Goal: Task Accomplishment & Management: Manage account settings

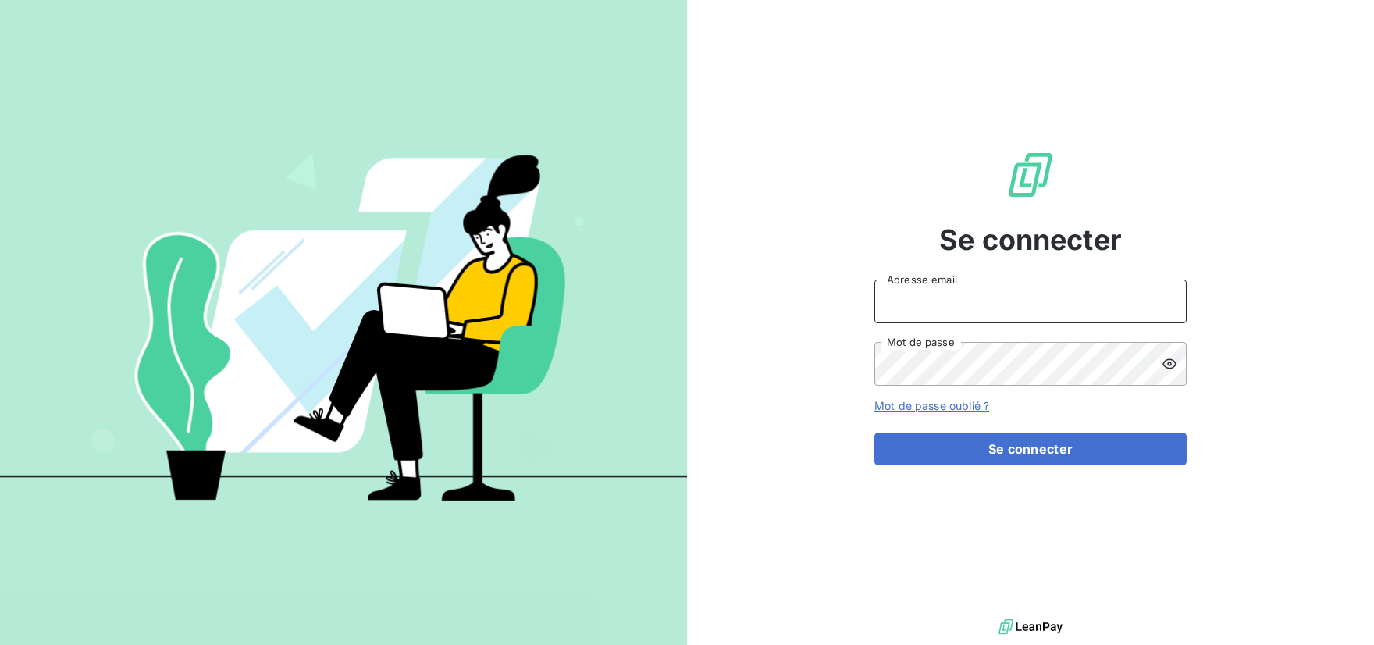
click at [1002, 295] on input "Adresse email" at bounding box center [1030, 301] width 312 height 44
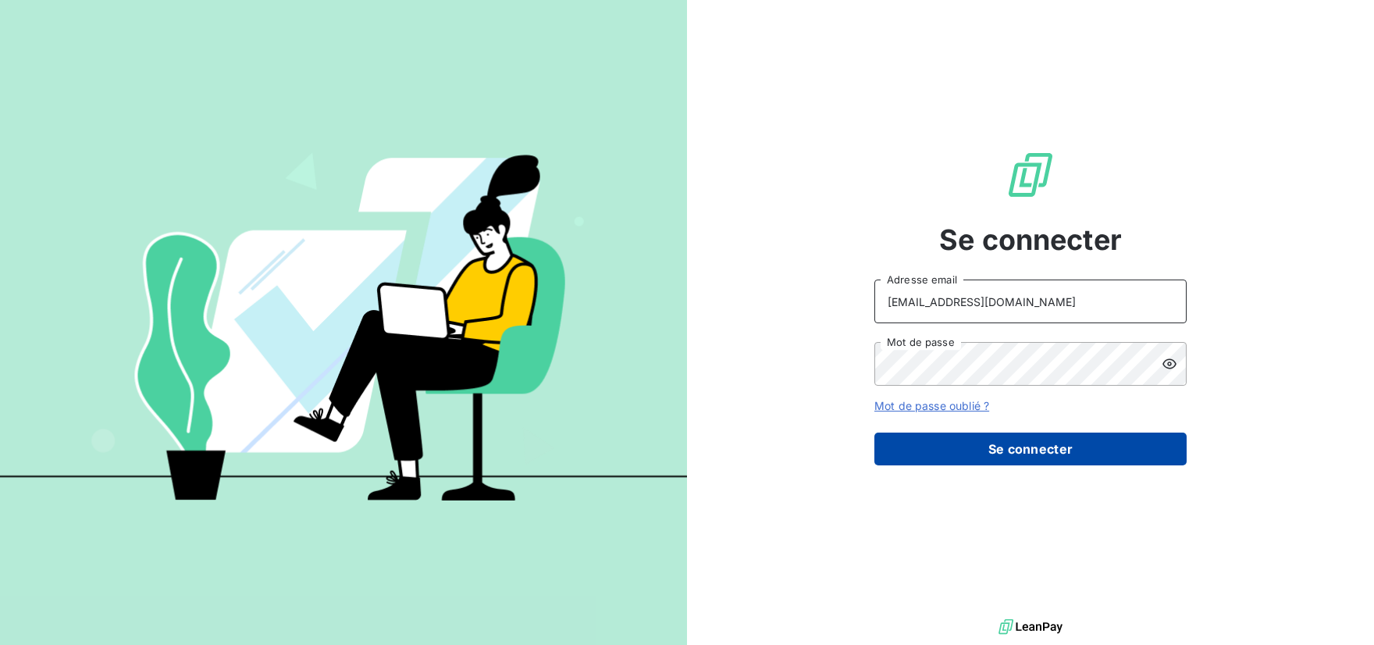
type input "[EMAIL_ADDRESS][DOMAIN_NAME]"
click at [1002, 446] on button "Se connecter" at bounding box center [1030, 449] width 312 height 33
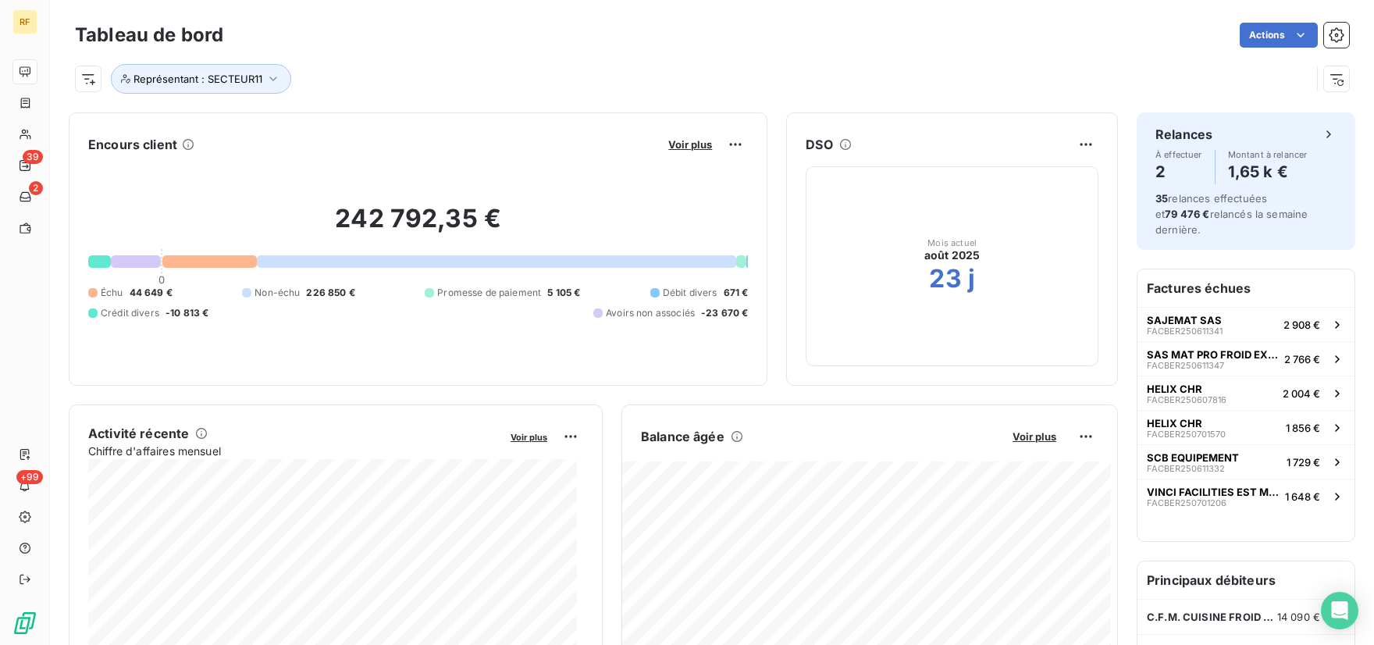
click at [725, 68] on div "Représentant : SECTEUR11" at bounding box center [693, 79] width 1236 height 30
click at [1329, 41] on icon "button" at bounding box center [1337, 35] width 16 height 16
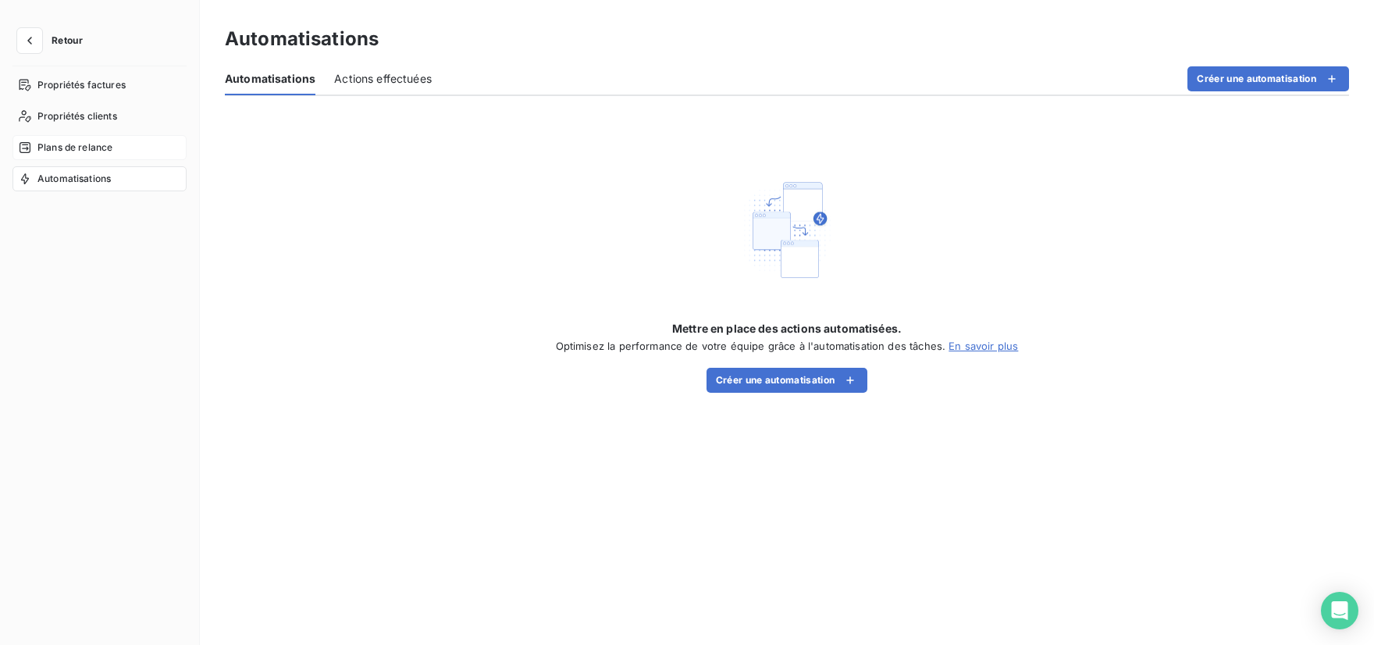
click at [105, 149] on span "Plans de relance" at bounding box center [74, 148] width 75 height 14
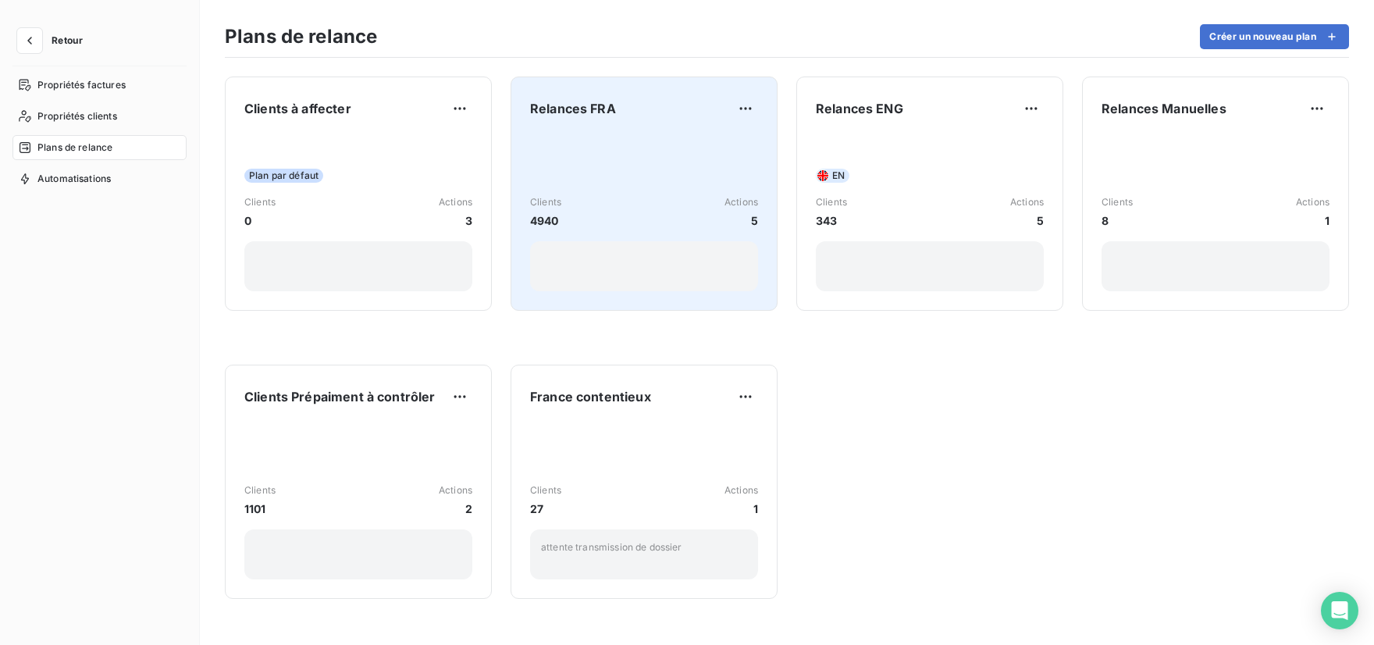
click at [676, 176] on div "Clients 4940 Actions 5" at bounding box center [644, 213] width 228 height 158
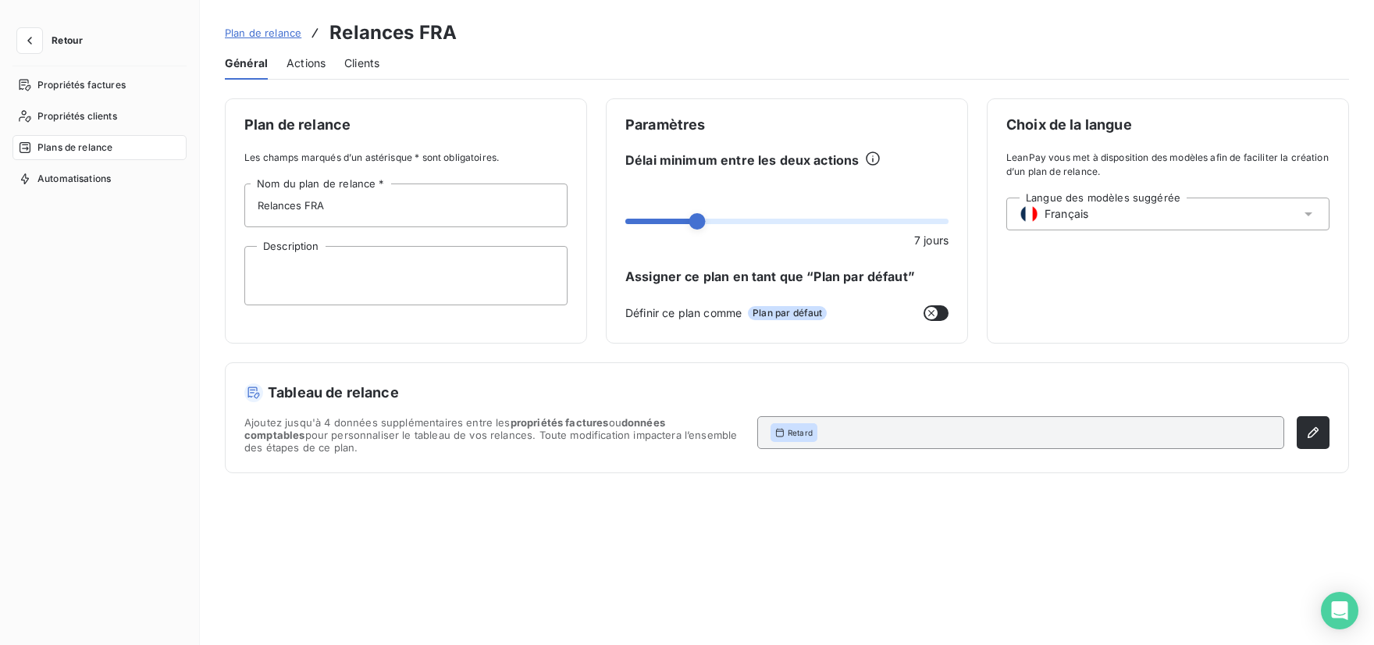
click at [311, 64] on span "Actions" at bounding box center [306, 63] width 39 height 16
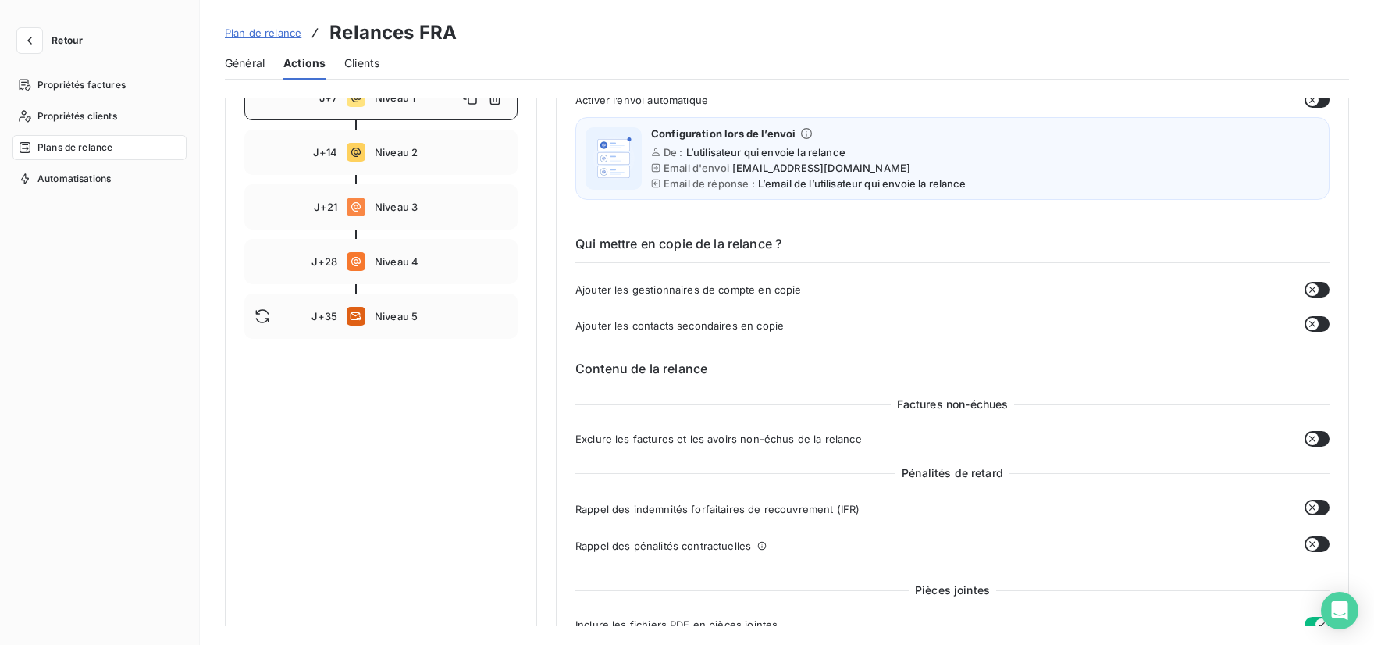
scroll to position [244, 0]
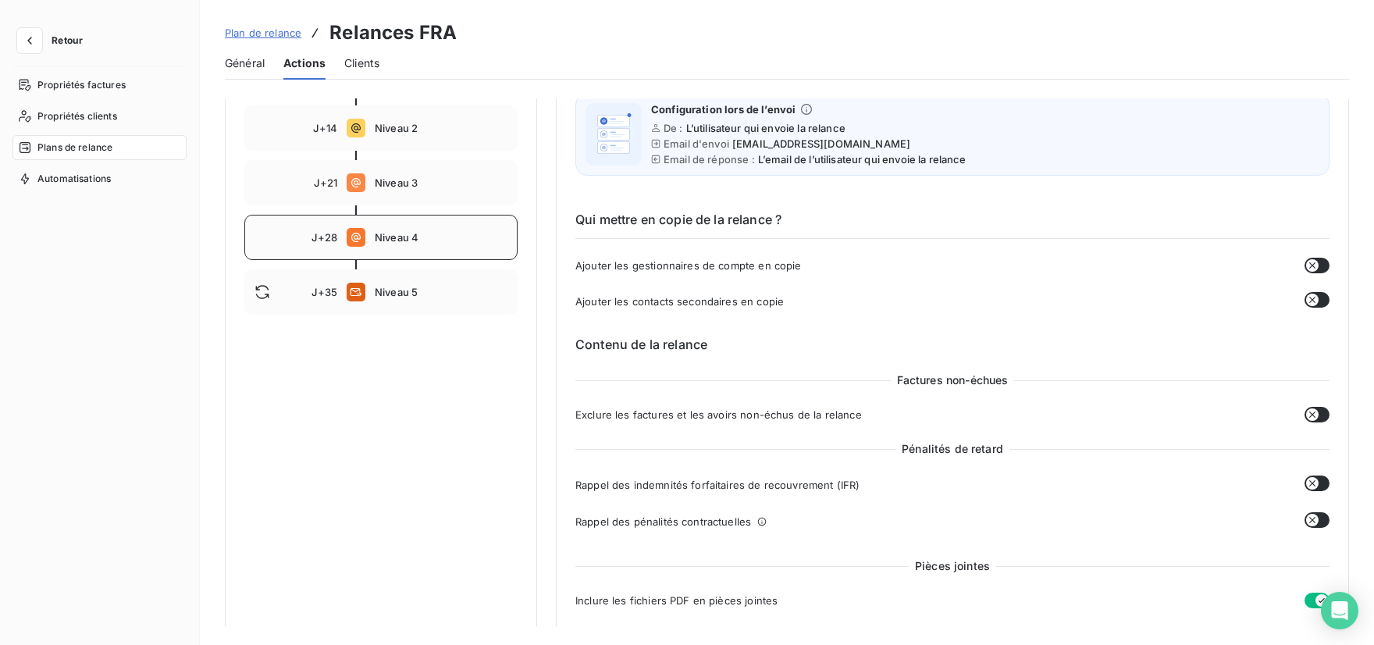
click at [391, 228] on div "J+28 Niveau 4" at bounding box center [380, 237] width 273 height 45
type input "28"
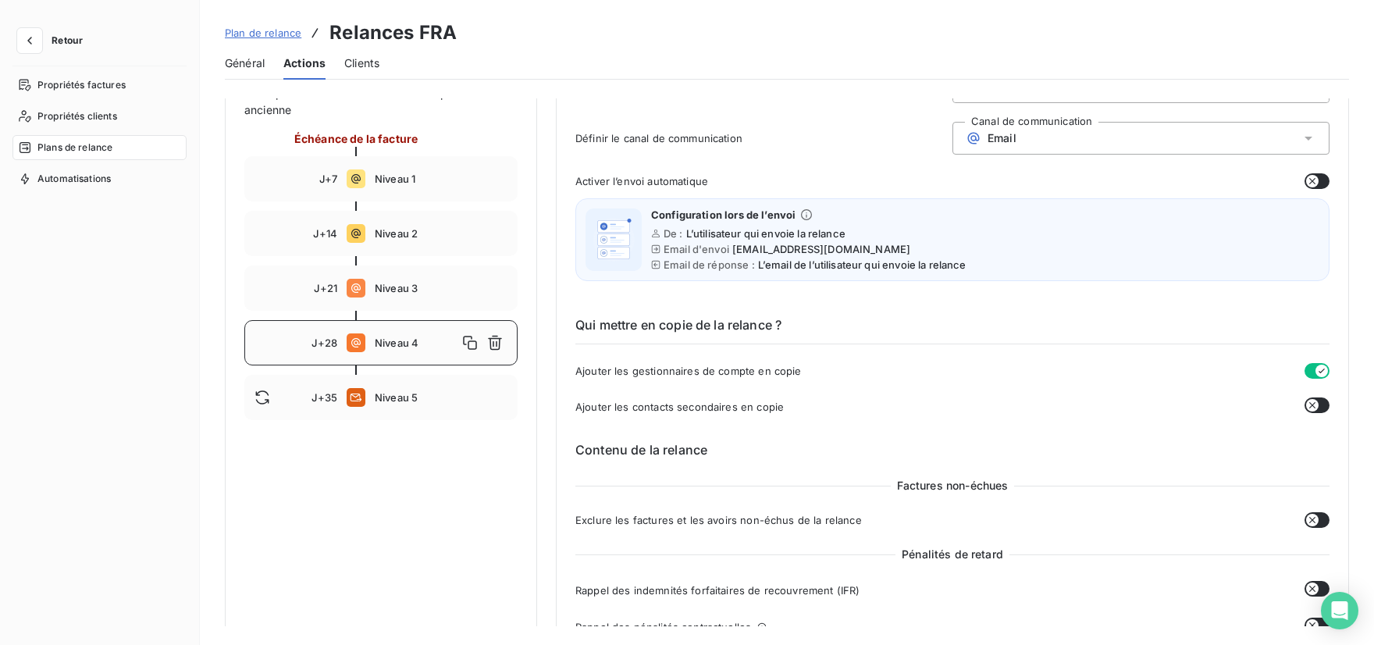
scroll to position [105, 0]
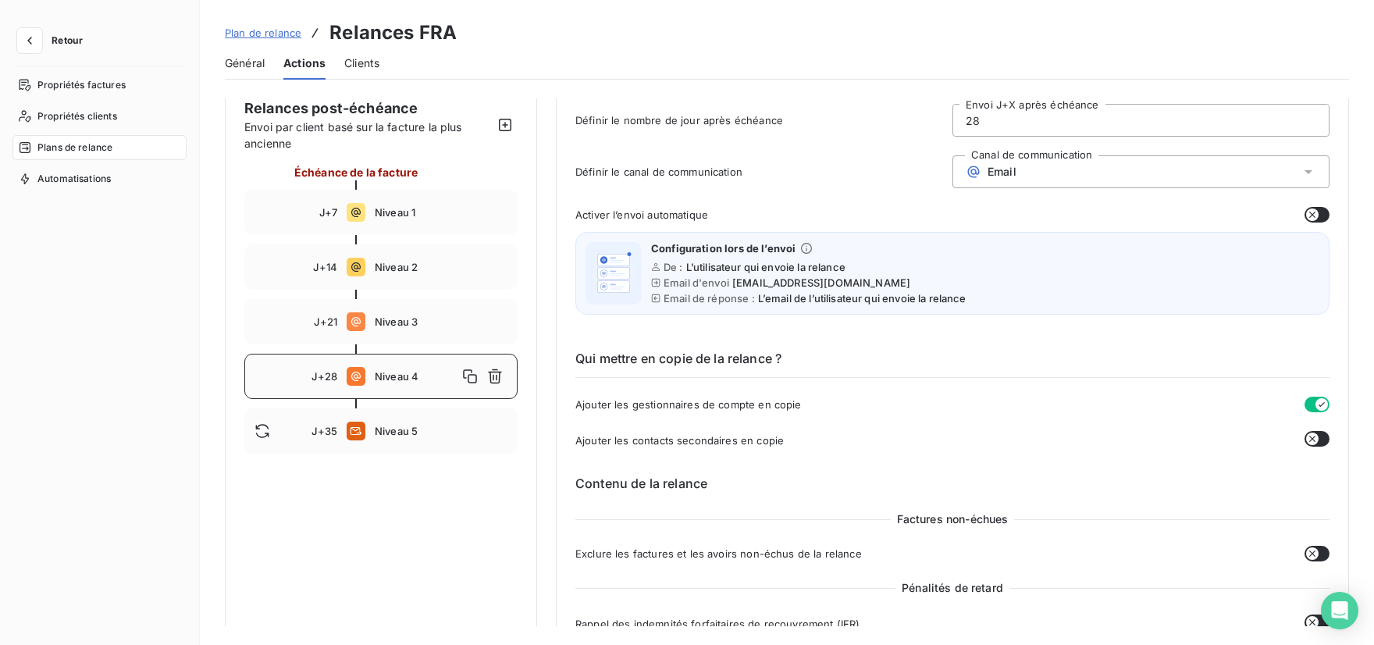
click at [374, 62] on span "Clients" at bounding box center [361, 63] width 35 height 16
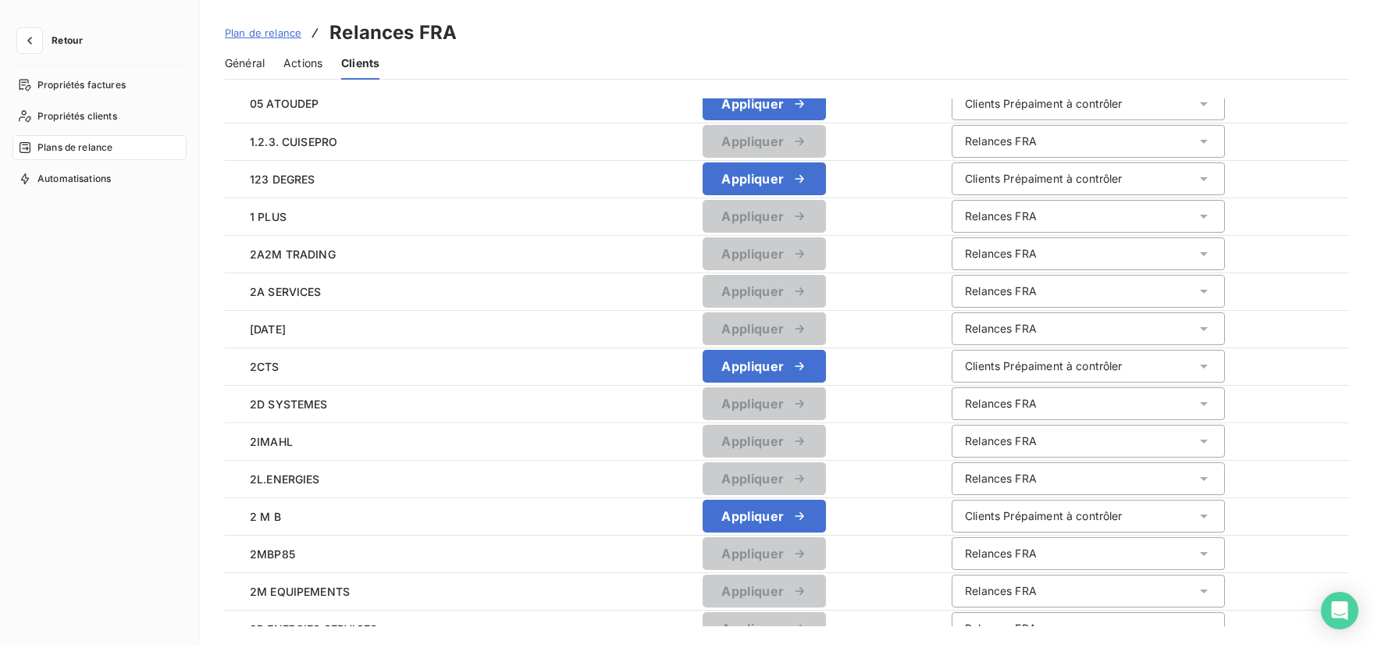
click at [320, 63] on span "Actions" at bounding box center [302, 63] width 39 height 16
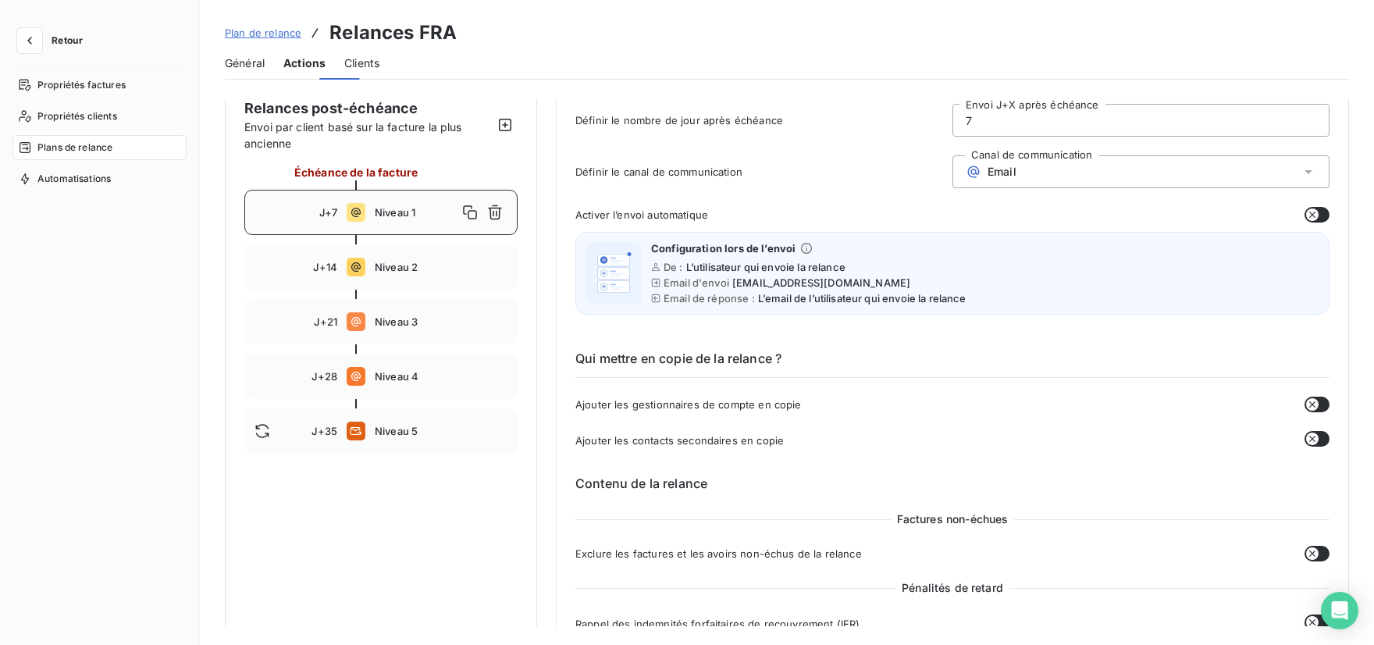
scroll to position [0, 0]
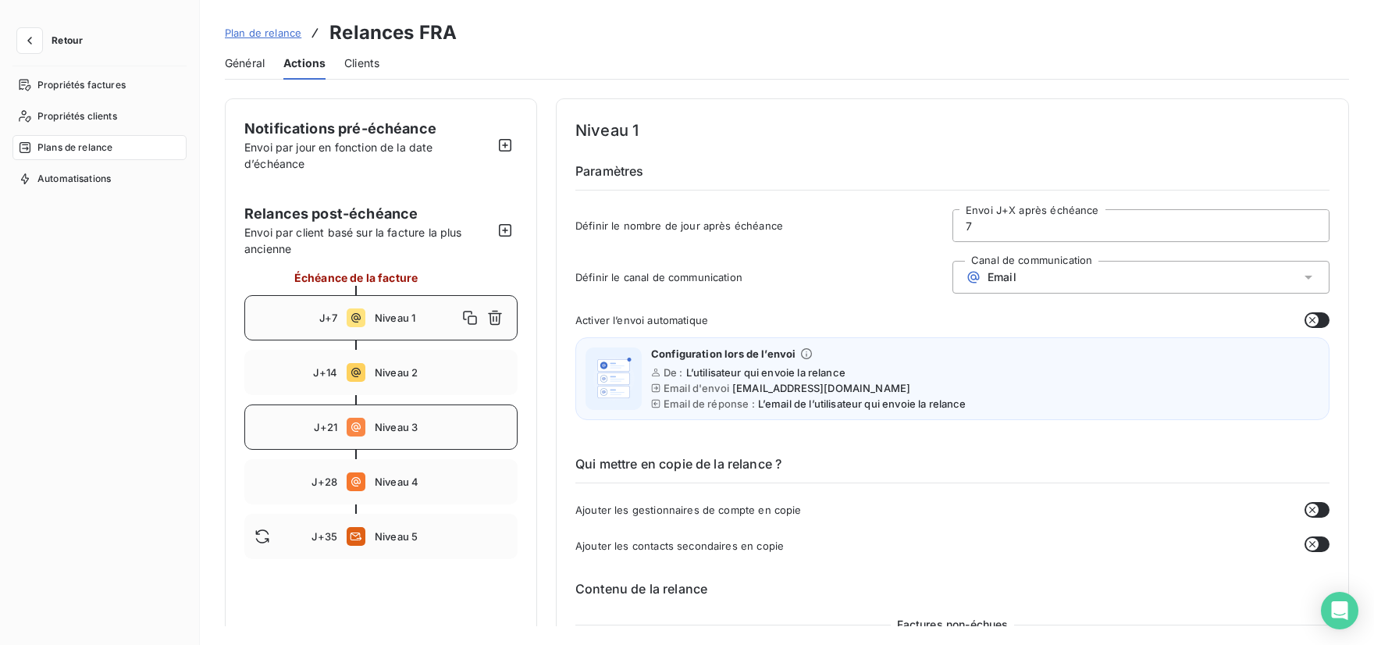
click at [397, 436] on div "J+21 Niveau 3" at bounding box center [380, 426] width 273 height 45
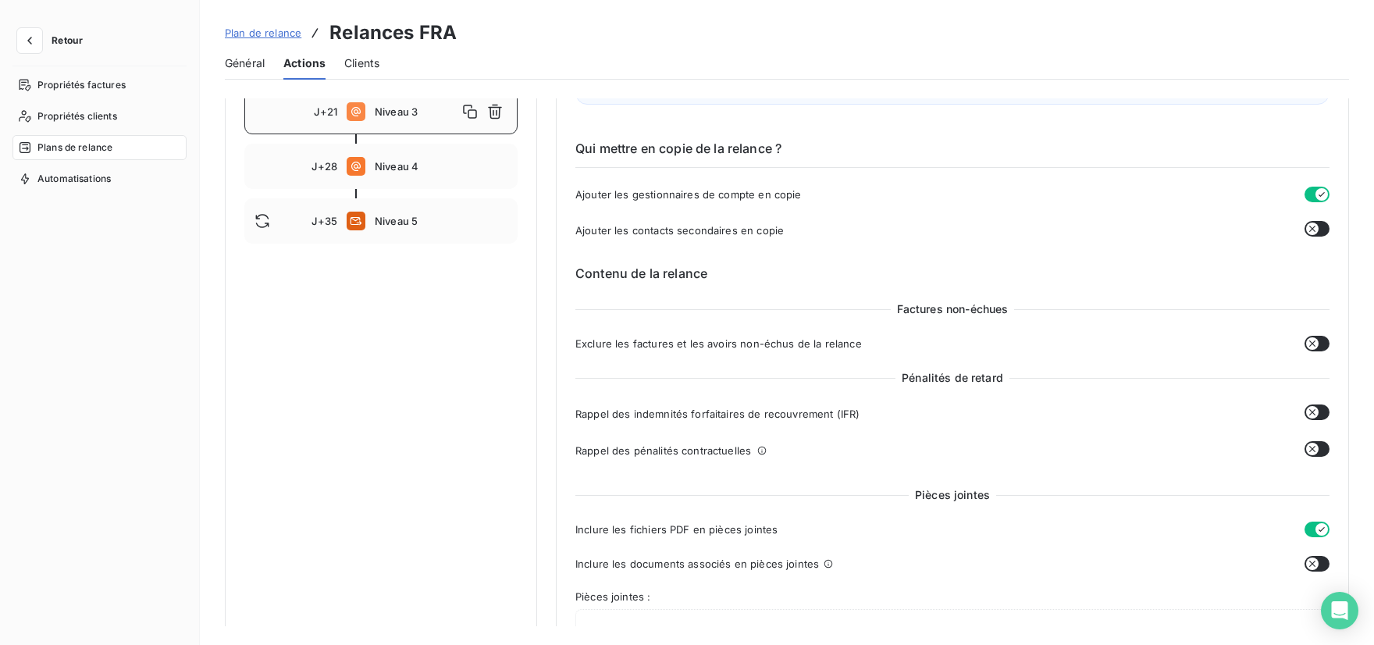
scroll to position [163, 0]
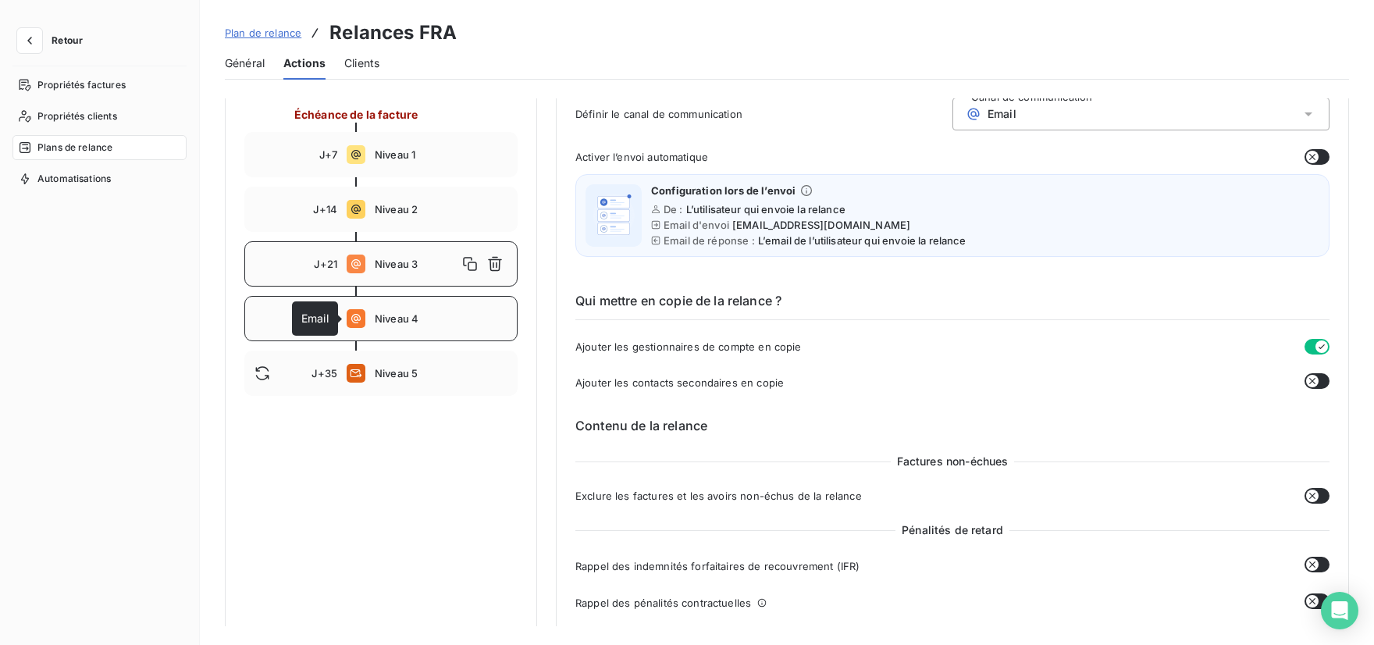
click at [365, 321] on icon at bounding box center [356, 318] width 19 height 19
type input "28"
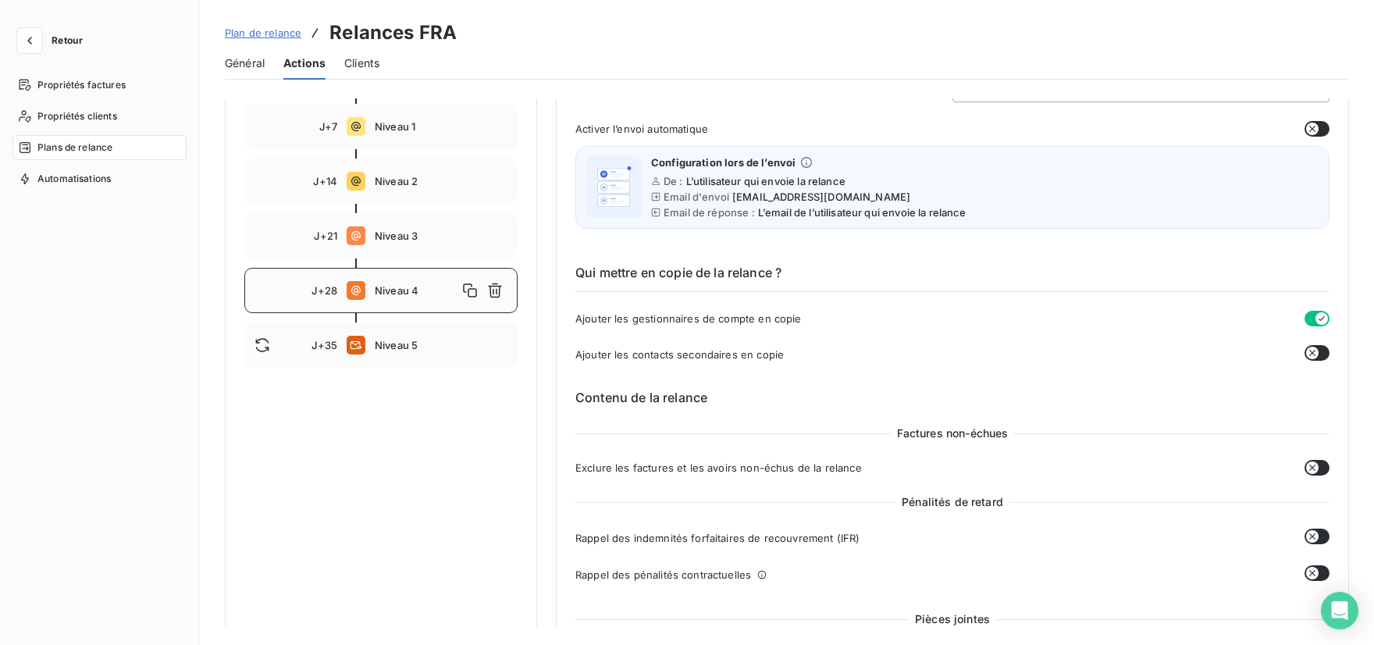
scroll to position [0, 0]
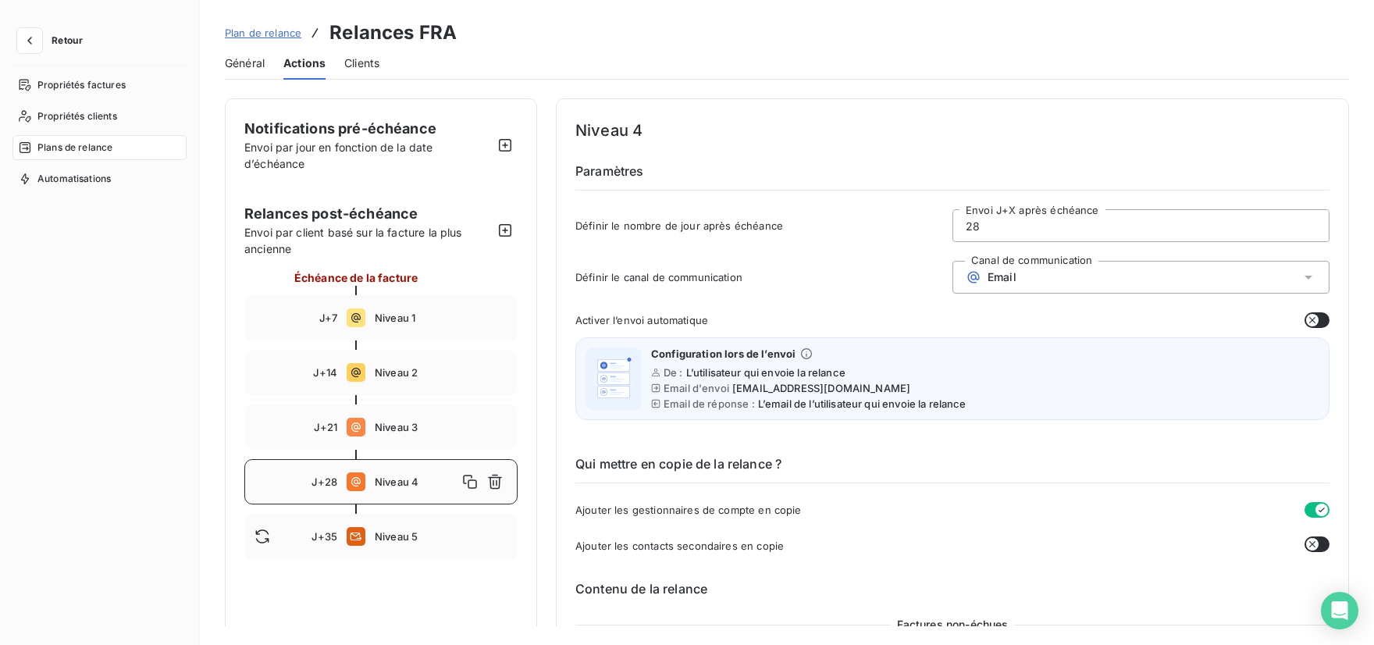
click at [243, 65] on span "Général" at bounding box center [245, 63] width 40 height 16
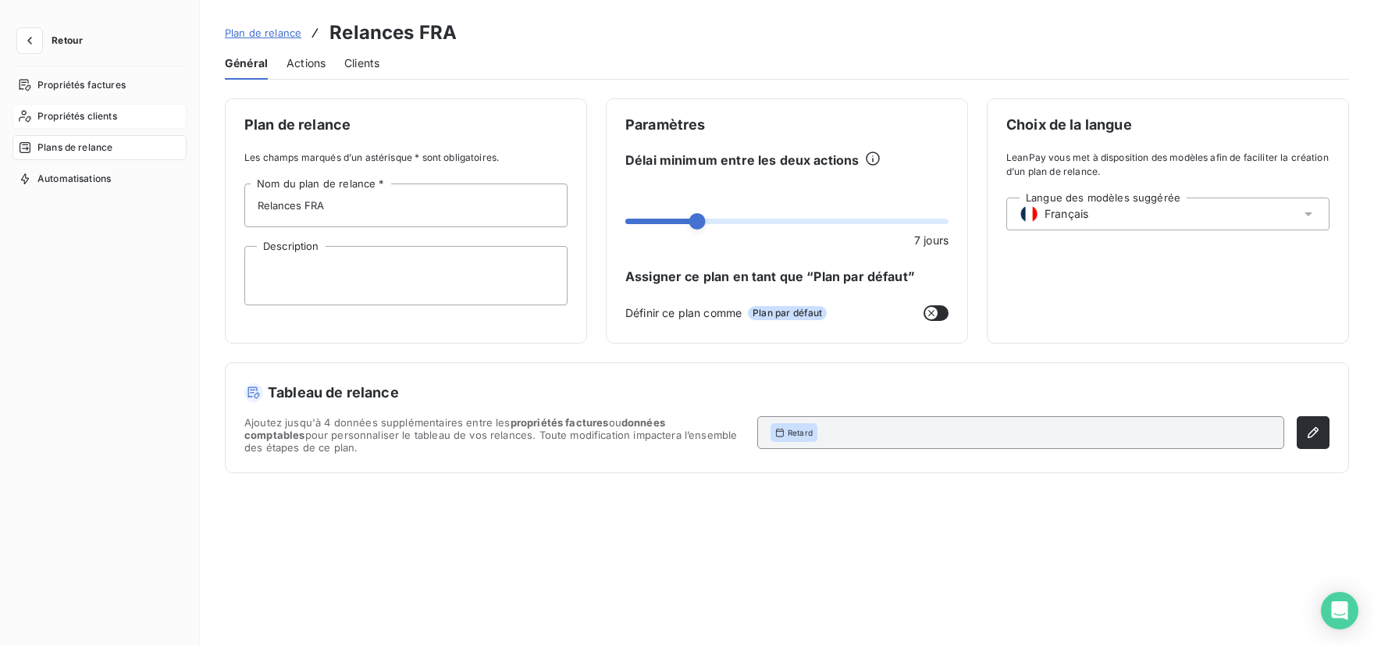
click at [74, 120] on span "Propriétés clients" at bounding box center [77, 116] width 80 height 14
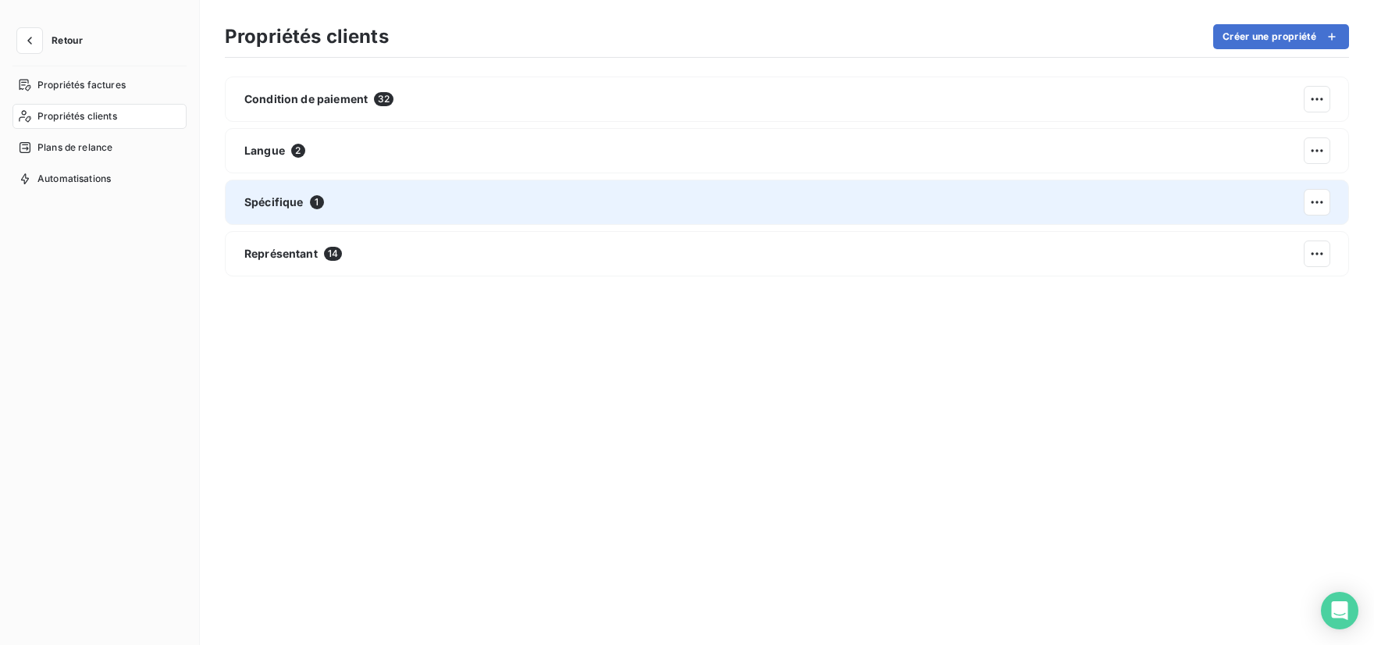
click at [288, 203] on span "Spécifique" at bounding box center [273, 202] width 59 height 16
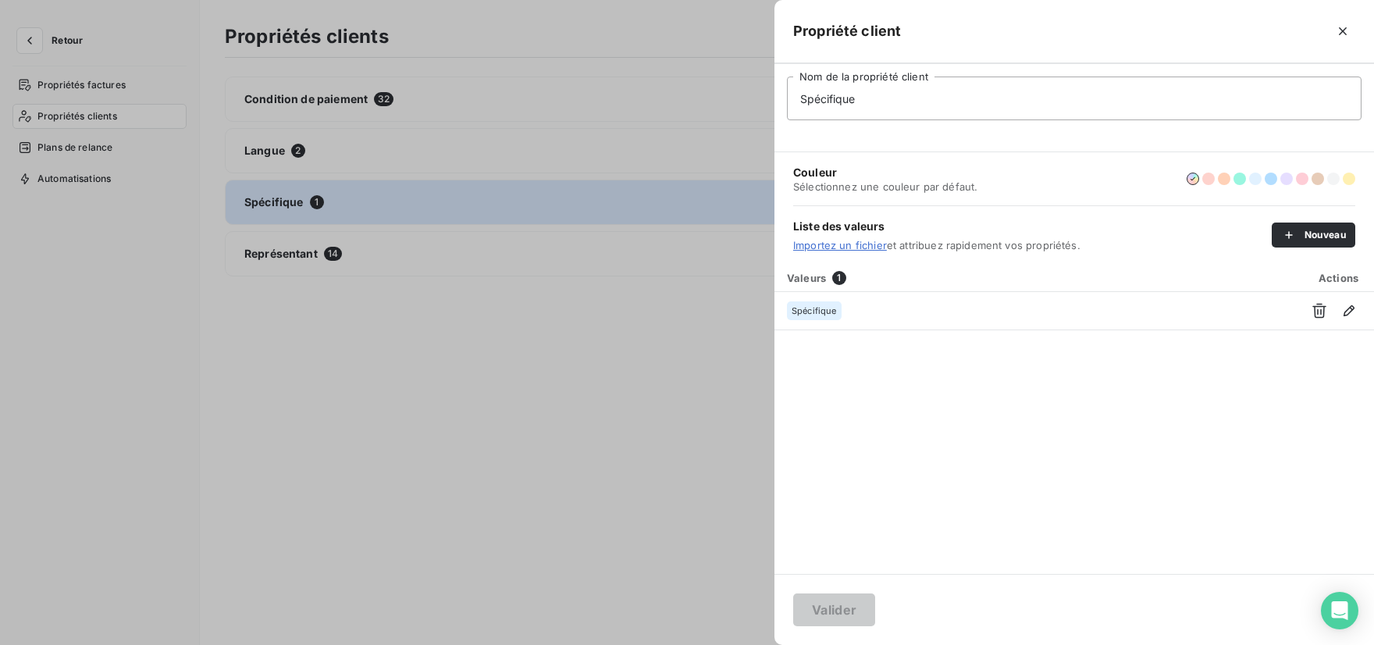
click at [289, 256] on div at bounding box center [687, 322] width 1374 height 645
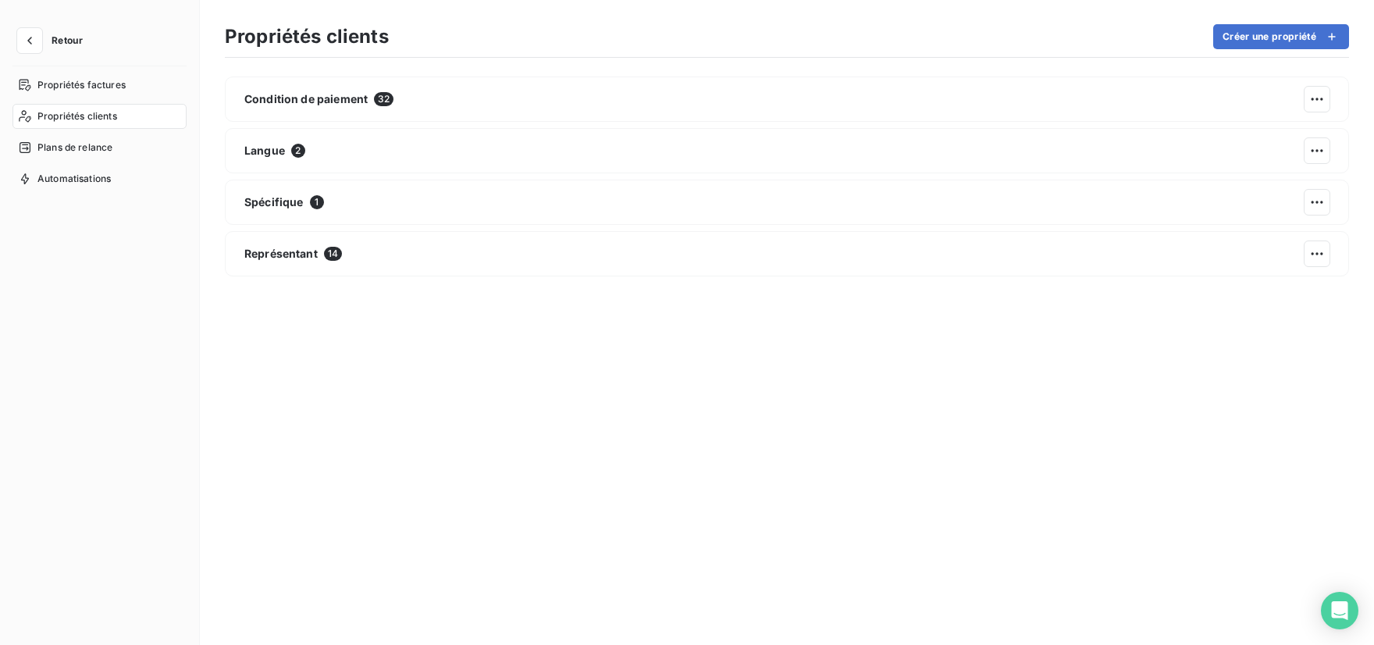
click at [289, 256] on span "Représentant" at bounding box center [280, 254] width 73 height 16
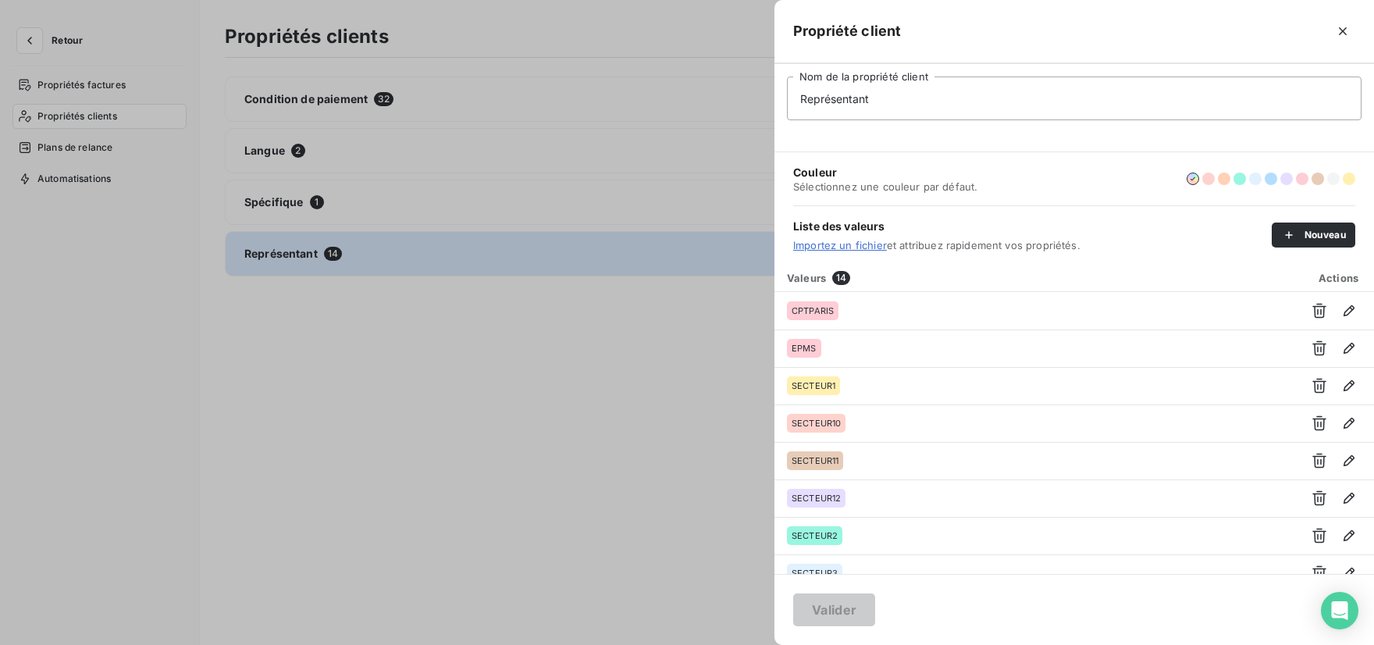
click at [256, 157] on div at bounding box center [687, 322] width 1374 height 645
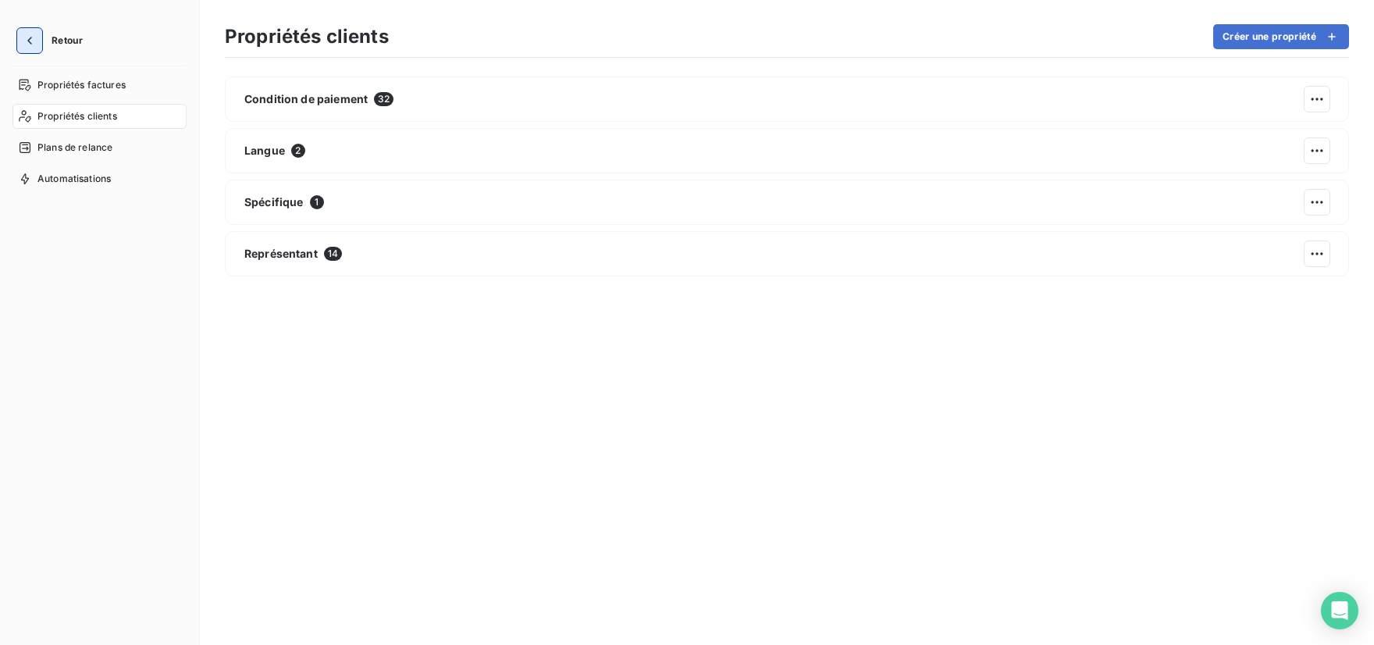
click at [34, 42] on icon "button" at bounding box center [30, 41] width 16 height 16
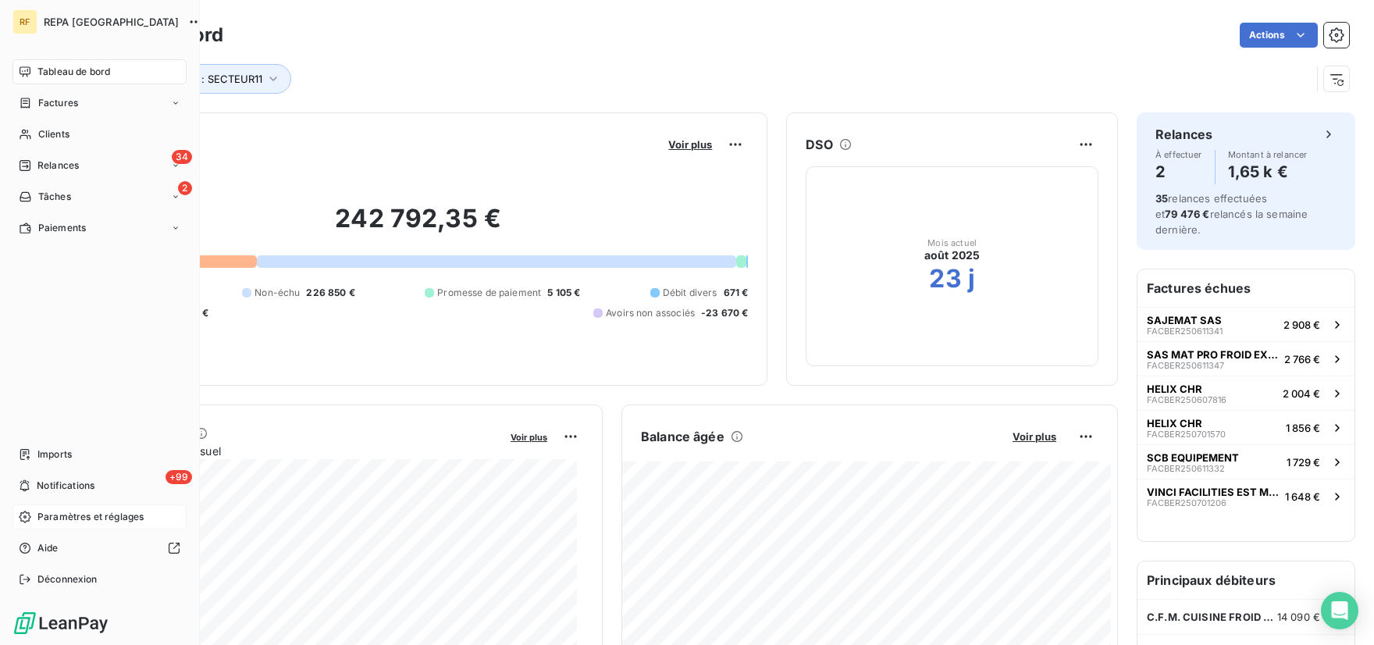
click at [62, 514] on span "Paramètres et réglages" at bounding box center [90, 517] width 106 height 14
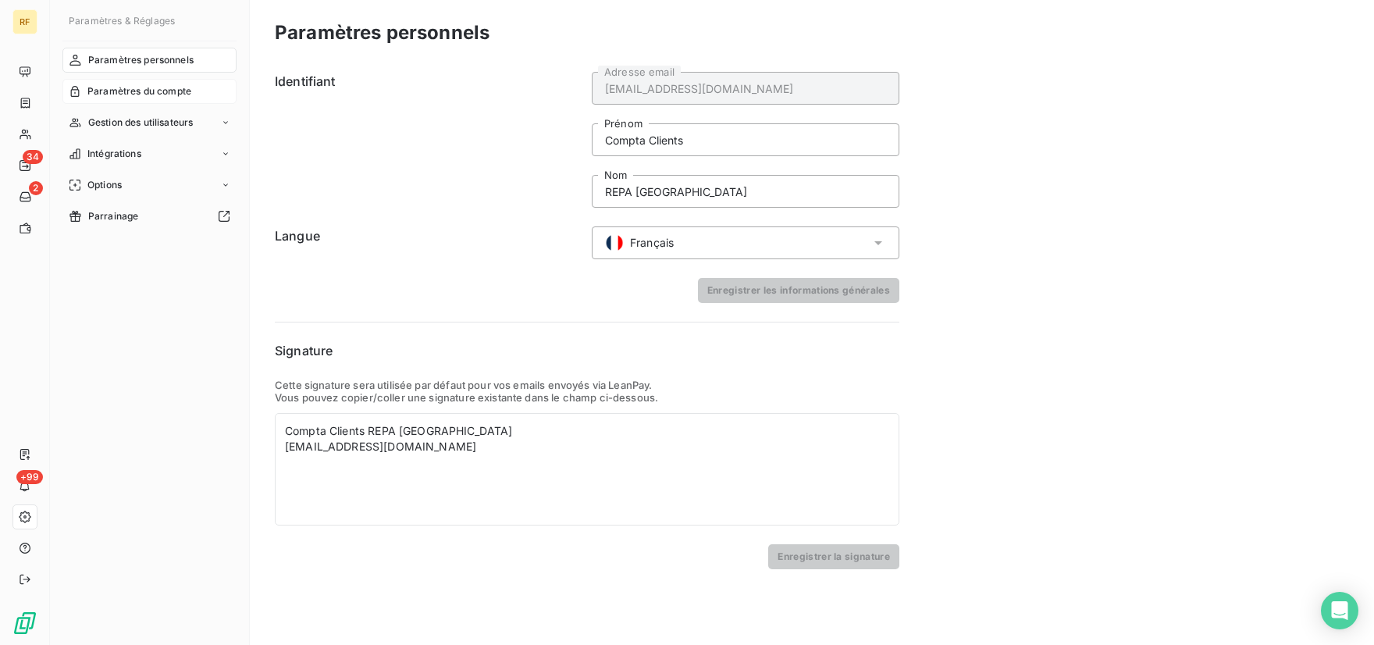
click at [186, 89] on span "Paramètres du compte" at bounding box center [139, 91] width 104 height 14
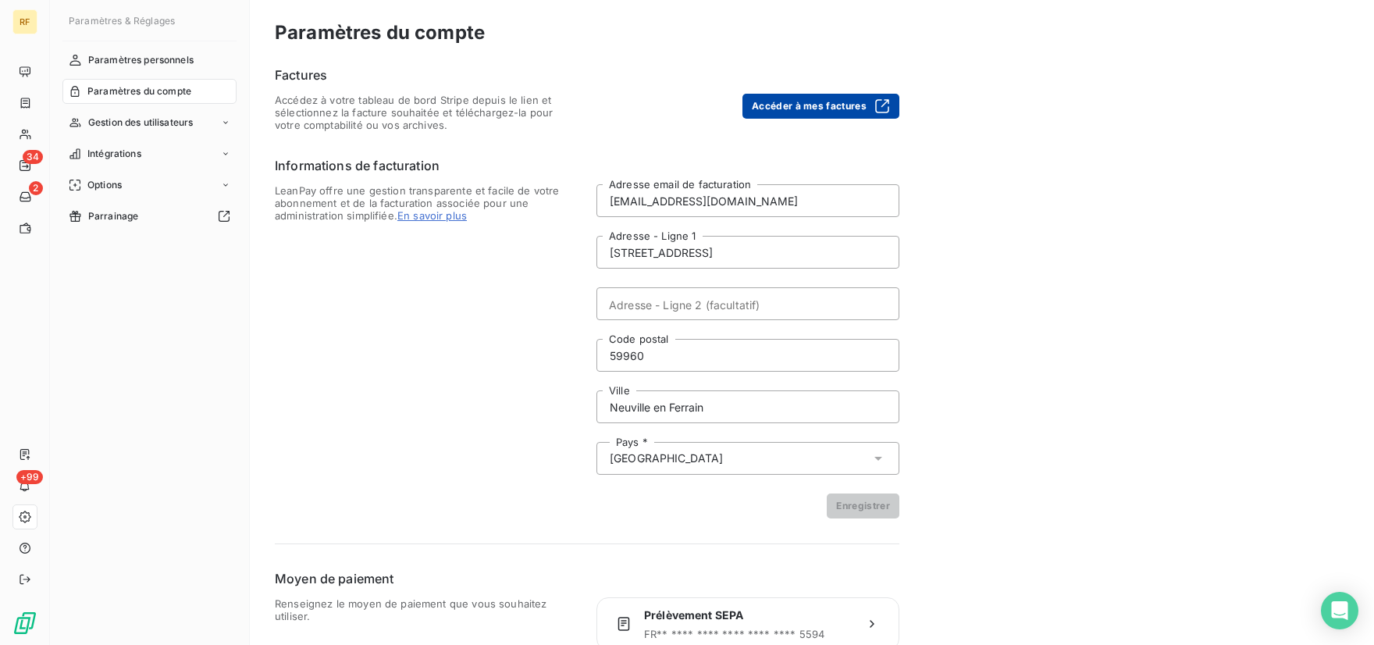
click at [830, 108] on button "Accéder à mes factures" at bounding box center [820, 106] width 157 height 25
click at [340, 389] on span "LeanPay offre une gestion transparente et facile de votre abonnement et de la f…" at bounding box center [426, 351] width 303 height 334
click at [178, 126] on span "Gestion des utilisateurs" at bounding box center [140, 123] width 105 height 14
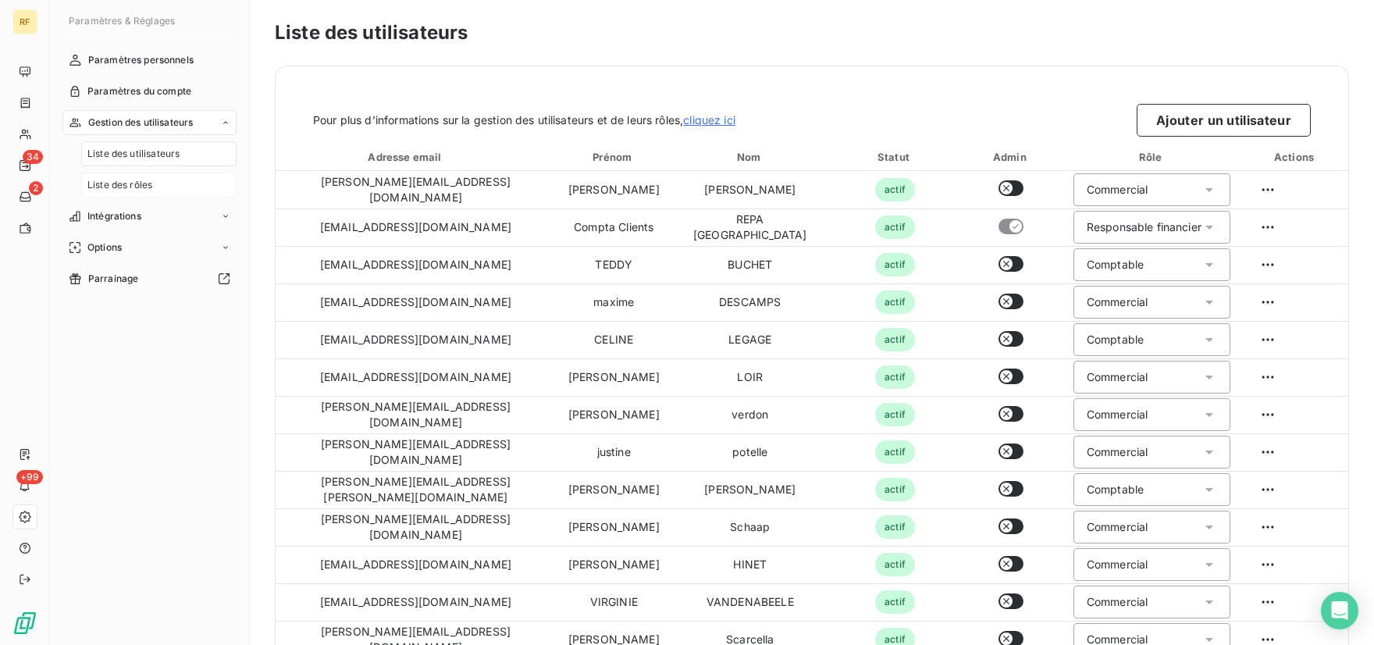
click at [136, 187] on span "Liste des rôles" at bounding box center [119, 185] width 65 height 14
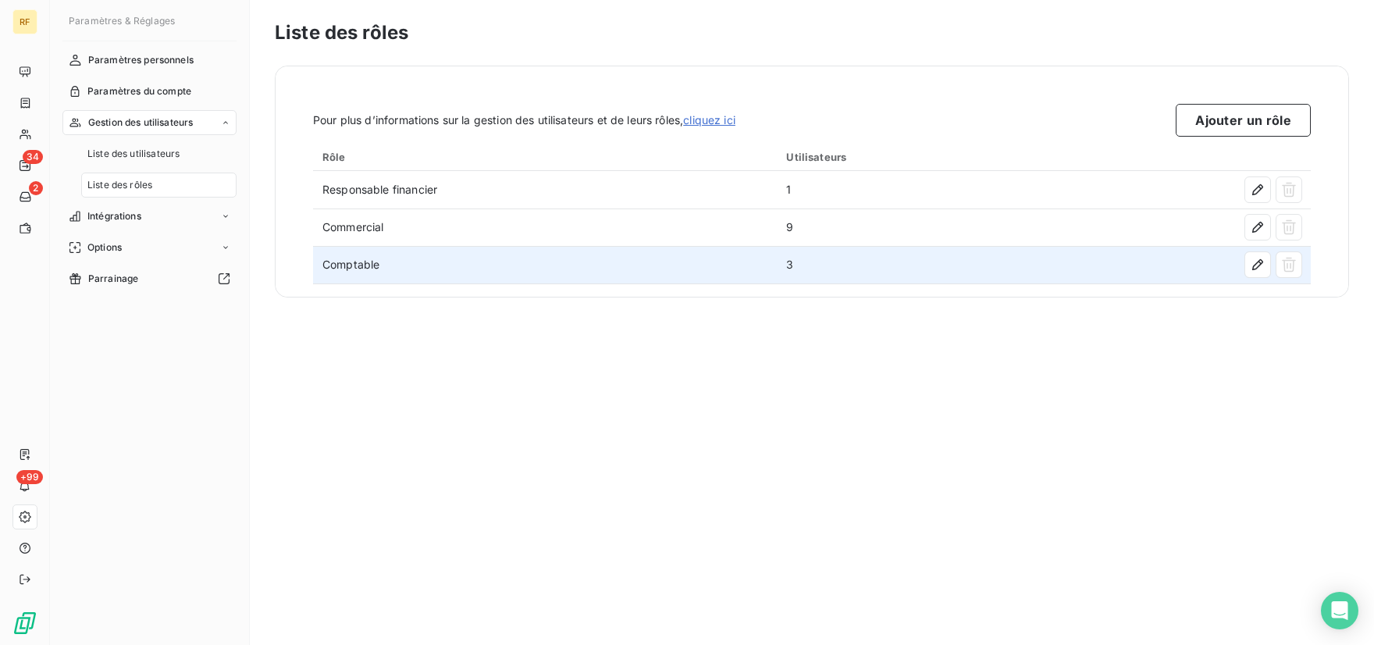
click at [343, 272] on td "Comptable" at bounding box center [545, 264] width 464 height 37
click at [351, 262] on td "Comptable" at bounding box center [545, 264] width 464 height 37
click at [397, 259] on td "Comptable" at bounding box center [545, 264] width 464 height 37
click at [792, 264] on td "3" at bounding box center [913, 264] width 273 height 37
click at [1255, 272] on icon "button" at bounding box center [1258, 265] width 16 height 16
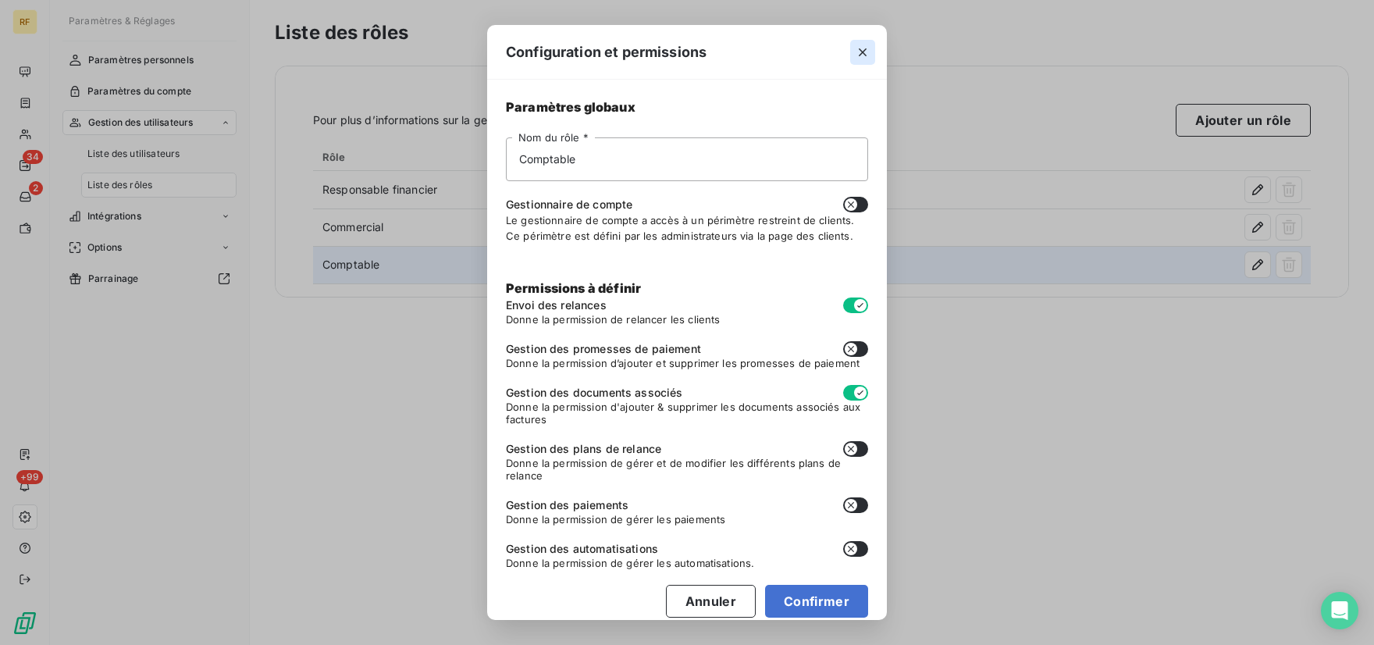
click at [864, 52] on icon "button" at bounding box center [863, 53] width 16 height 16
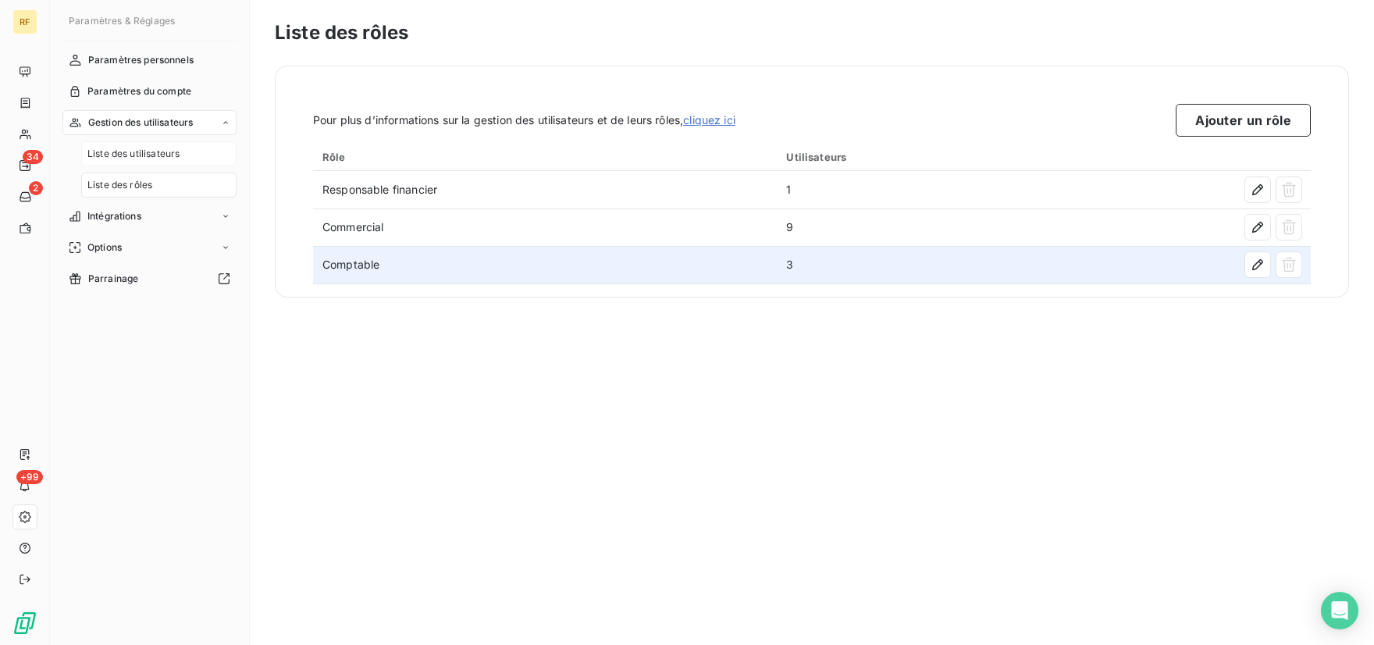
click at [125, 158] on span "Liste des utilisateurs" at bounding box center [133, 154] width 92 height 14
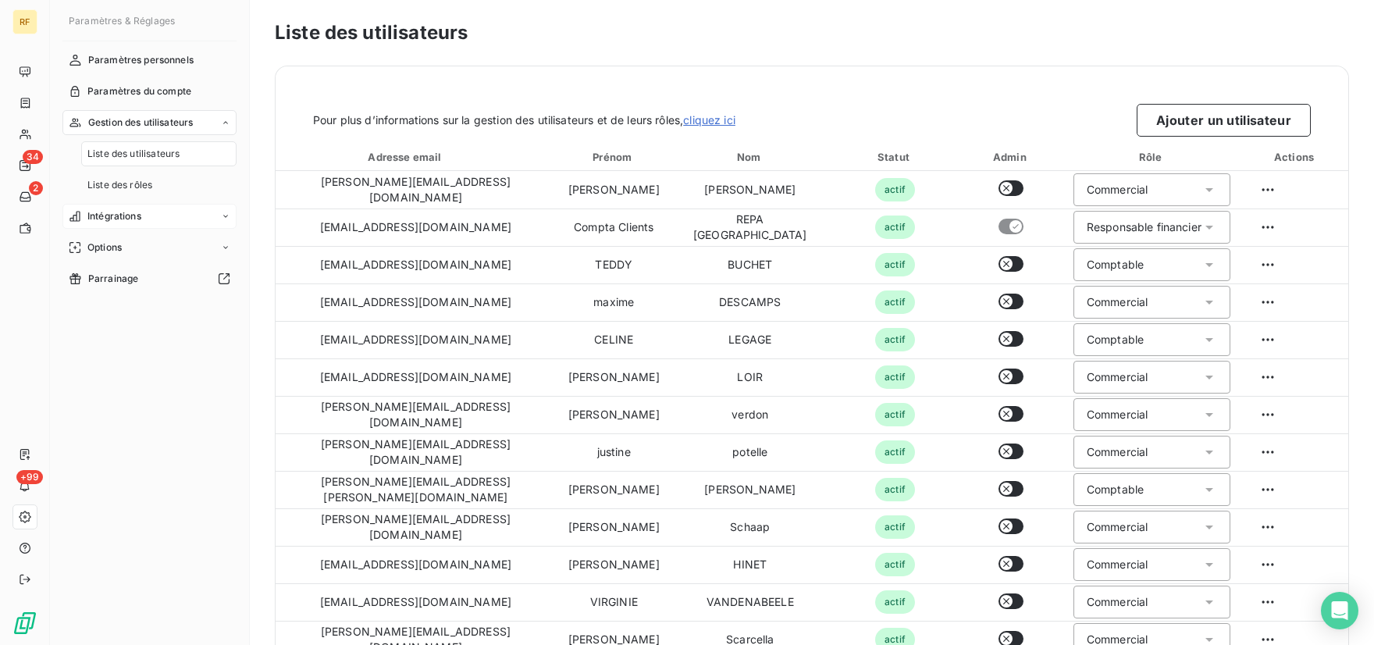
click at [220, 215] on div "Intégrations" at bounding box center [149, 216] width 174 height 25
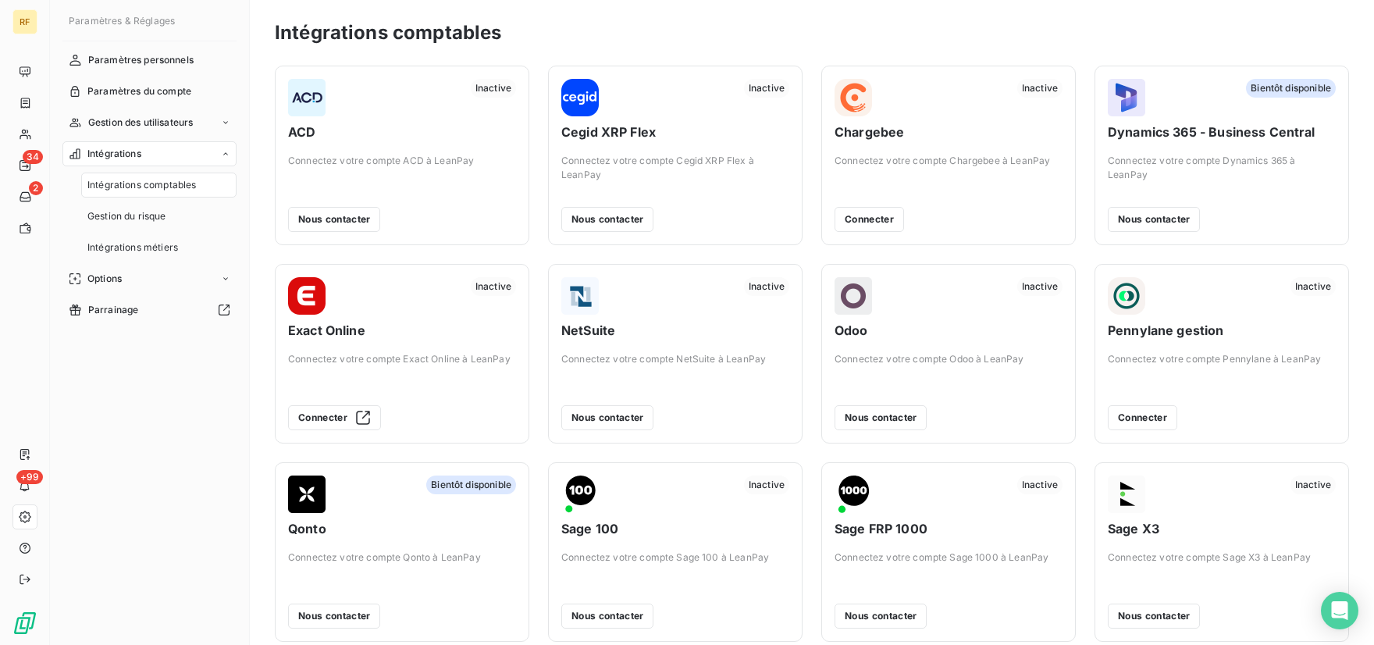
click at [225, 156] on icon at bounding box center [225, 153] width 9 height 9
click at [220, 183] on div "Options" at bounding box center [149, 185] width 174 height 25
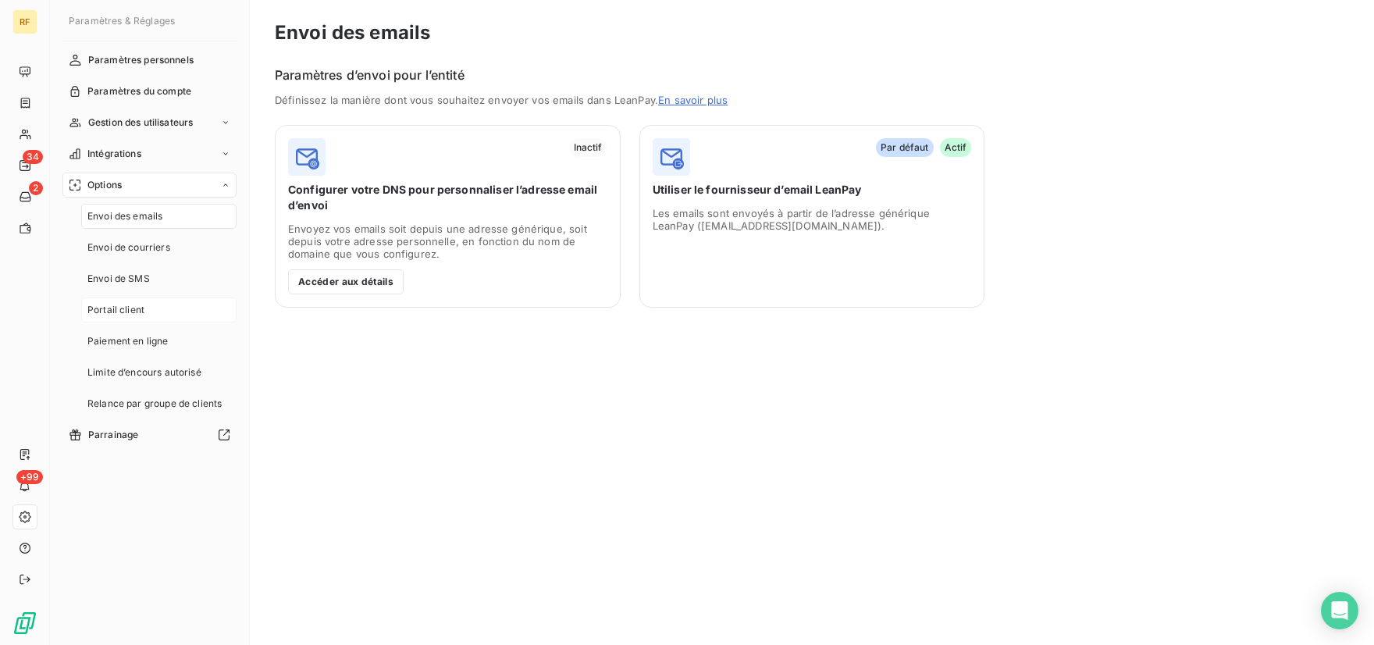
click at [134, 309] on span "Portail client" at bounding box center [115, 310] width 57 height 14
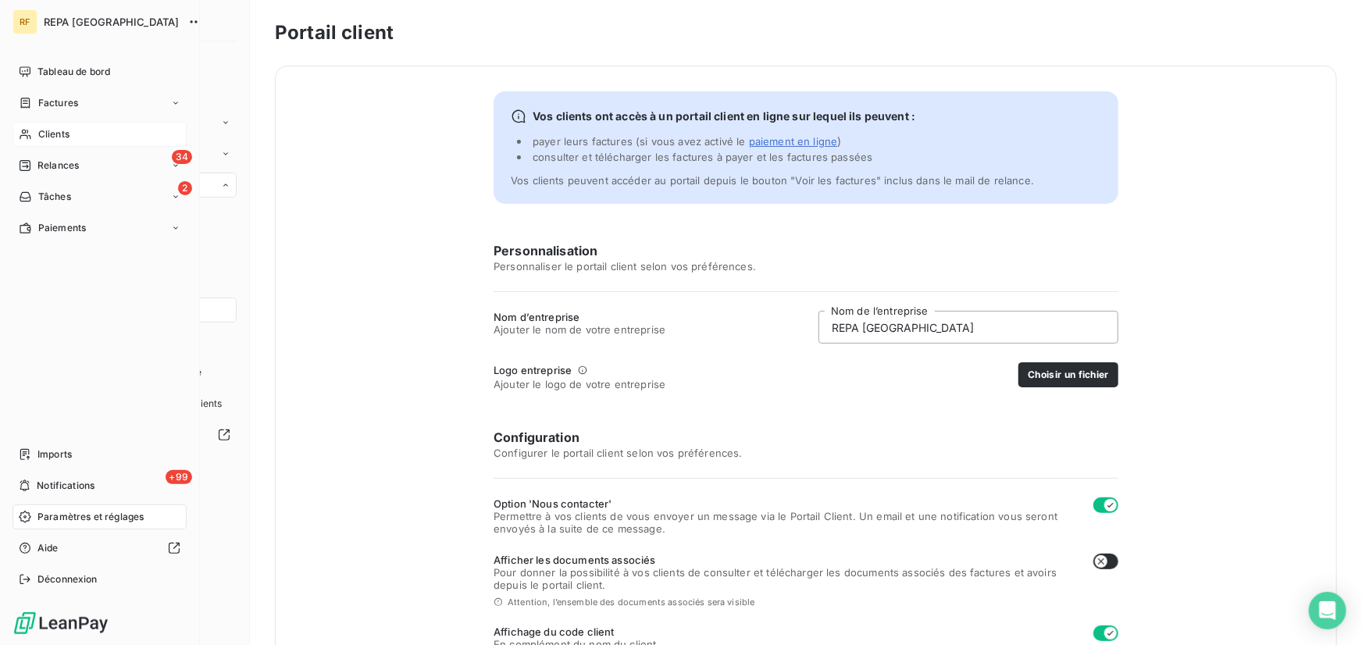
click at [47, 138] on span "Clients" at bounding box center [53, 134] width 31 height 14
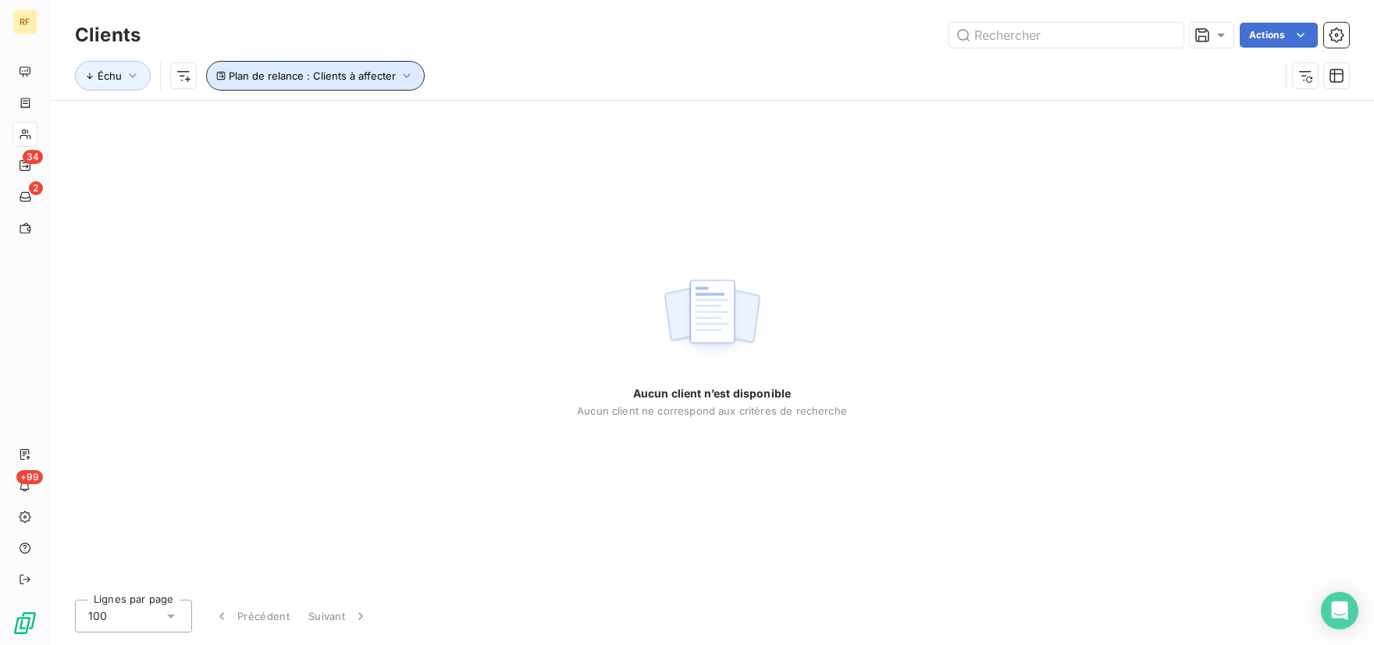
click at [399, 78] on icon "button" at bounding box center [407, 76] width 16 height 16
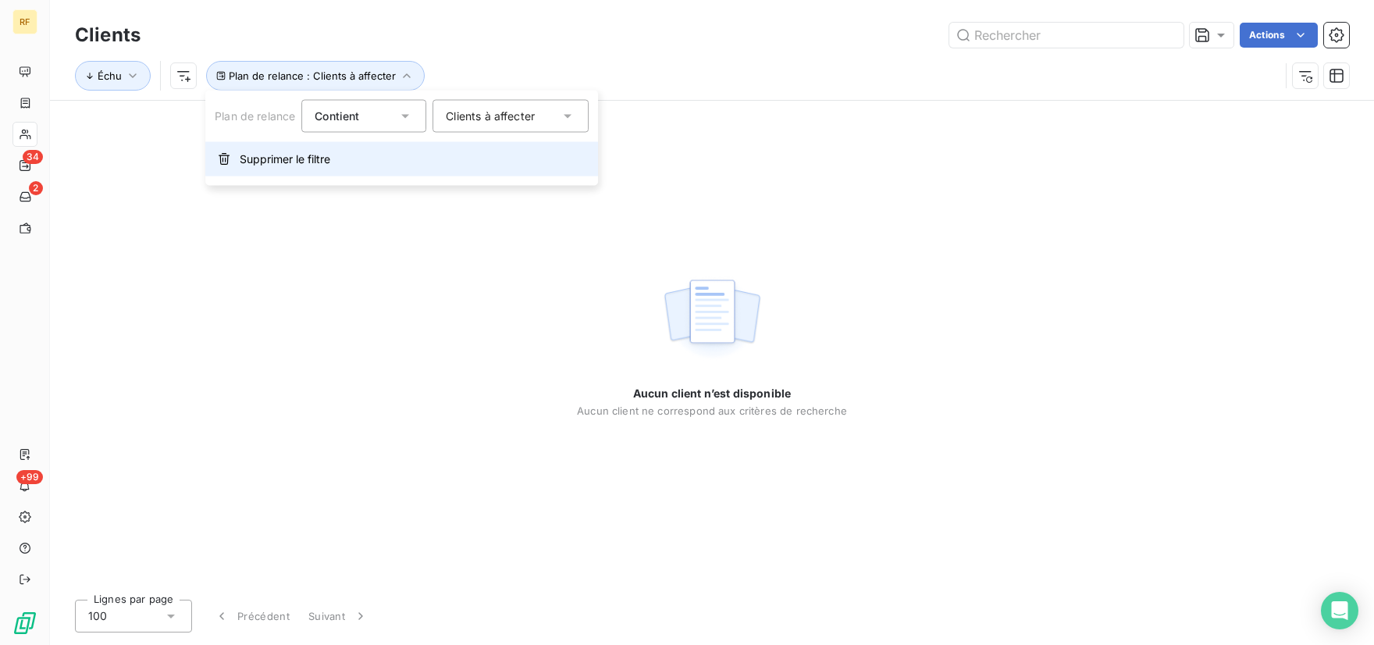
click at [260, 155] on span "Supprimer le filtre" at bounding box center [285, 159] width 91 height 16
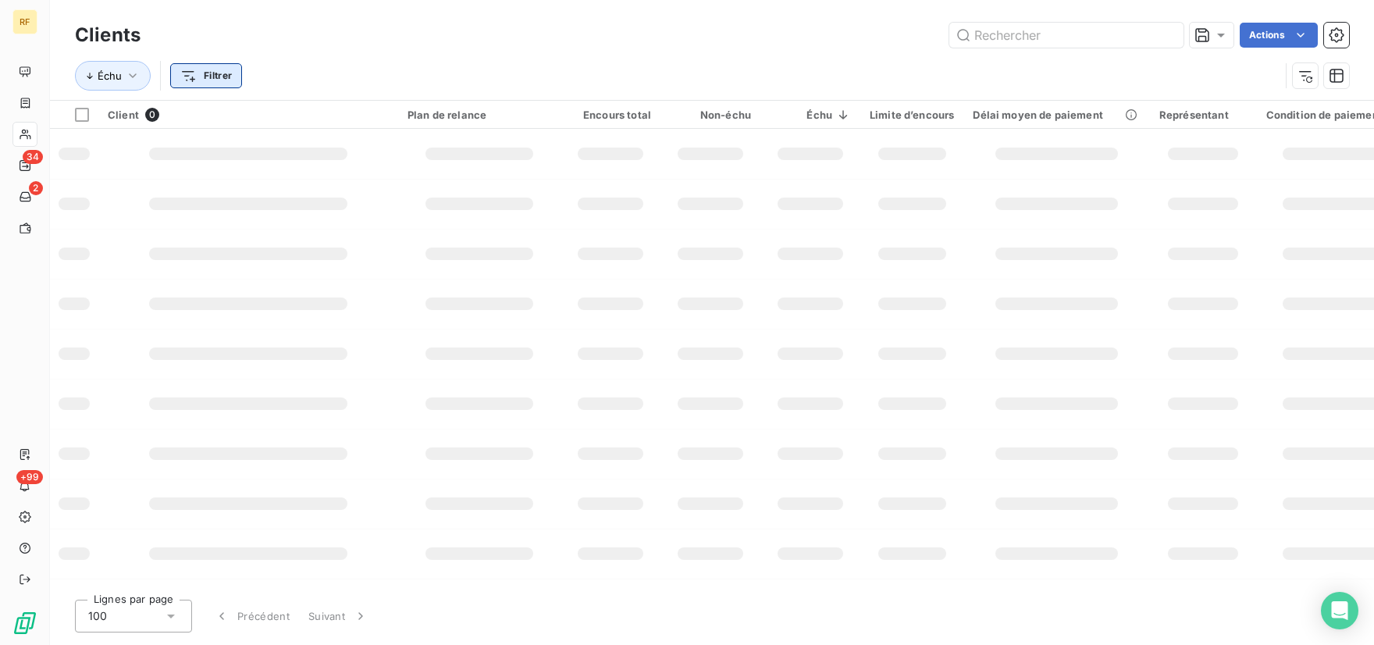
click at [211, 80] on html "RF 34 2 +99 Clients Actions Échu Filtrer Client 0 Plan de relance Encours total…" at bounding box center [687, 322] width 1374 height 645
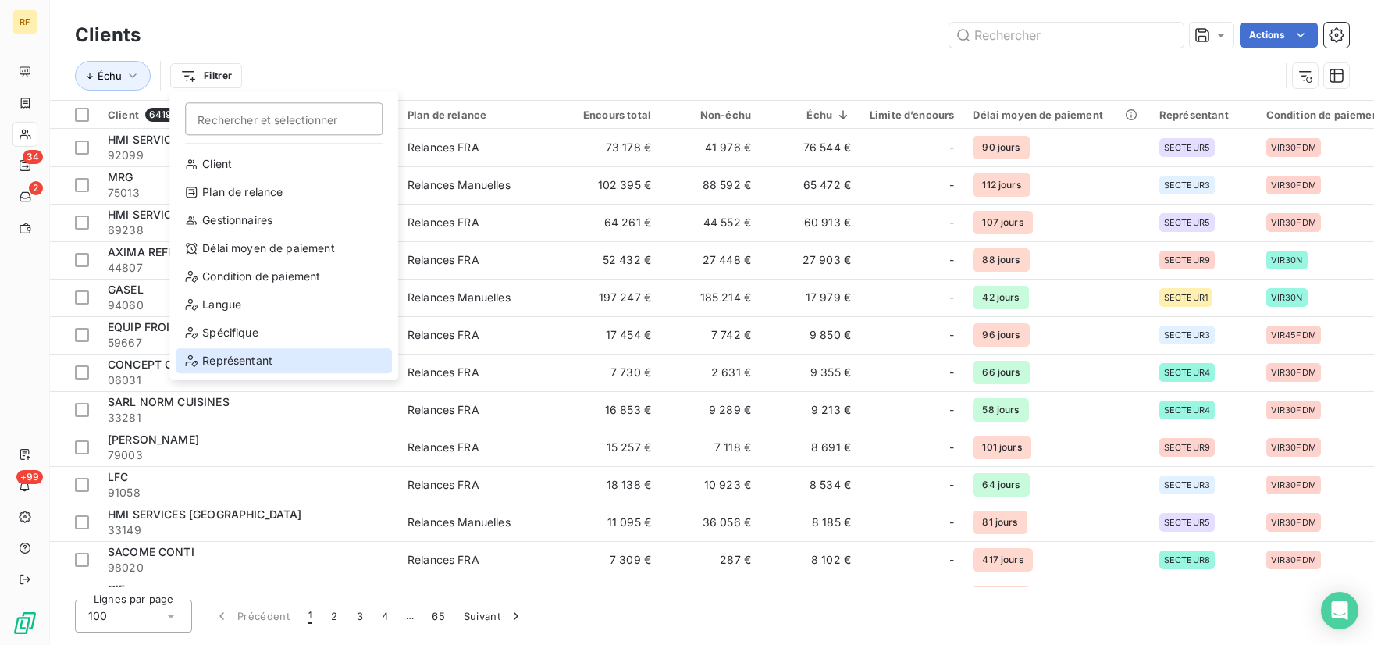
click at [247, 366] on div "Représentant" at bounding box center [284, 360] width 216 height 25
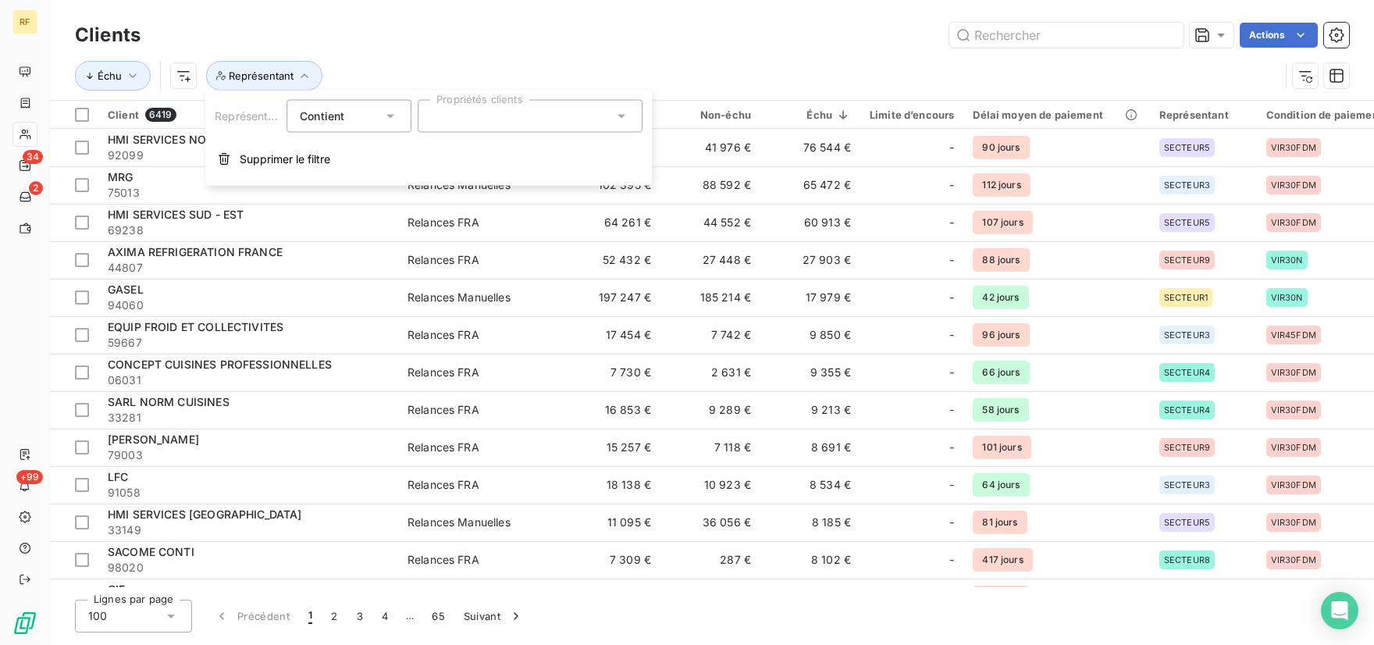
click at [498, 116] on div at bounding box center [530, 116] width 225 height 33
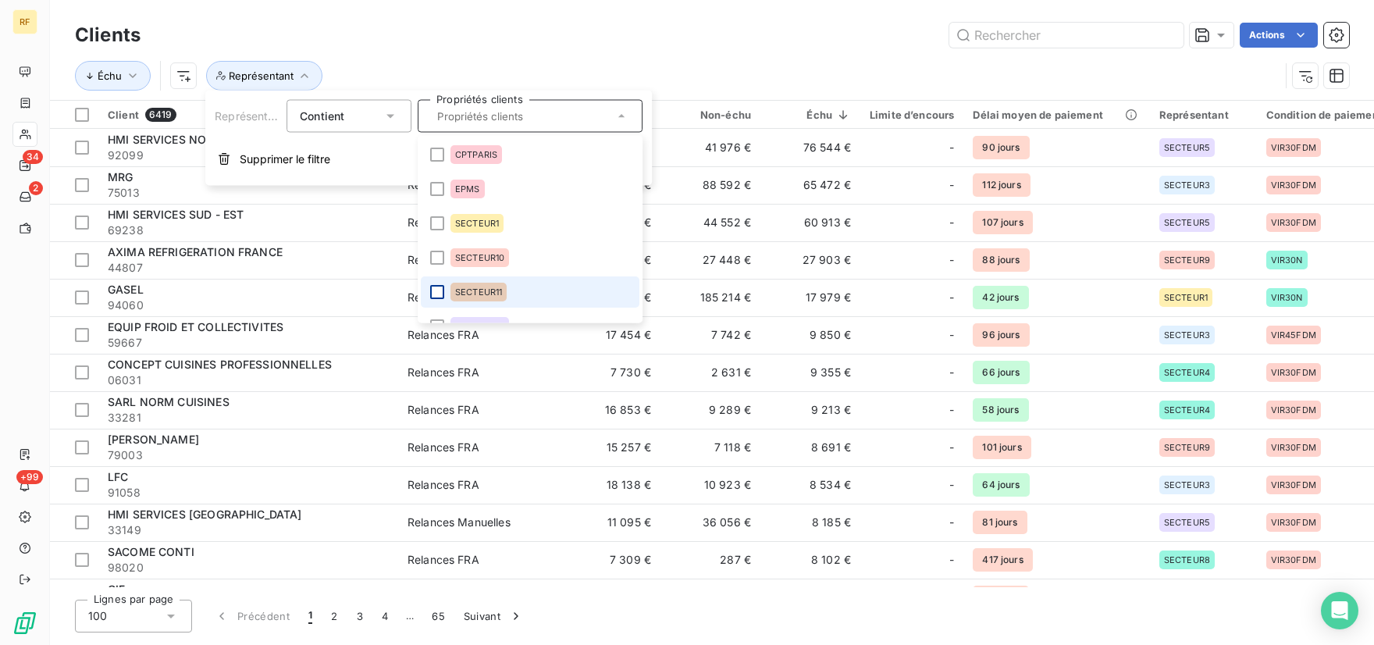
click at [436, 286] on div at bounding box center [437, 292] width 14 height 14
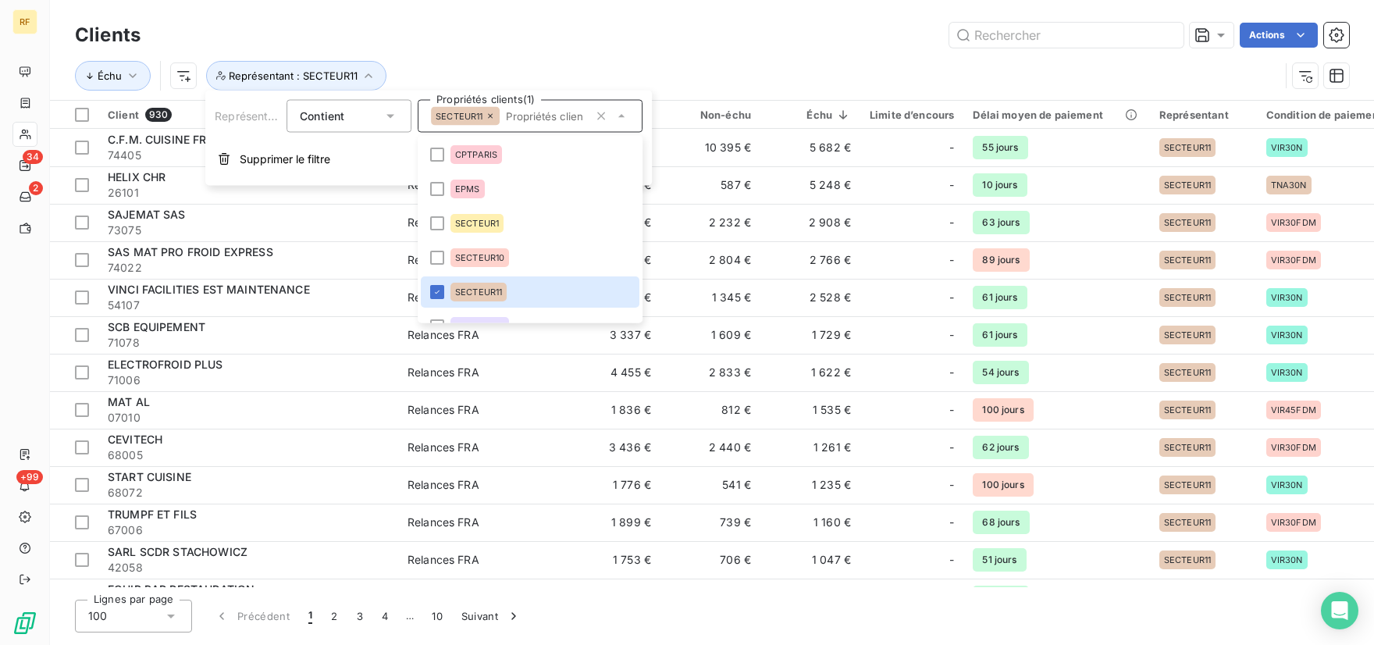
click at [643, 10] on div "Clients Actions Échu Représentant : SECTEUR11" at bounding box center [712, 50] width 1324 height 100
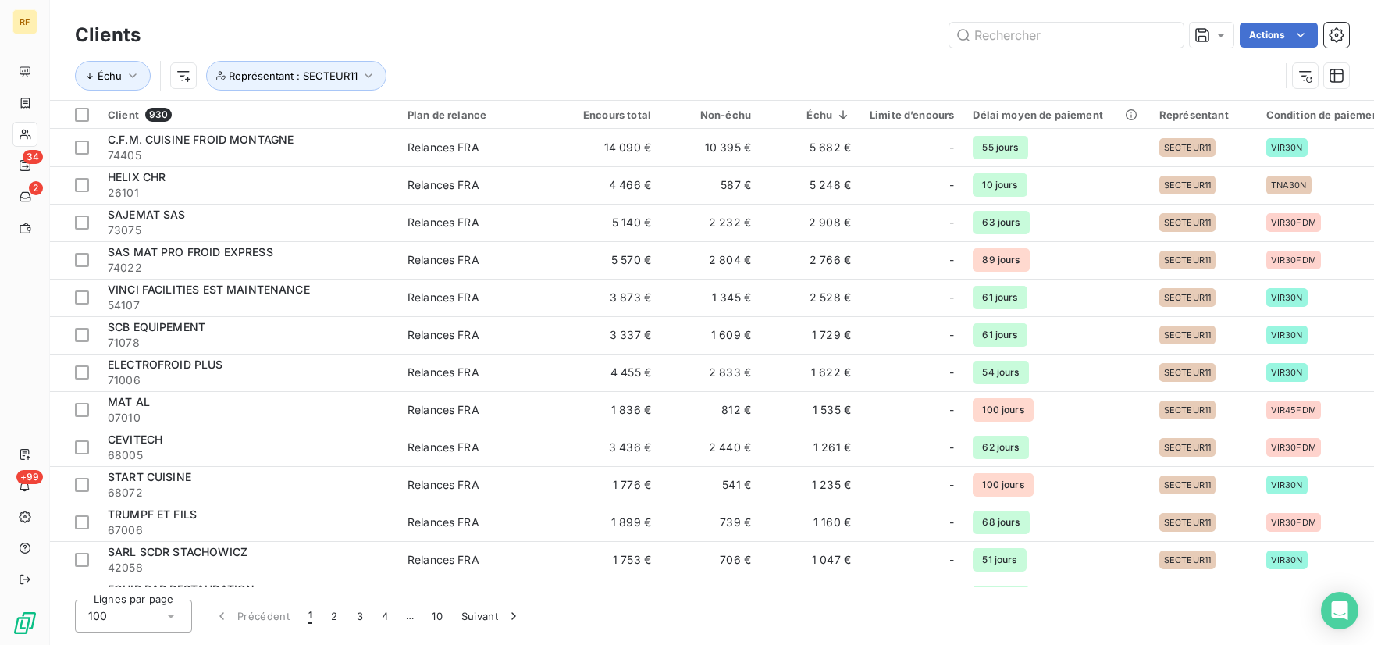
click at [808, 65] on div "Échu Représentant : SECTEUR11" at bounding box center [677, 76] width 1205 height 30
click at [1341, 47] on button "button" at bounding box center [1336, 35] width 25 height 25
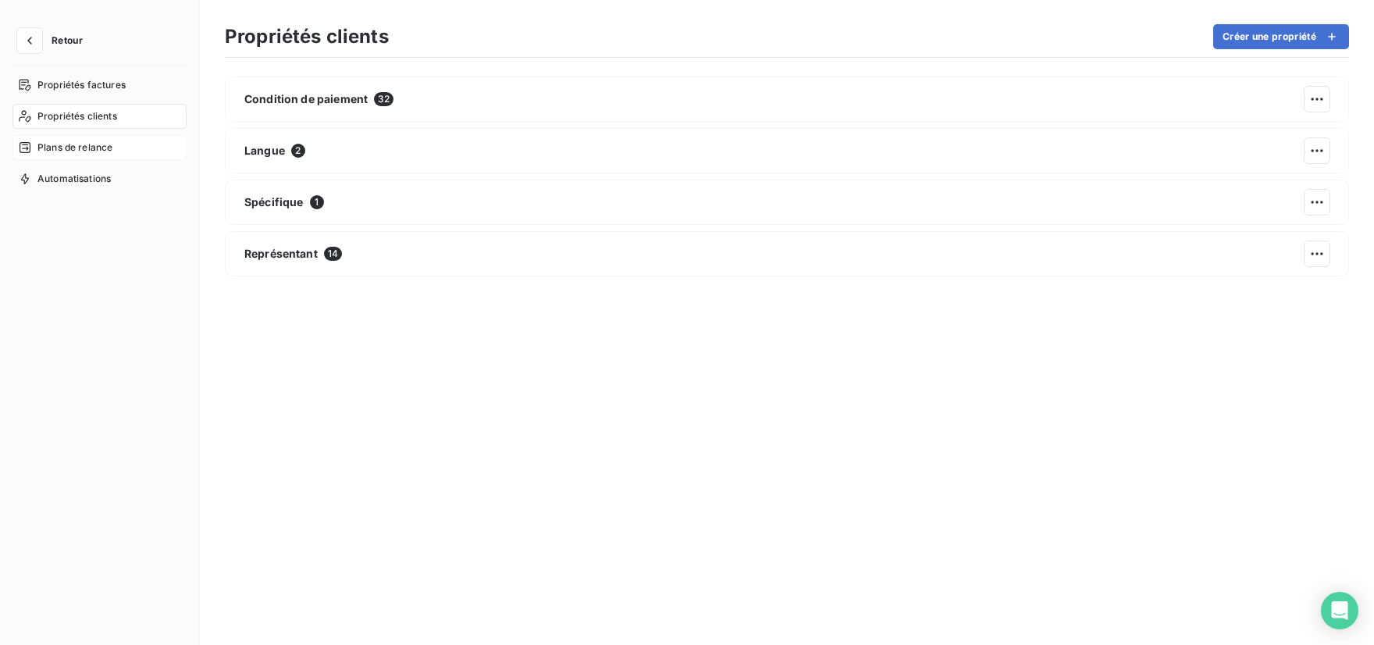
click at [94, 147] on span "Plans de relance" at bounding box center [74, 148] width 75 height 14
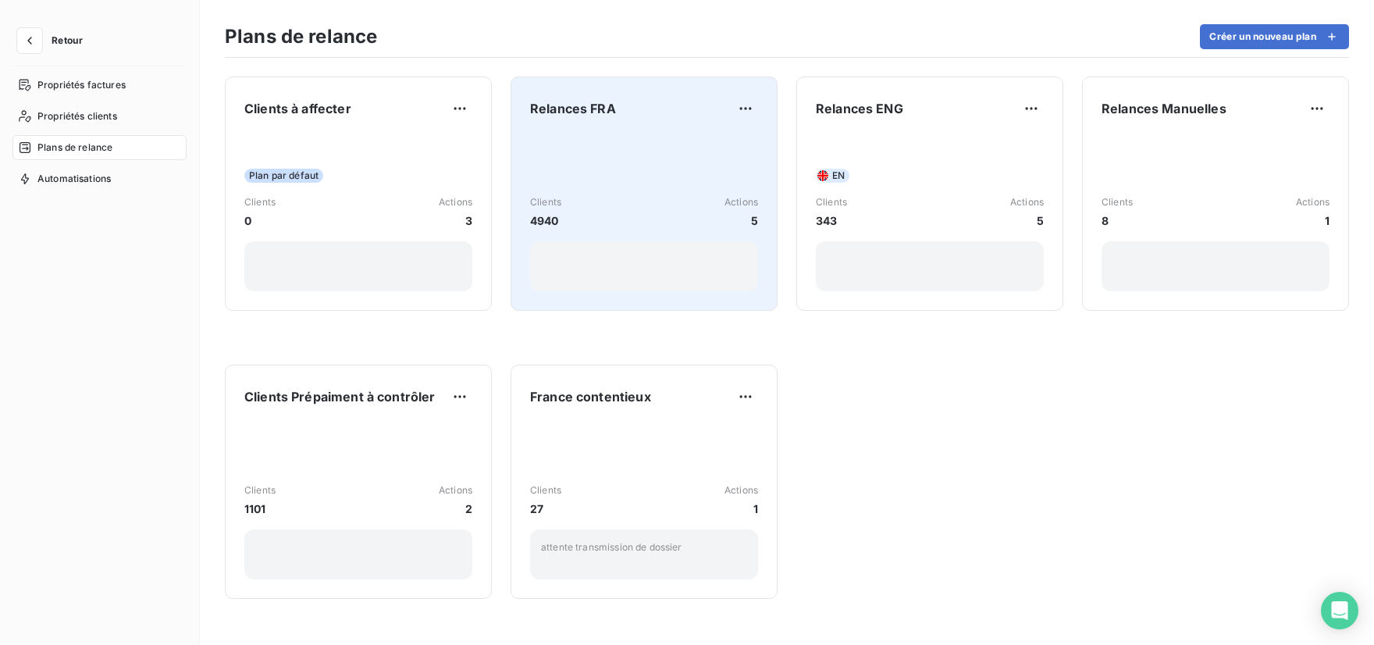
click at [661, 191] on div "Clients 4940 Actions 5" at bounding box center [644, 213] width 228 height 158
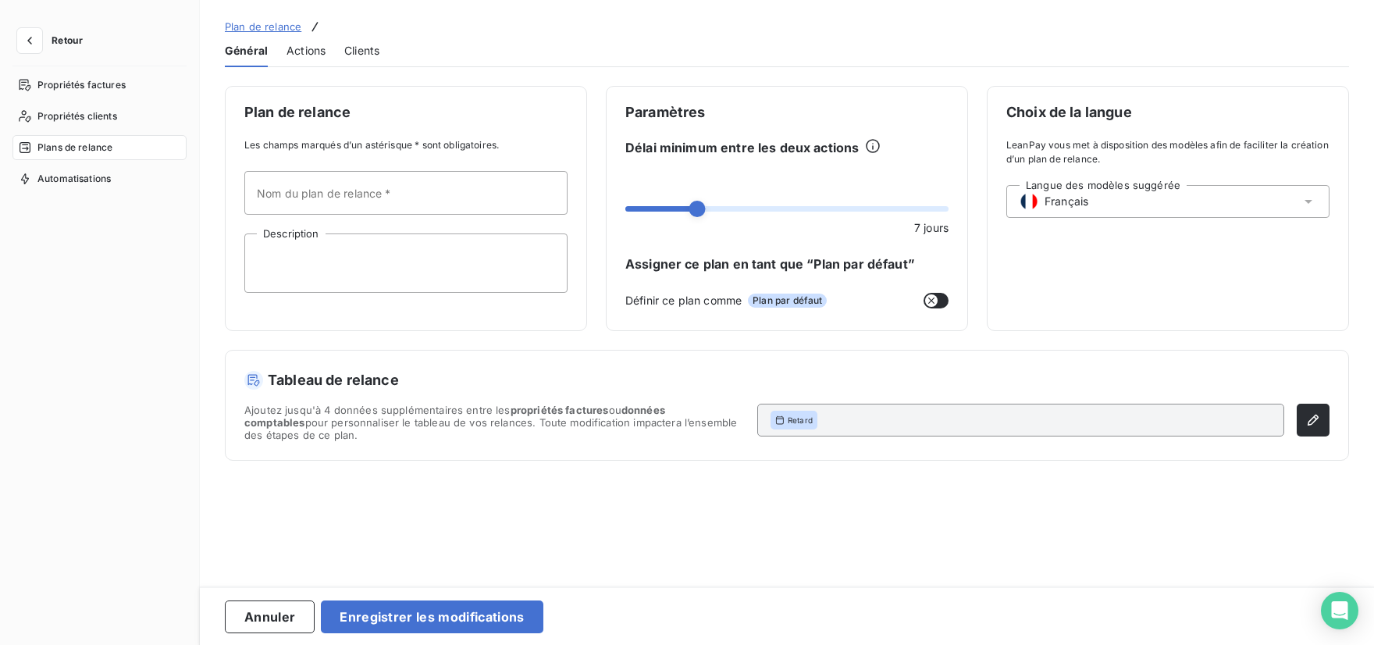
type input "Relances FRA"
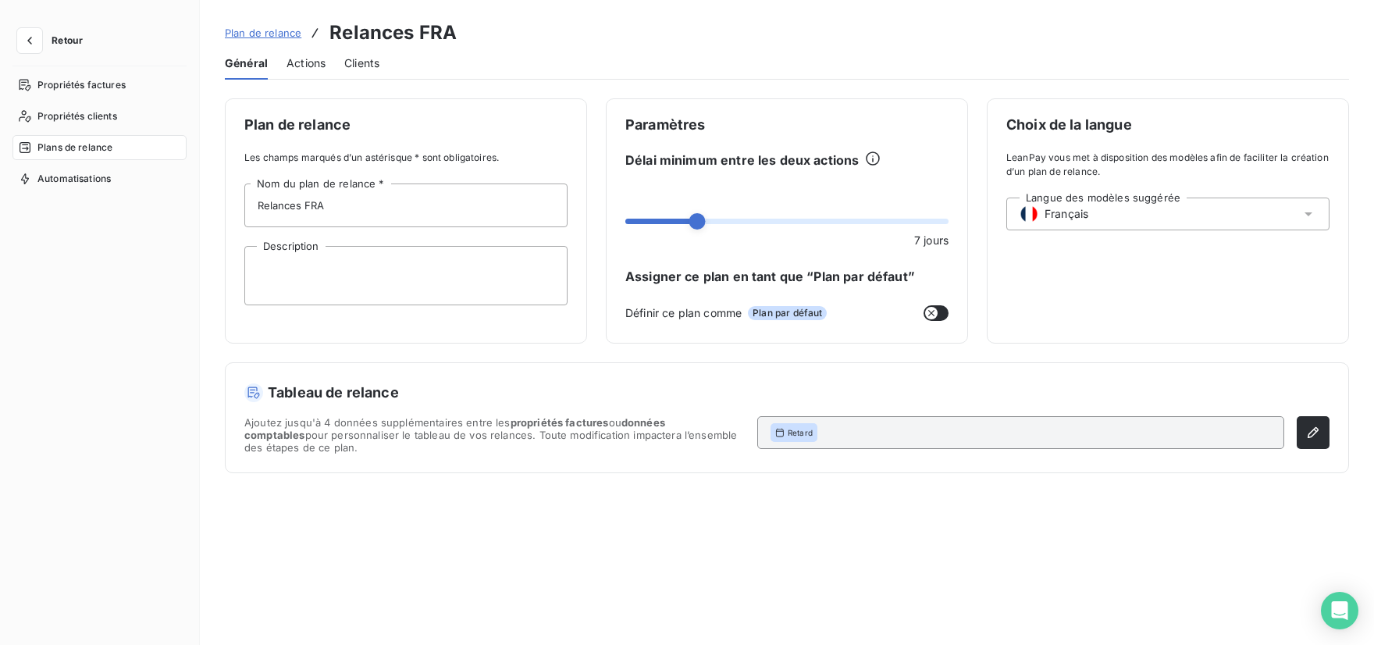
click at [312, 69] on span "Actions" at bounding box center [306, 63] width 39 height 16
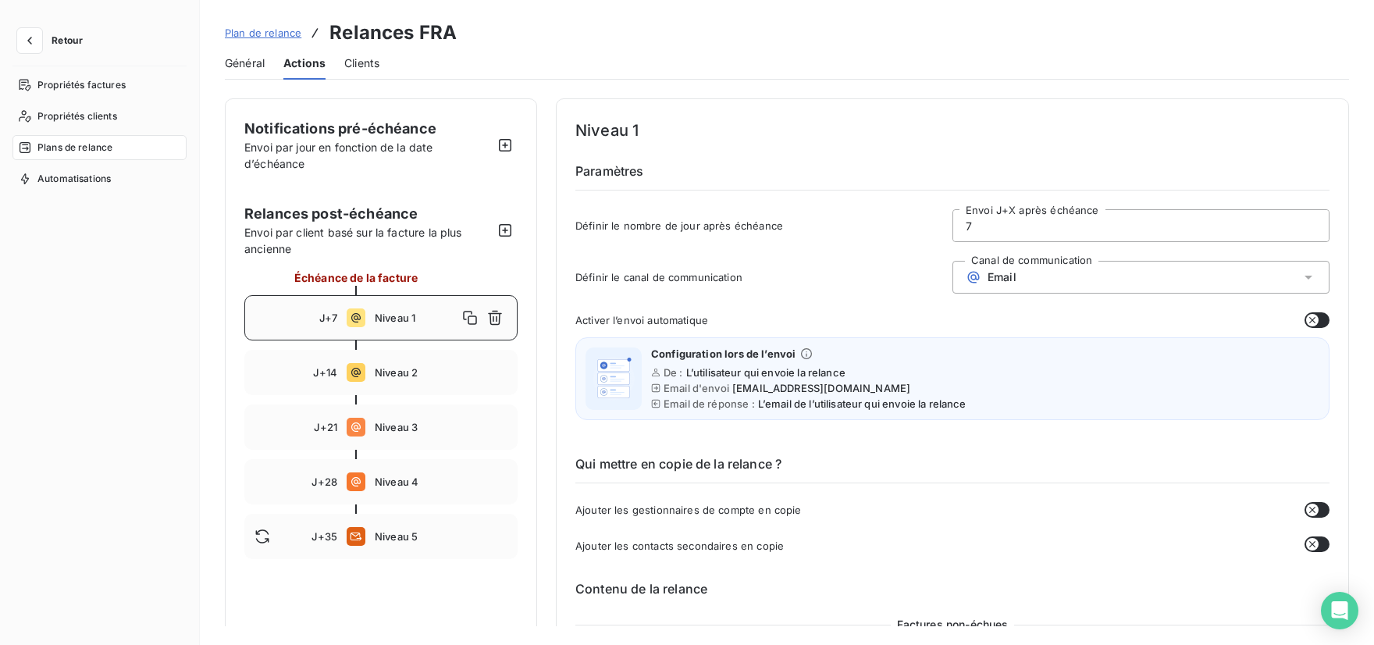
click at [1301, 279] on icon at bounding box center [1309, 277] width 16 height 16
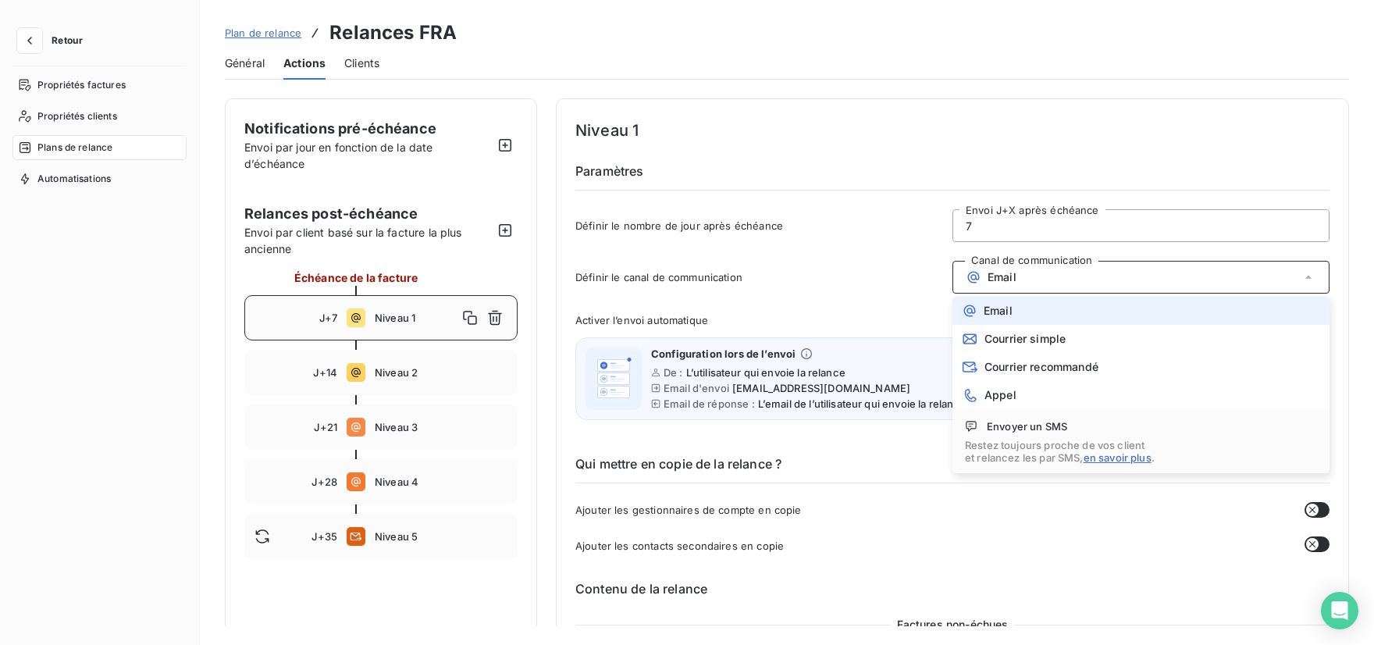
click at [1301, 279] on icon at bounding box center [1309, 277] width 16 height 16
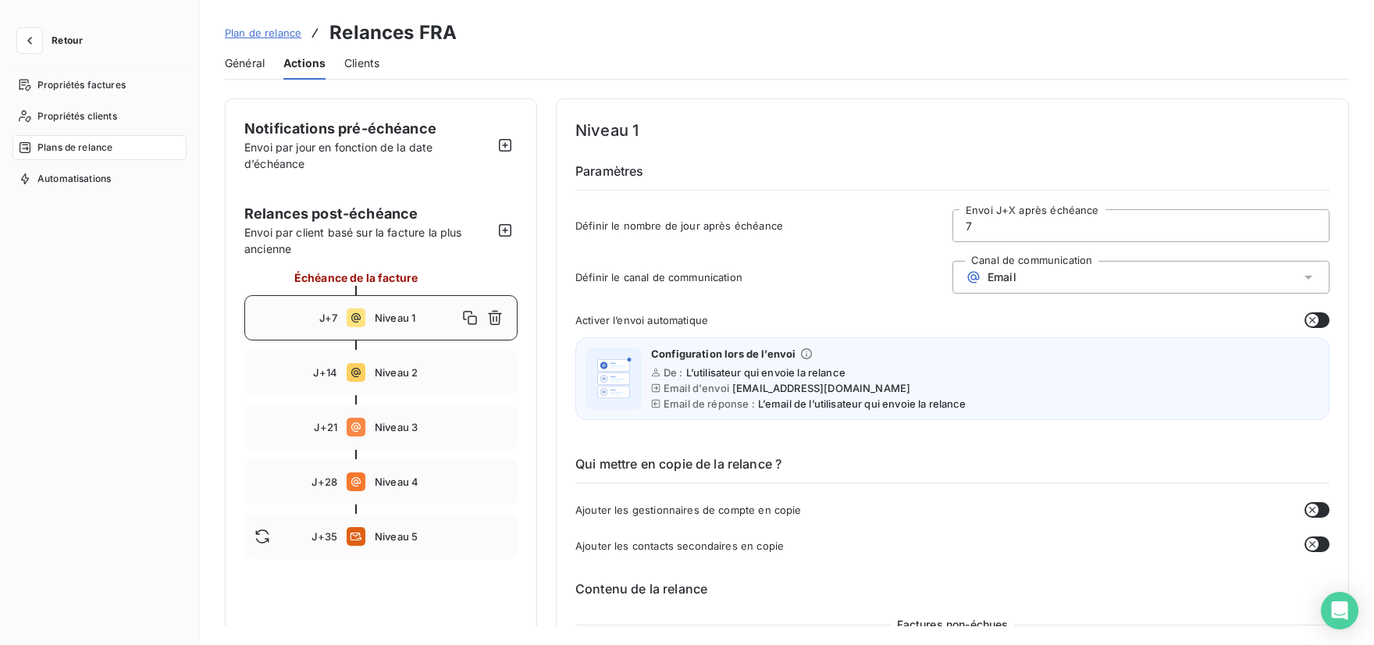
click at [821, 297] on div "Définir le canal de communication Canal de communication Email" at bounding box center [952, 282] width 754 height 42
click at [32, 37] on icon "button" at bounding box center [30, 41] width 16 height 16
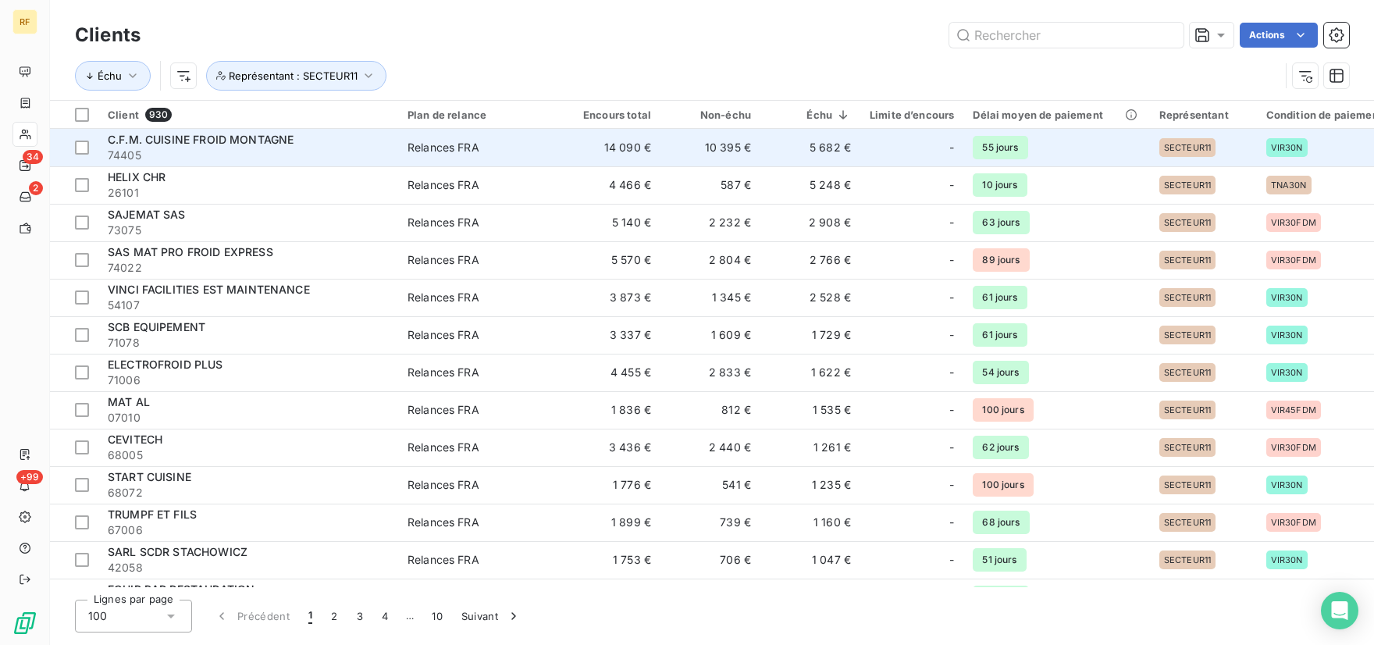
click at [219, 150] on span "74405" at bounding box center [248, 156] width 281 height 16
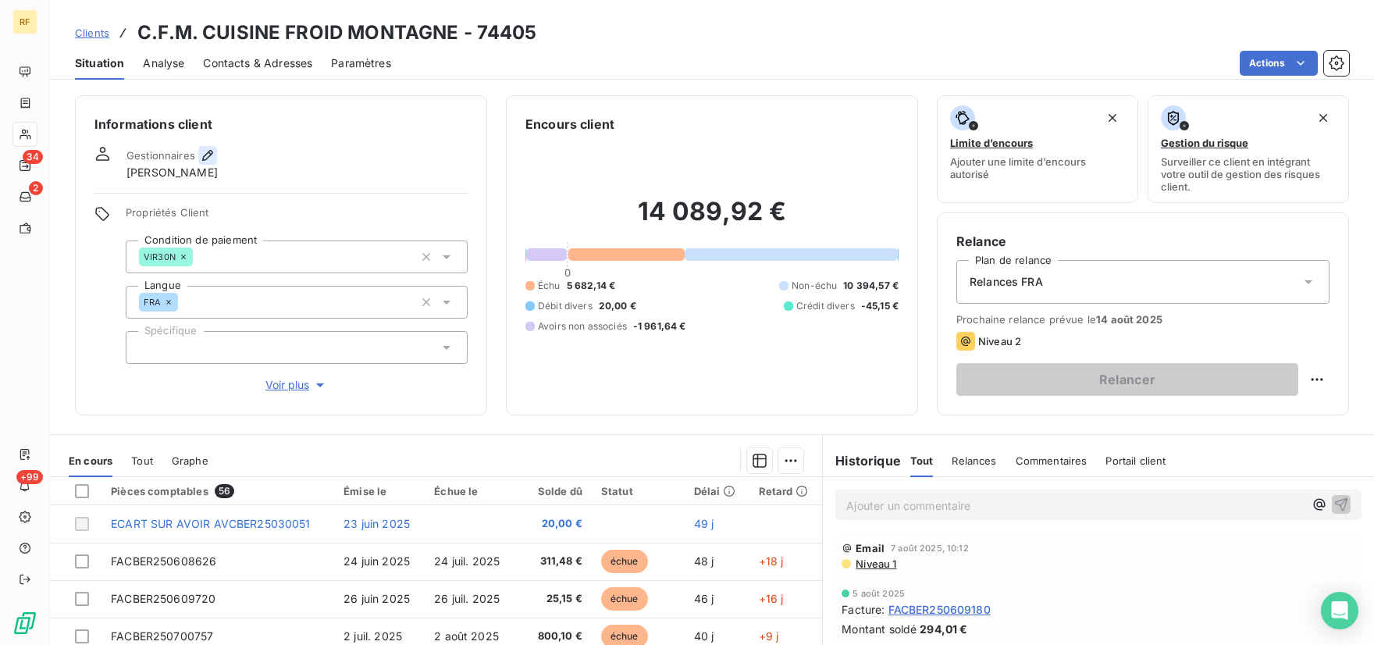
click at [205, 154] on icon "button" at bounding box center [207, 155] width 11 height 11
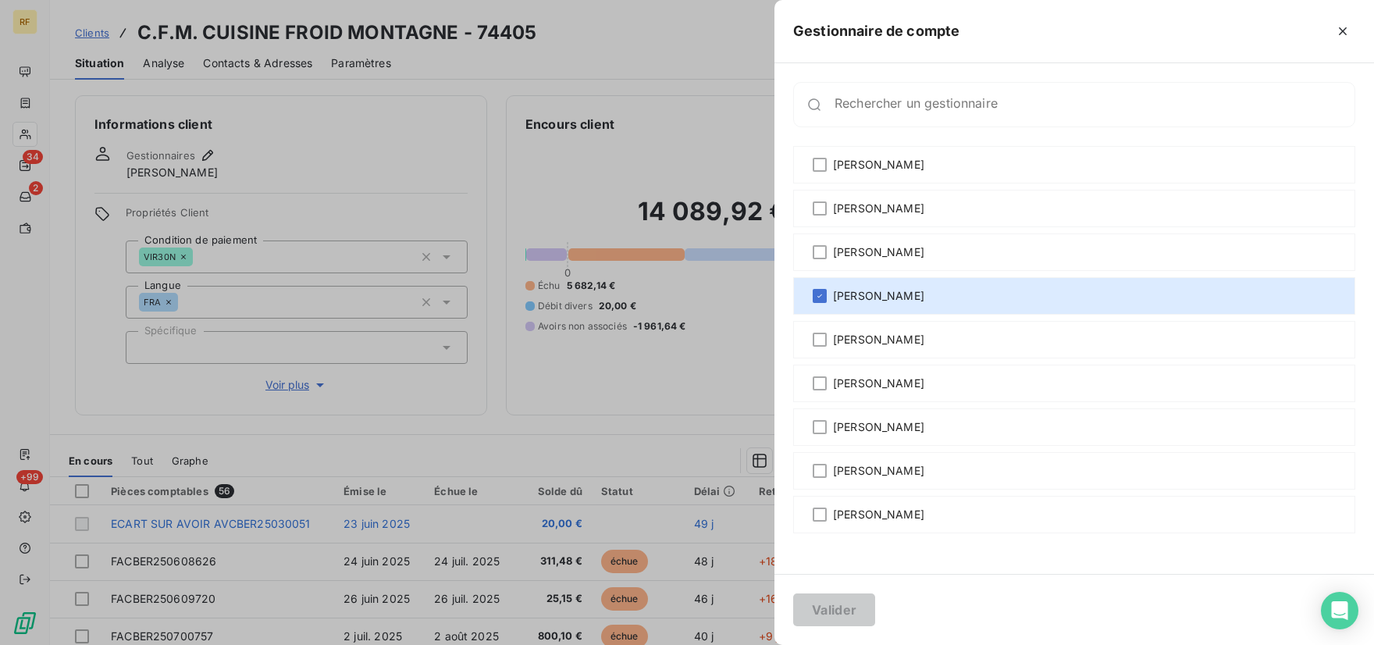
click at [650, 29] on div at bounding box center [687, 322] width 1374 height 645
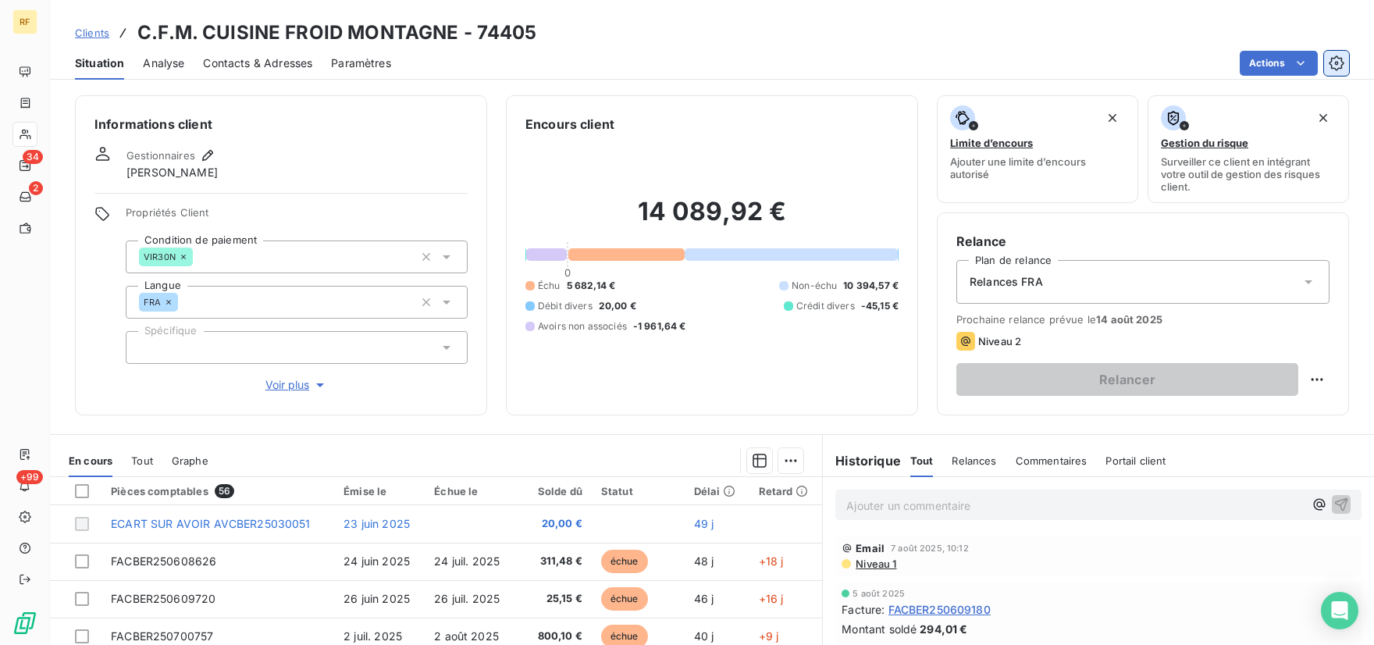
click at [1338, 64] on icon "button" at bounding box center [1337, 63] width 4 height 4
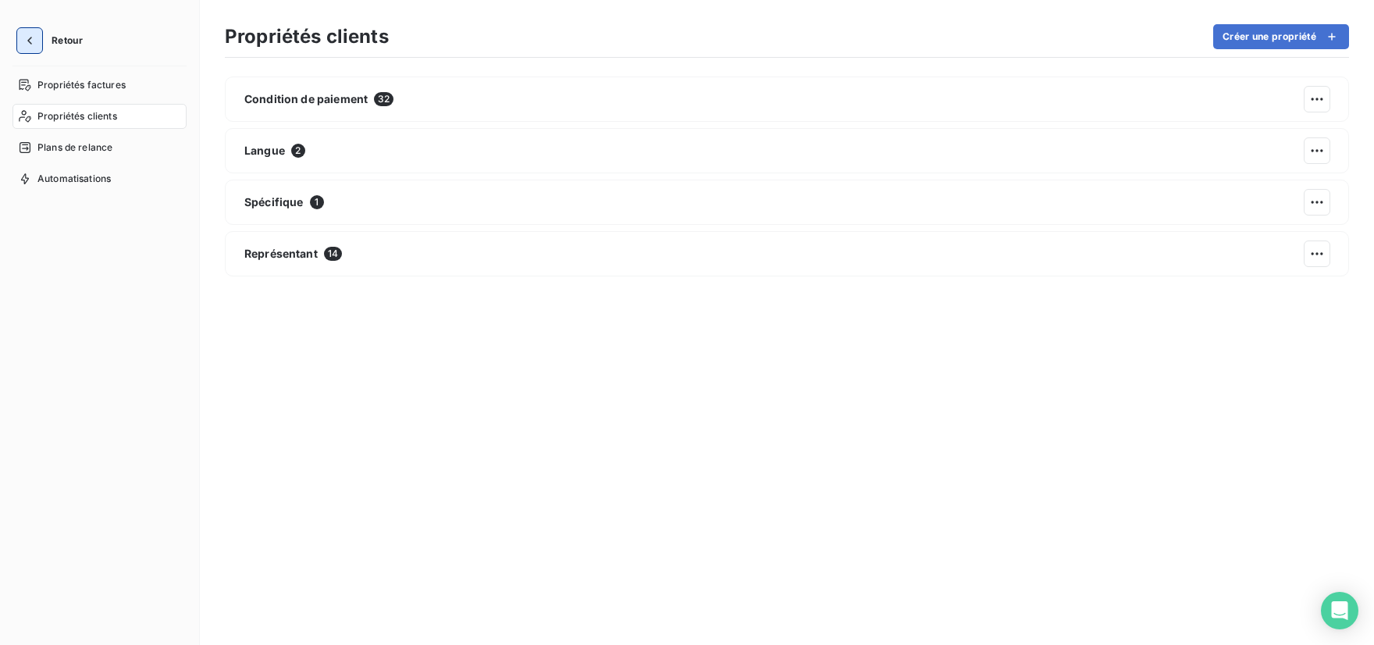
click at [35, 44] on icon "button" at bounding box center [30, 41] width 16 height 16
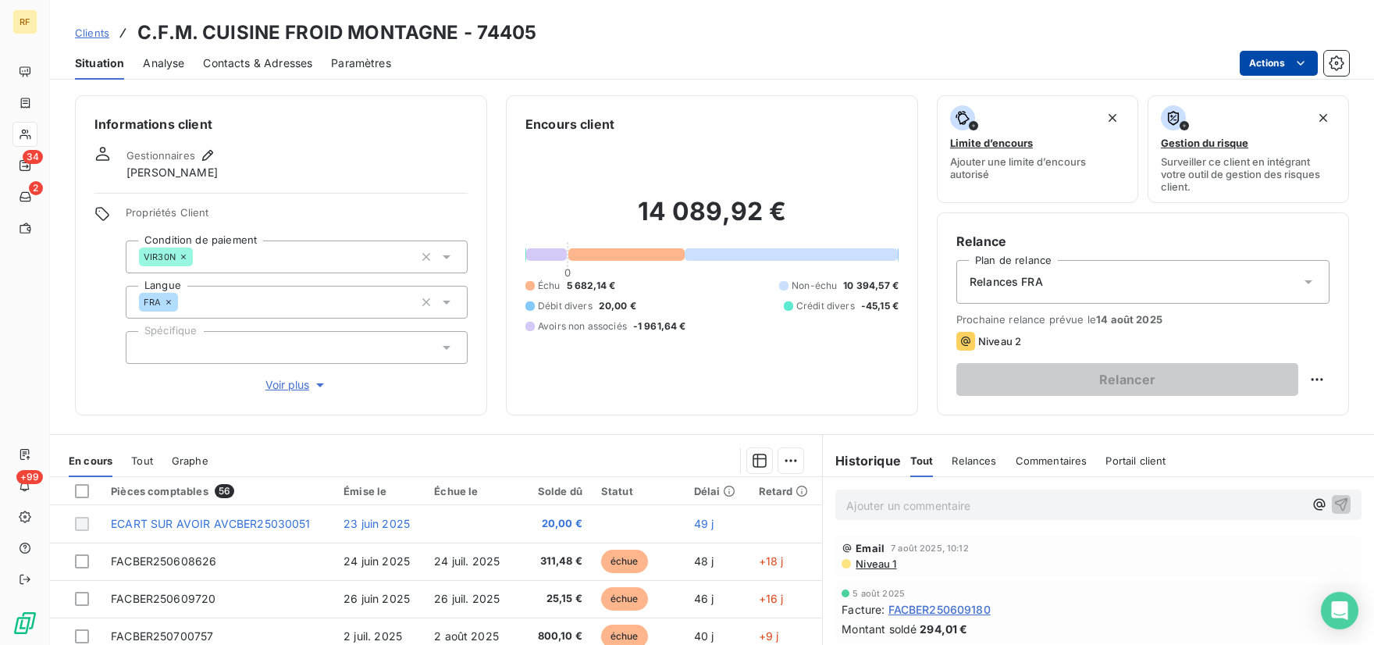
click at [1295, 62] on html "RF 34 2 +99 Clients C.F.M. CUISINE FROID MONTAGNE - 74405 Situation Analyse Con…" at bounding box center [687, 322] width 1374 height 645
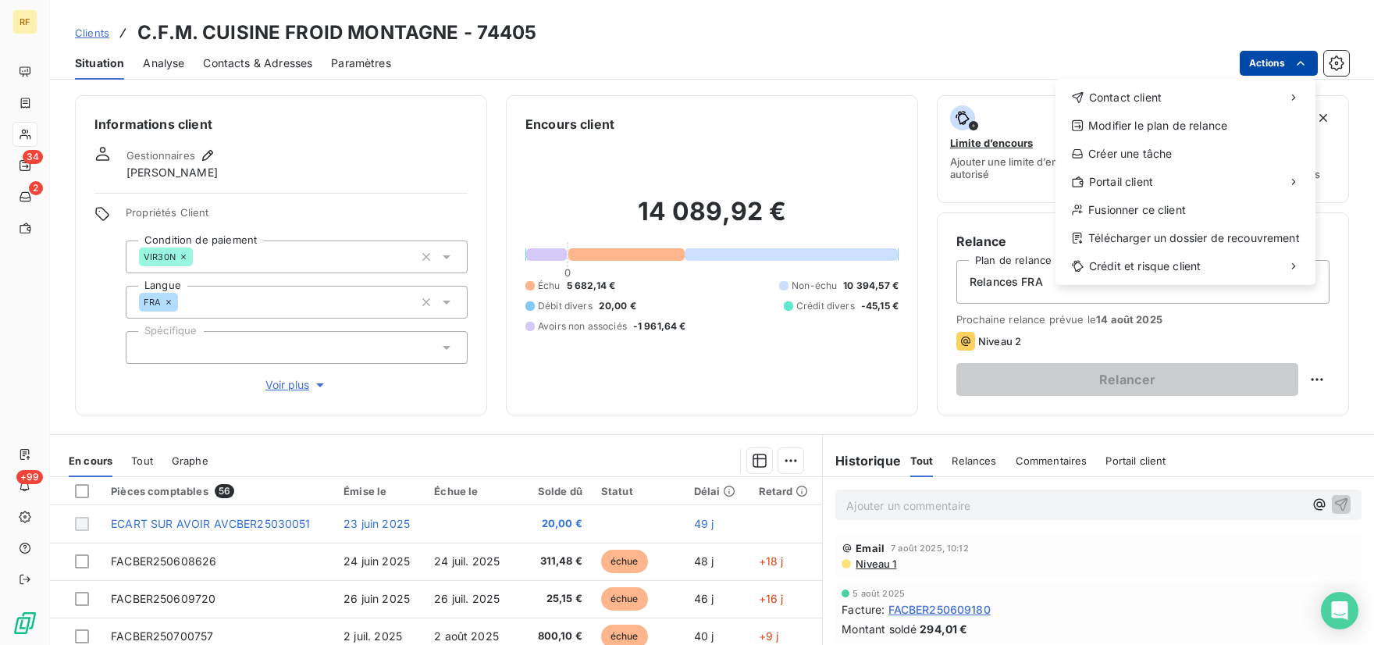
click at [963, 45] on html "RF 34 2 +99 Clients C.F.M. CUISINE FROID MONTAGNE - 74405 Situation Analyse Con…" at bounding box center [687, 322] width 1374 height 645
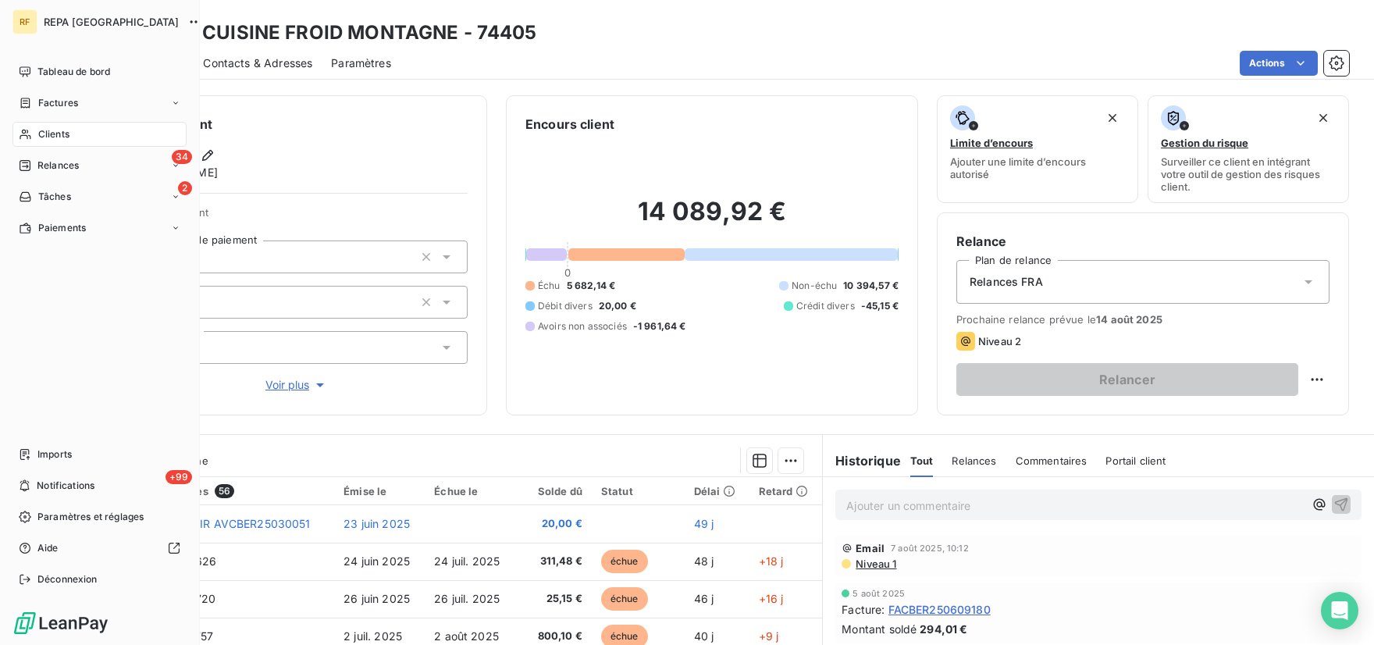
click at [59, 136] on span "Clients" at bounding box center [53, 134] width 31 height 14
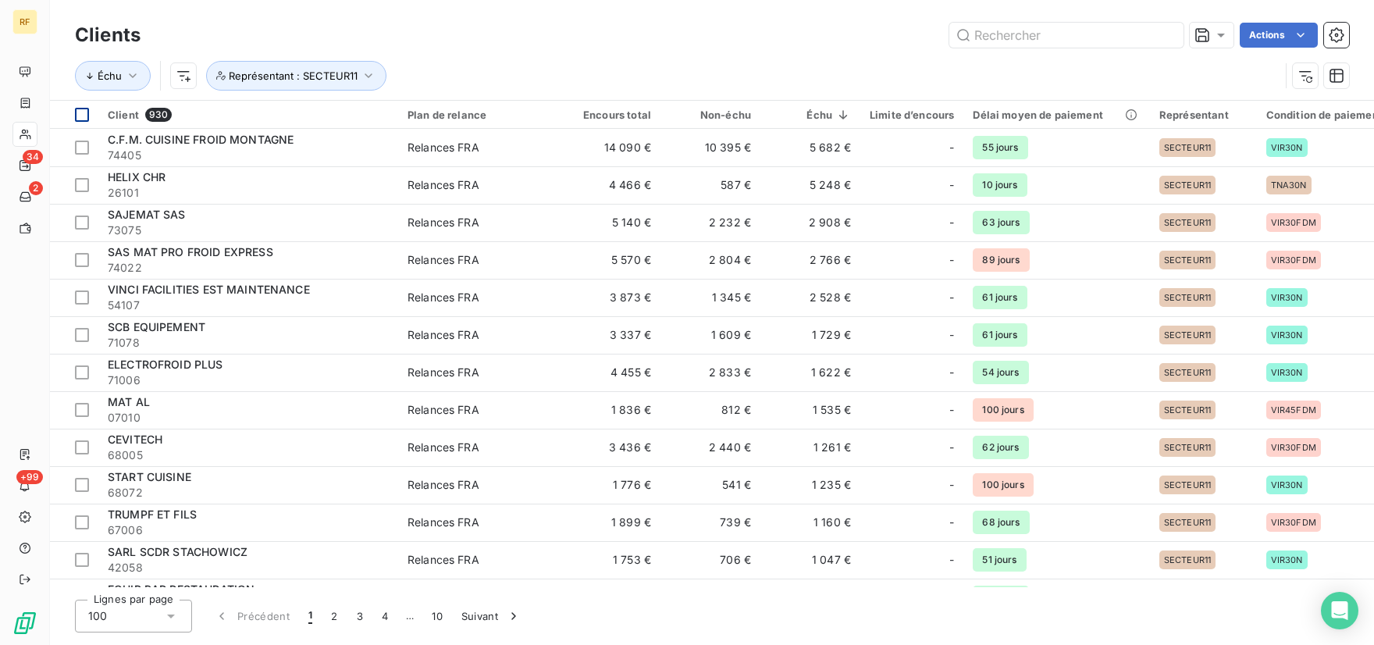
click at [85, 117] on div at bounding box center [82, 115] width 14 height 14
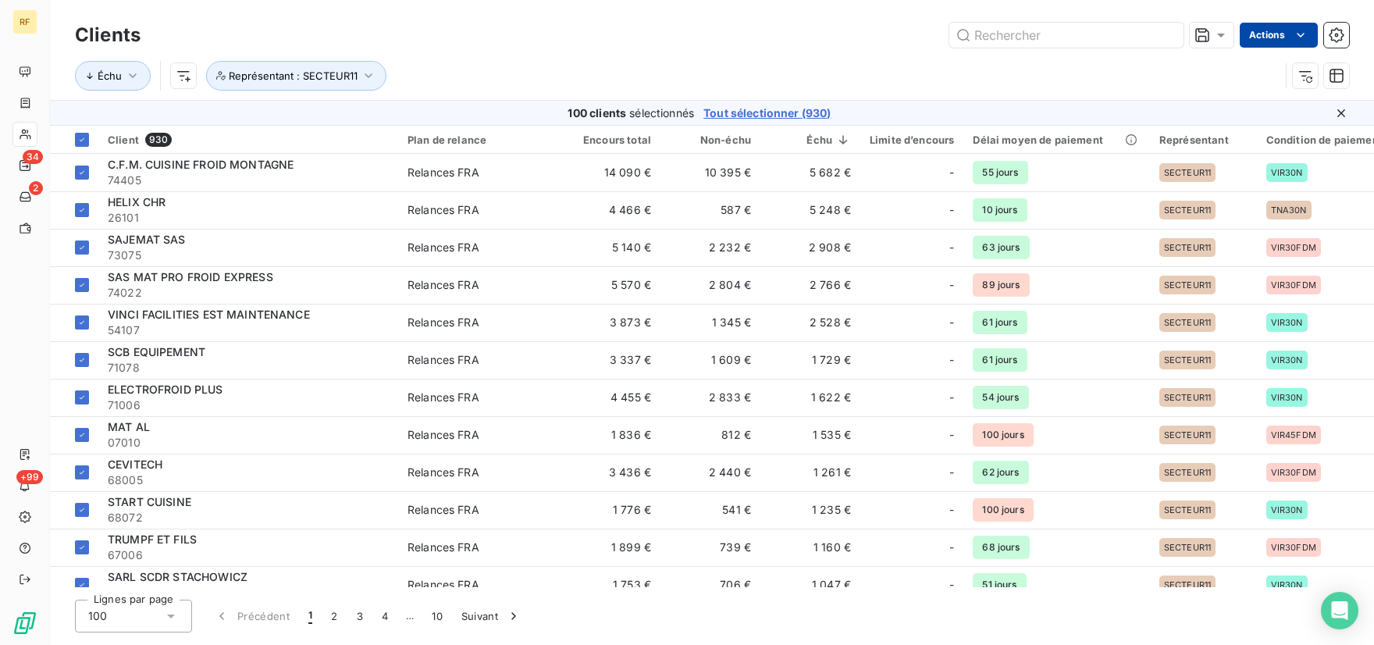
click at [1309, 30] on html "RF 34 2 +99 Clients Actions Échu Représentant : SECTEUR11 100 clients sélection…" at bounding box center [687, 322] width 1374 height 645
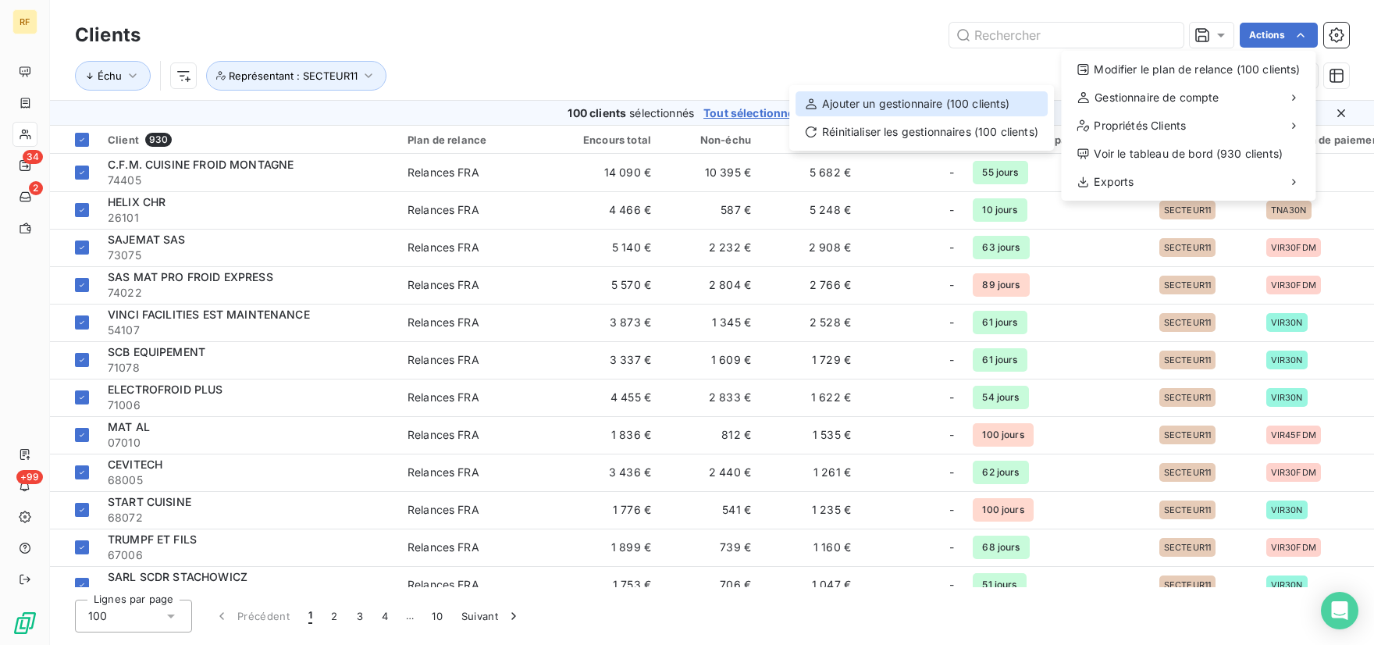
click at [907, 102] on div "Ajouter un gestionnaire (100 clients)" at bounding box center [922, 103] width 252 height 25
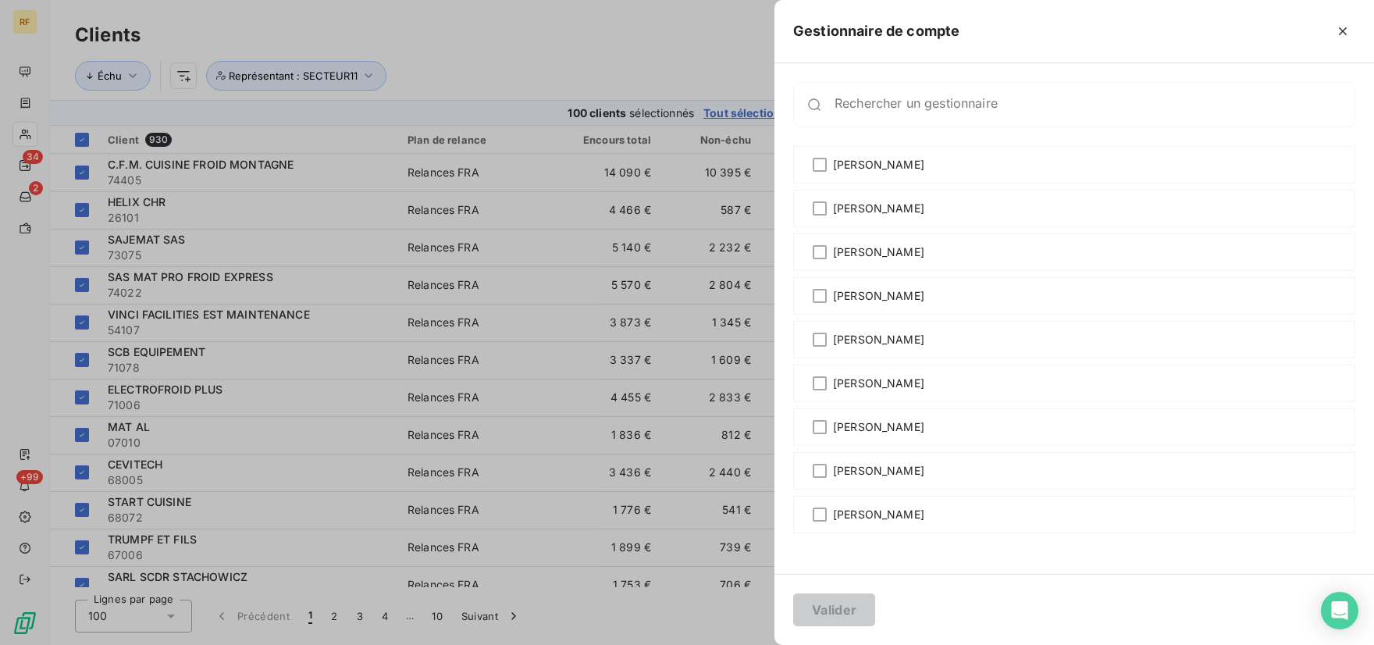
click at [743, 16] on div at bounding box center [687, 322] width 1374 height 645
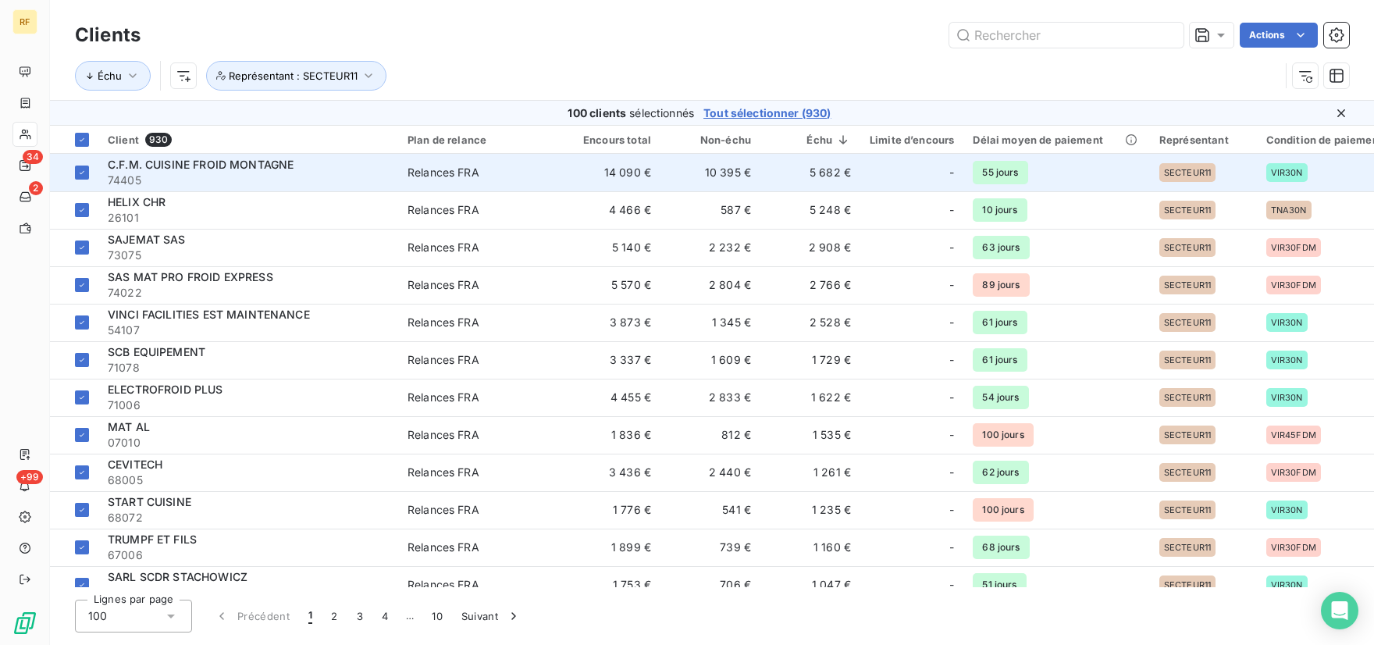
click at [136, 165] on span "C.F.M. CUISINE FROID MONTAGNE" at bounding box center [201, 164] width 186 height 13
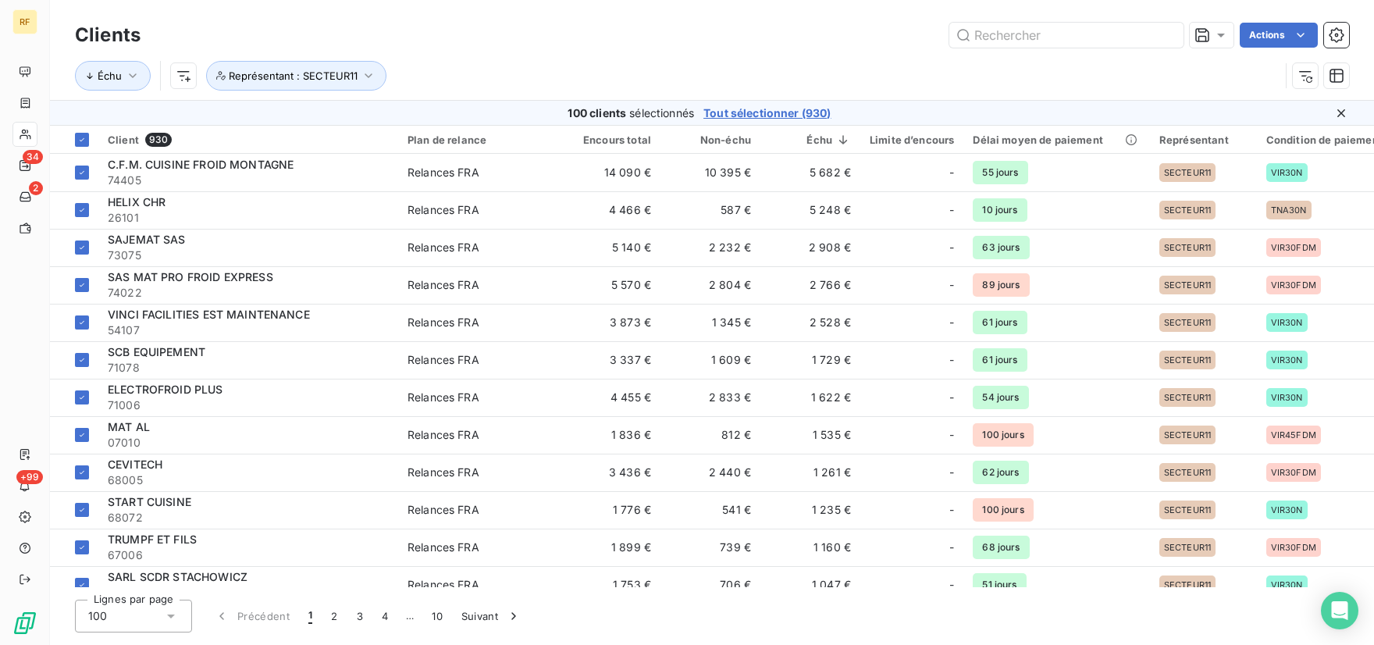
click at [768, 42] on div "Actions" at bounding box center [754, 35] width 1190 height 25
click at [362, 73] on icon "button" at bounding box center [369, 76] width 16 height 16
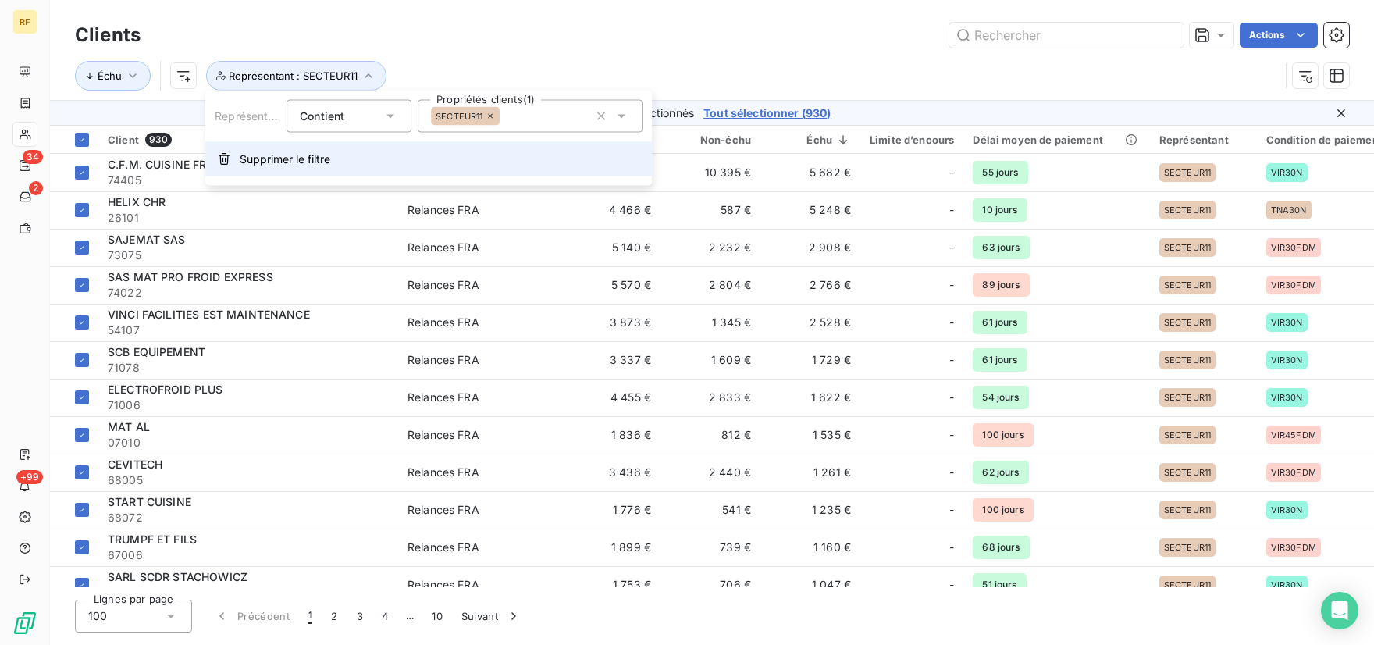
click at [225, 157] on icon "button" at bounding box center [224, 159] width 12 height 12
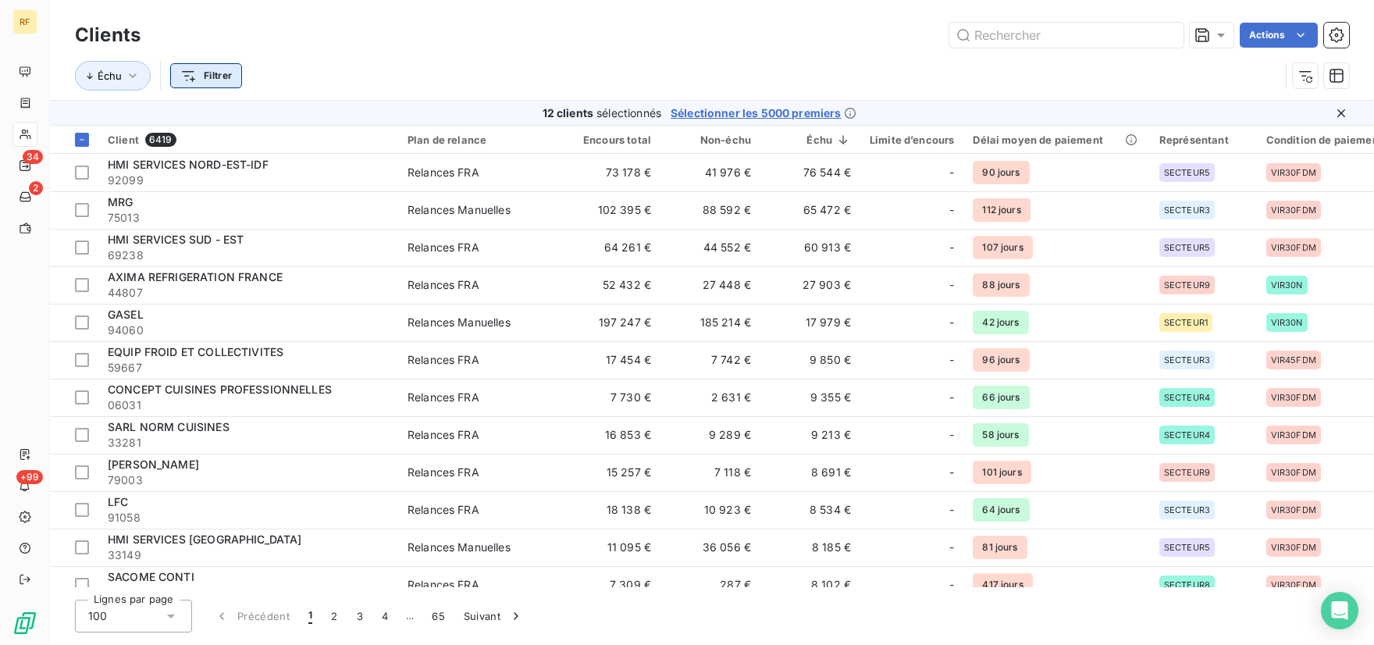
click at [194, 84] on html "RF 34 2 +99 Clients Actions Échu Filtrer 12 clients sélectionnés Sélectionner l…" at bounding box center [687, 322] width 1374 height 645
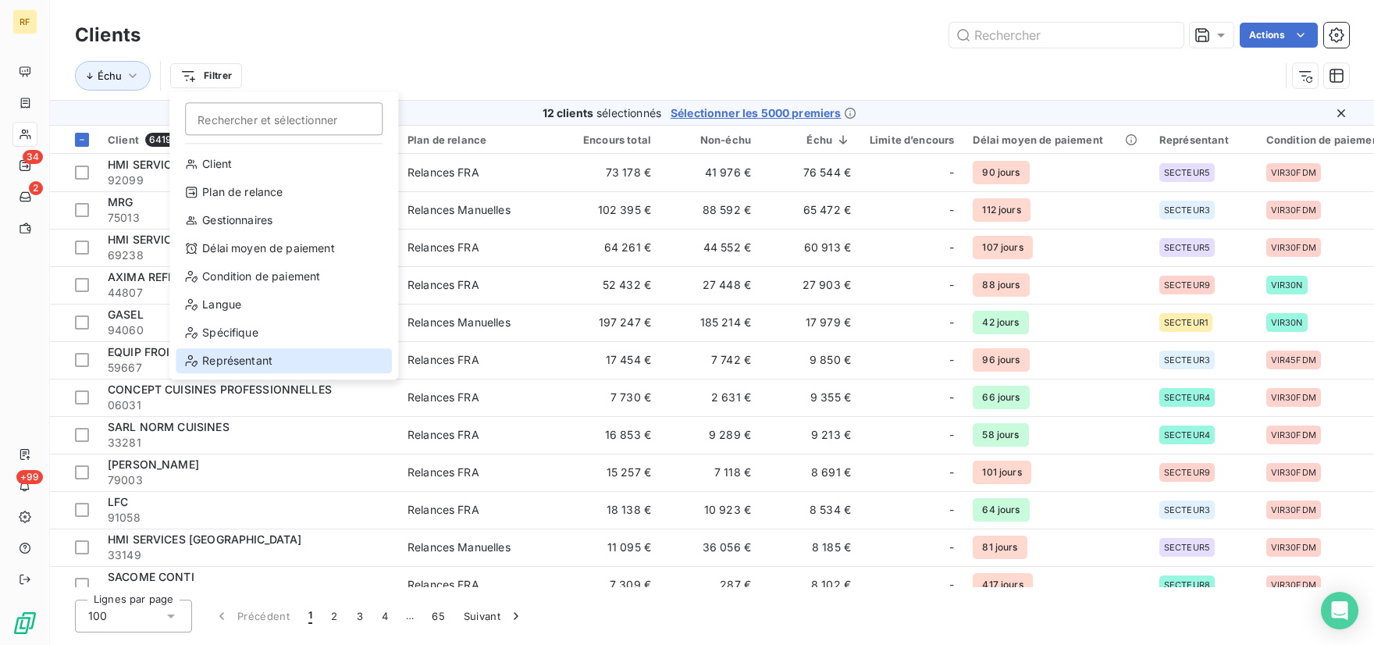
click at [208, 362] on div "Représentant" at bounding box center [284, 360] width 216 height 25
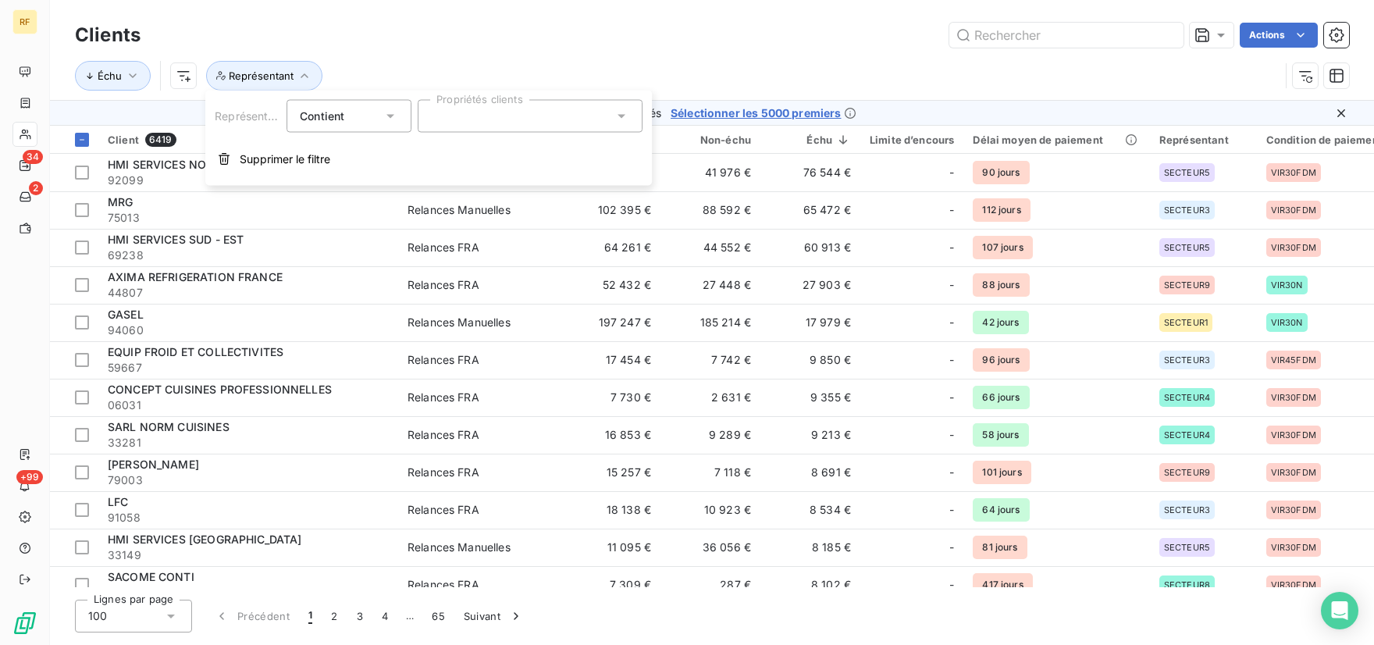
click at [545, 121] on div at bounding box center [530, 116] width 225 height 33
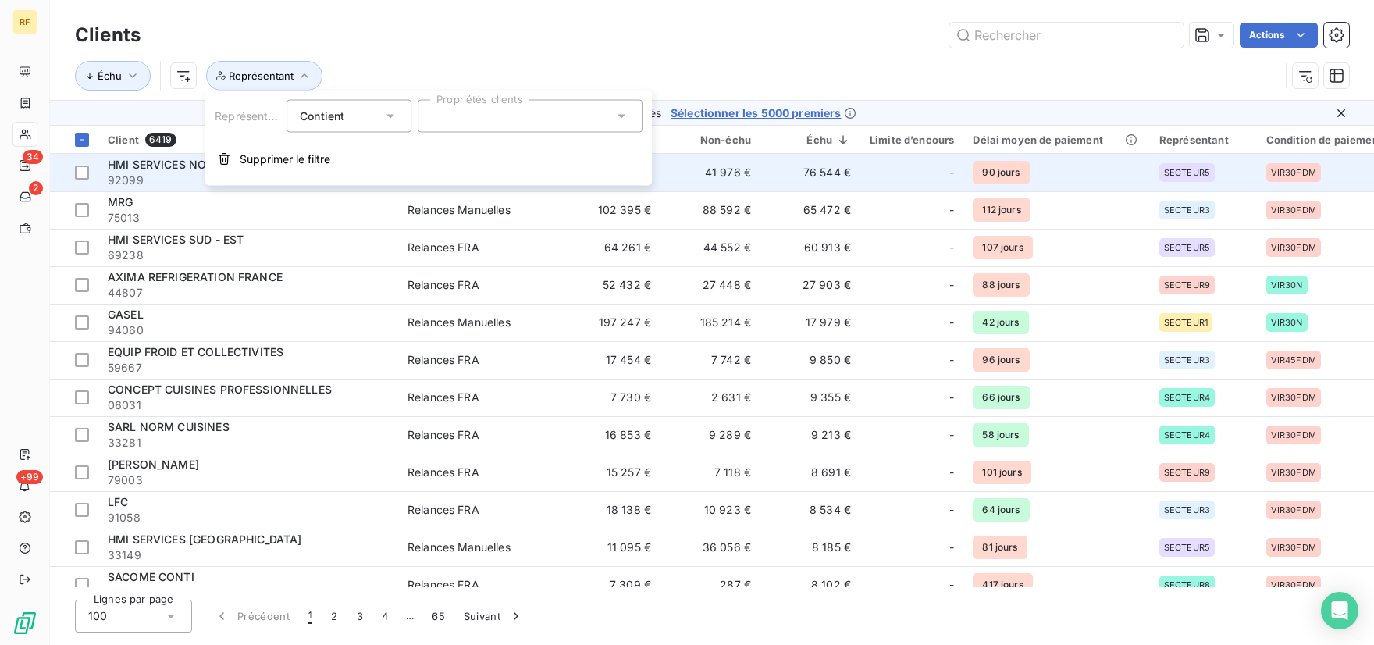
drag, startPoint x: 632, startPoint y: 176, endPoint x: 631, endPoint y: 187, distance: 11.7
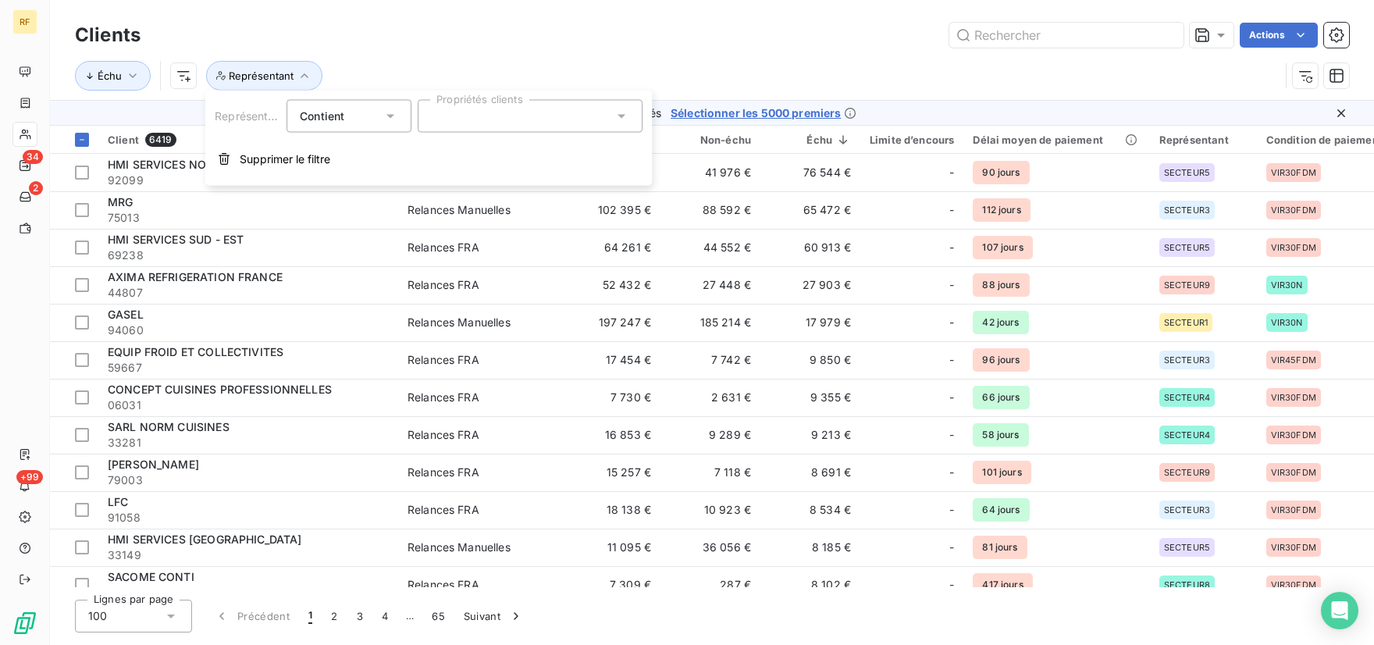
click at [575, 116] on div at bounding box center [530, 116] width 225 height 33
click at [539, 115] on div at bounding box center [530, 116] width 225 height 33
click at [390, 109] on icon at bounding box center [391, 117] width 16 height 16
click at [342, 187] on span "Ne contient pas" at bounding box center [360, 180] width 84 height 13
click at [619, 116] on icon at bounding box center [622, 117] width 8 height 4
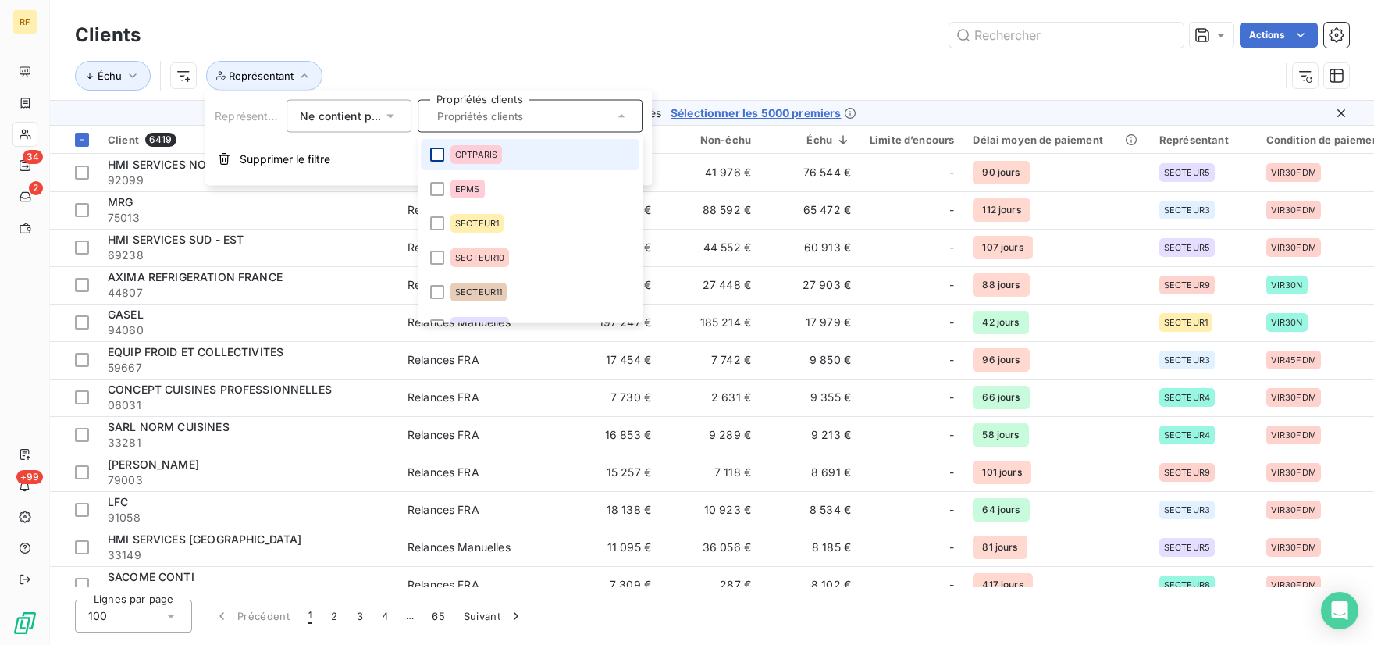
click at [441, 153] on div at bounding box center [437, 155] width 14 height 14
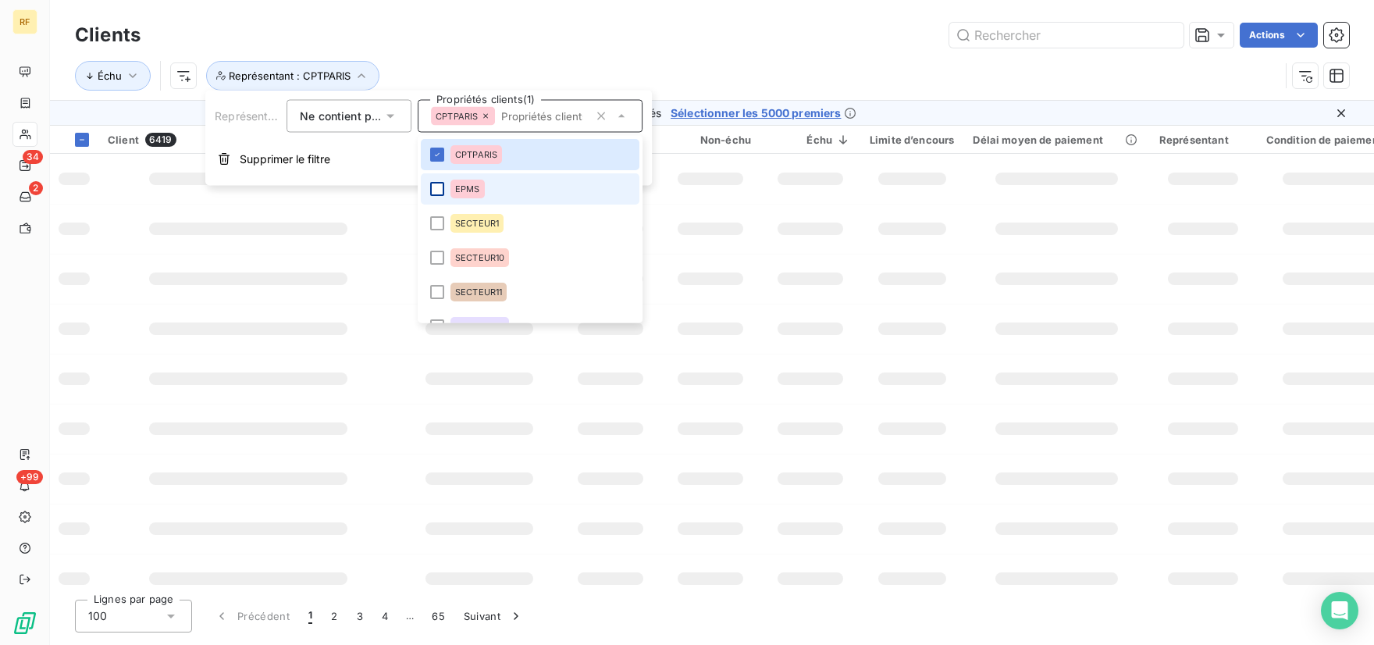
click at [439, 191] on div at bounding box center [437, 189] width 14 height 14
click at [436, 223] on div at bounding box center [437, 223] width 14 height 14
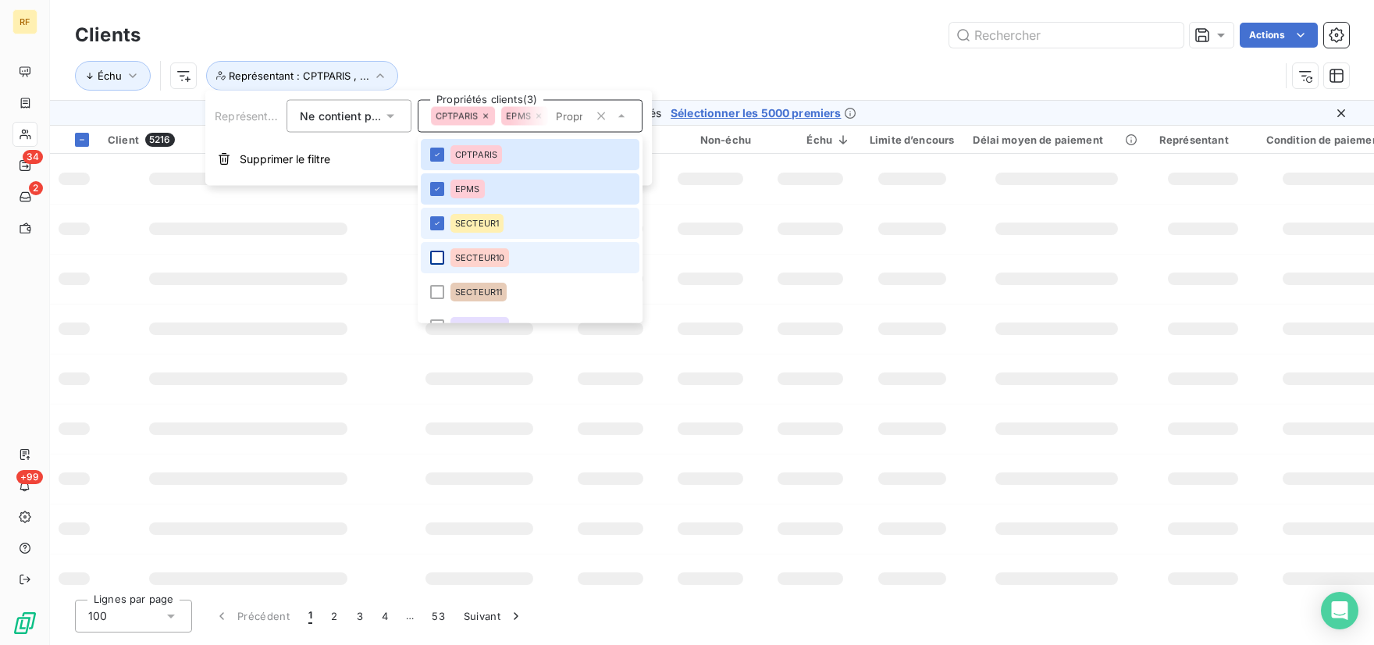
click at [437, 255] on div at bounding box center [437, 258] width 14 height 14
click at [436, 291] on div at bounding box center [437, 292] width 14 height 14
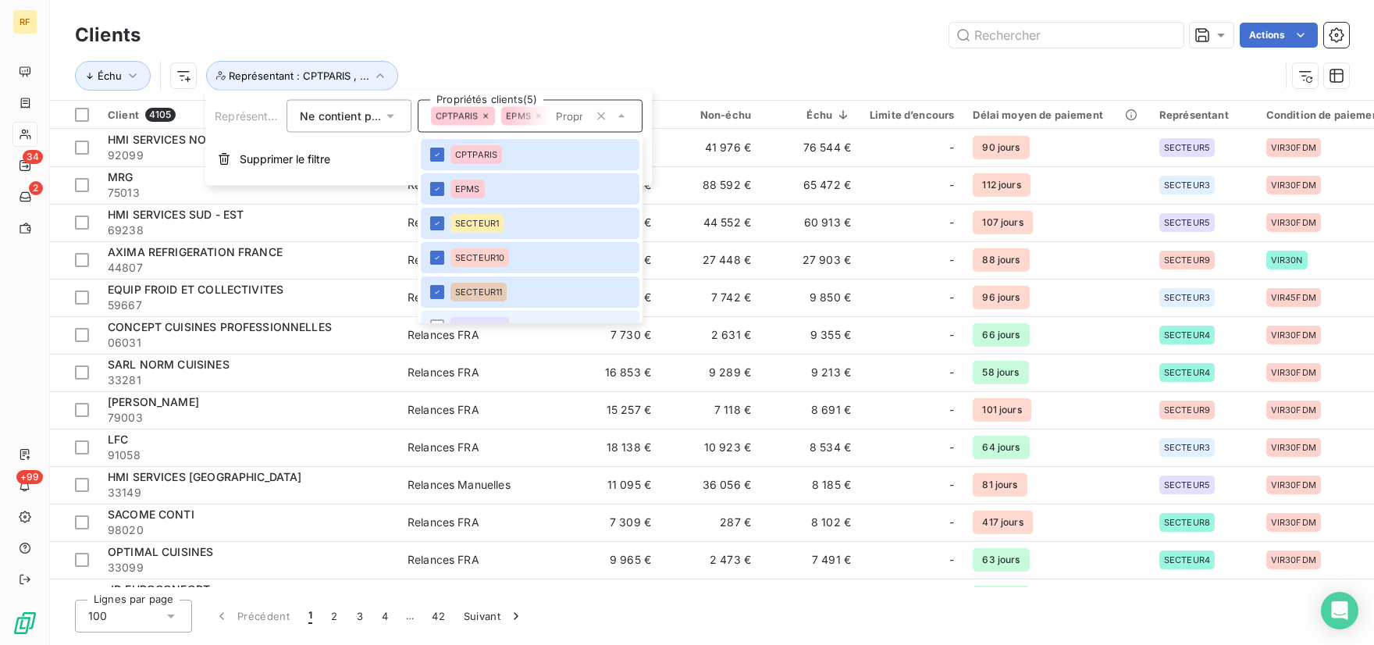
scroll to position [73, 0]
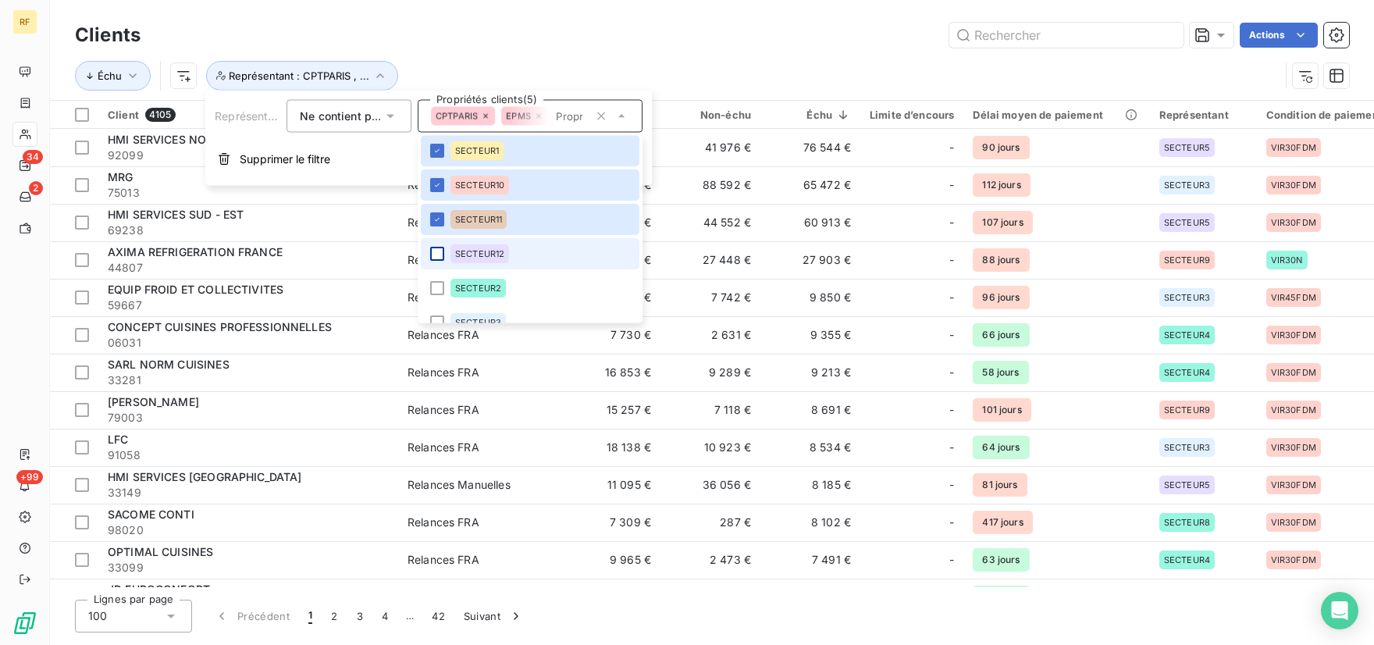
click at [436, 258] on div at bounding box center [437, 254] width 14 height 14
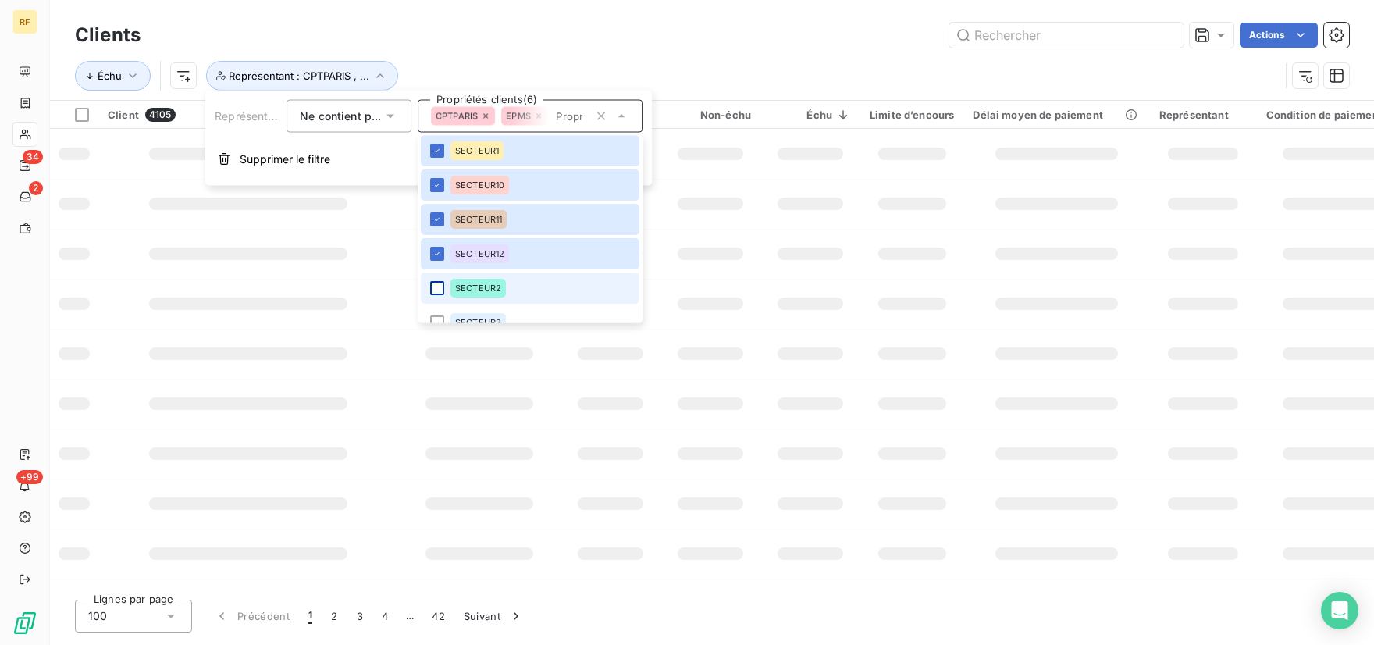
click at [437, 286] on div at bounding box center [437, 288] width 14 height 14
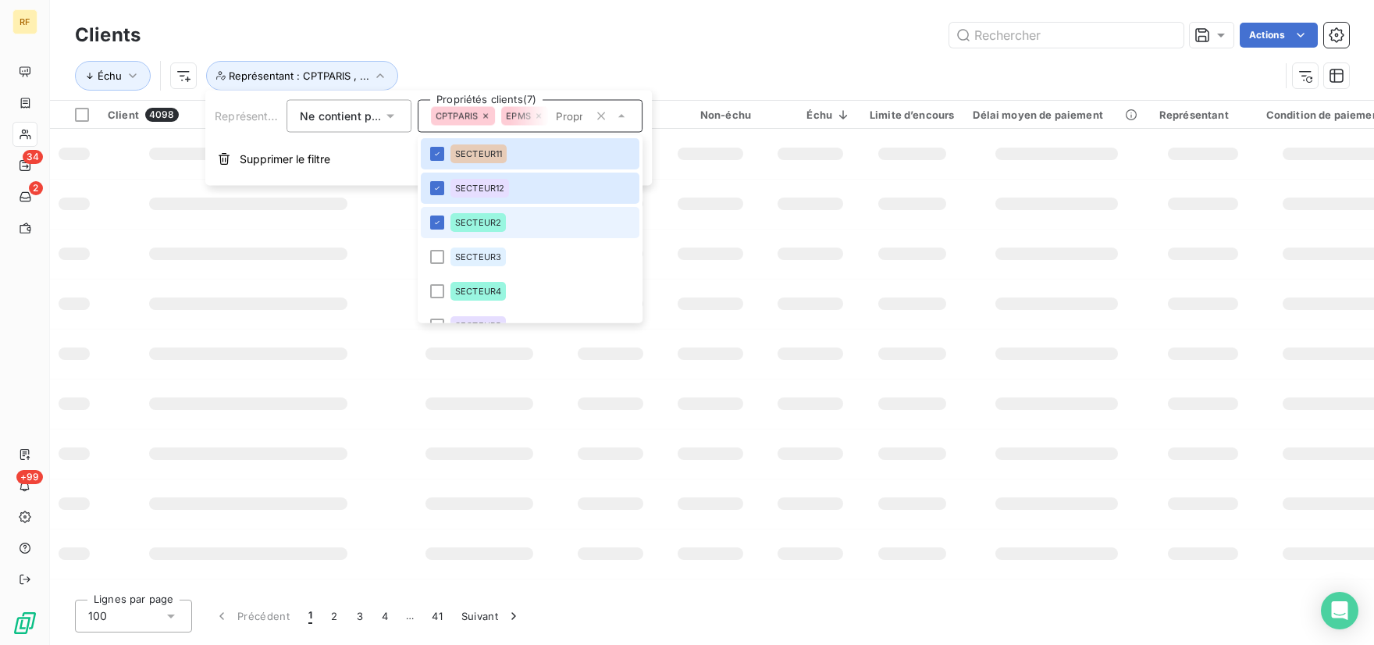
scroll to position [146, 0]
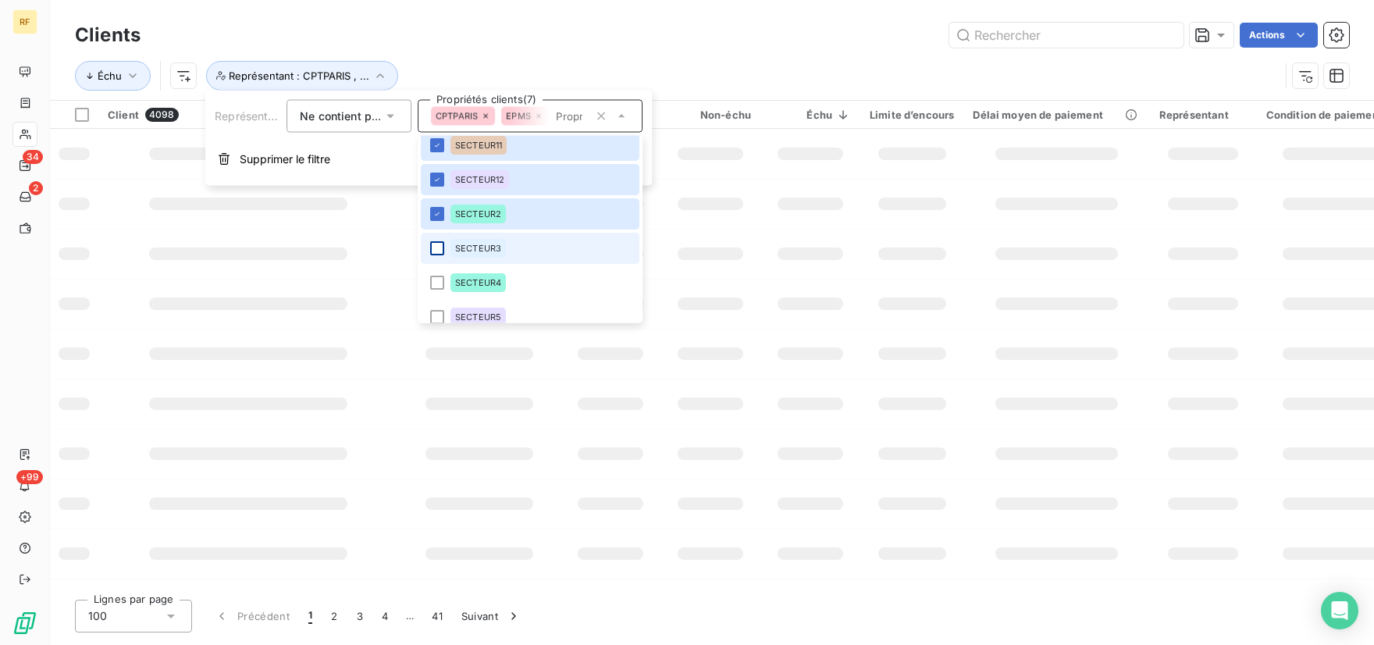
click at [436, 252] on div at bounding box center [437, 249] width 14 height 14
click at [436, 282] on div at bounding box center [437, 283] width 14 height 14
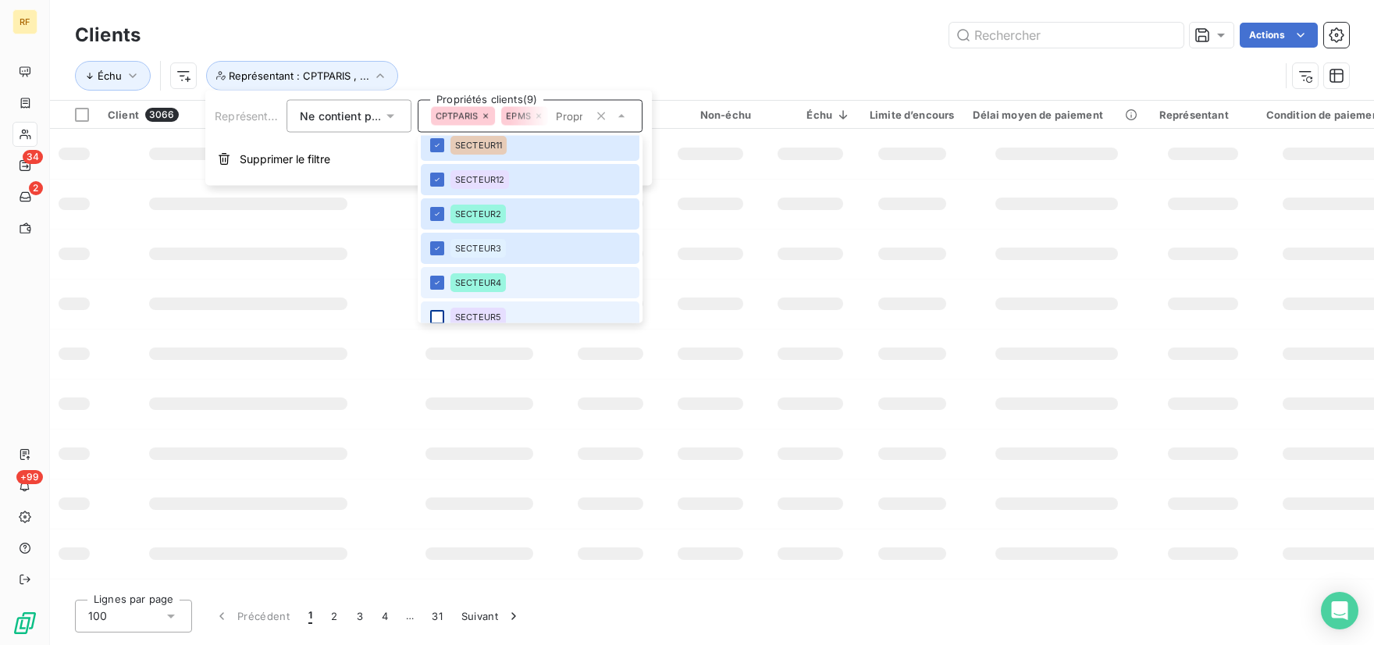
scroll to position [219, 0]
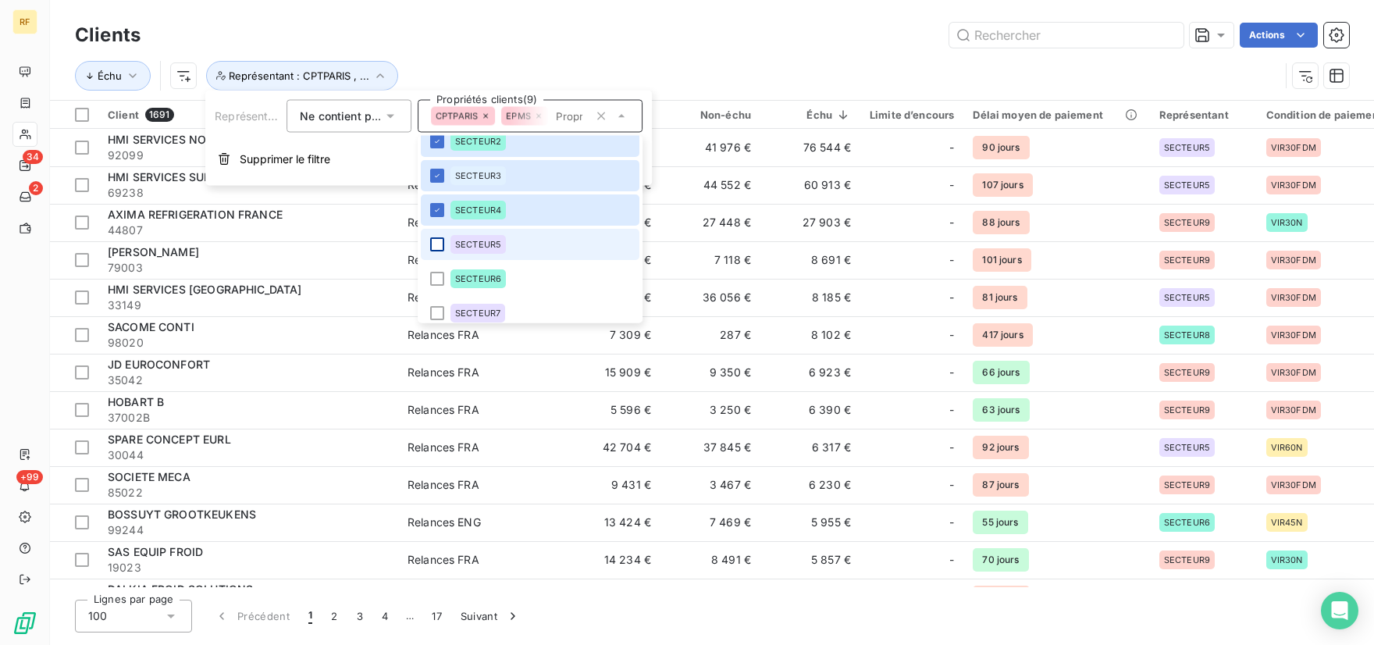
click at [436, 247] on div at bounding box center [437, 245] width 14 height 14
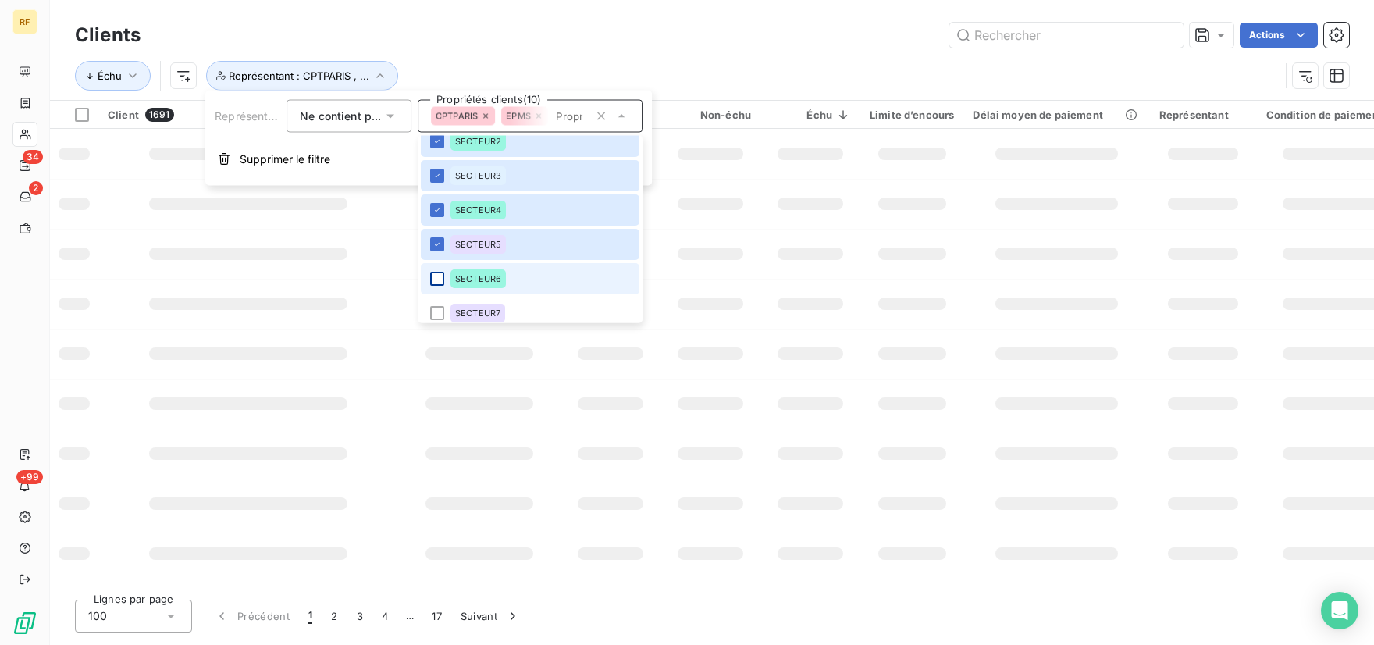
click at [439, 277] on div at bounding box center [437, 279] width 14 height 14
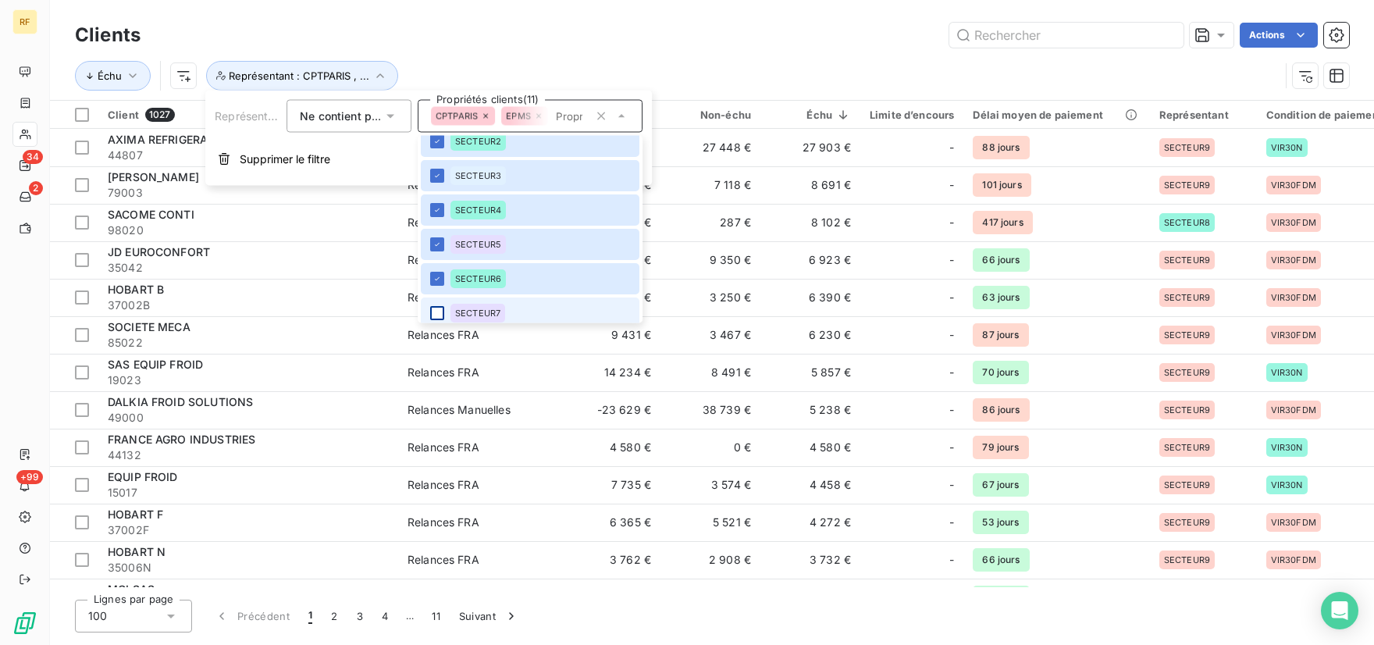
click at [437, 314] on div at bounding box center [437, 314] width 14 height 14
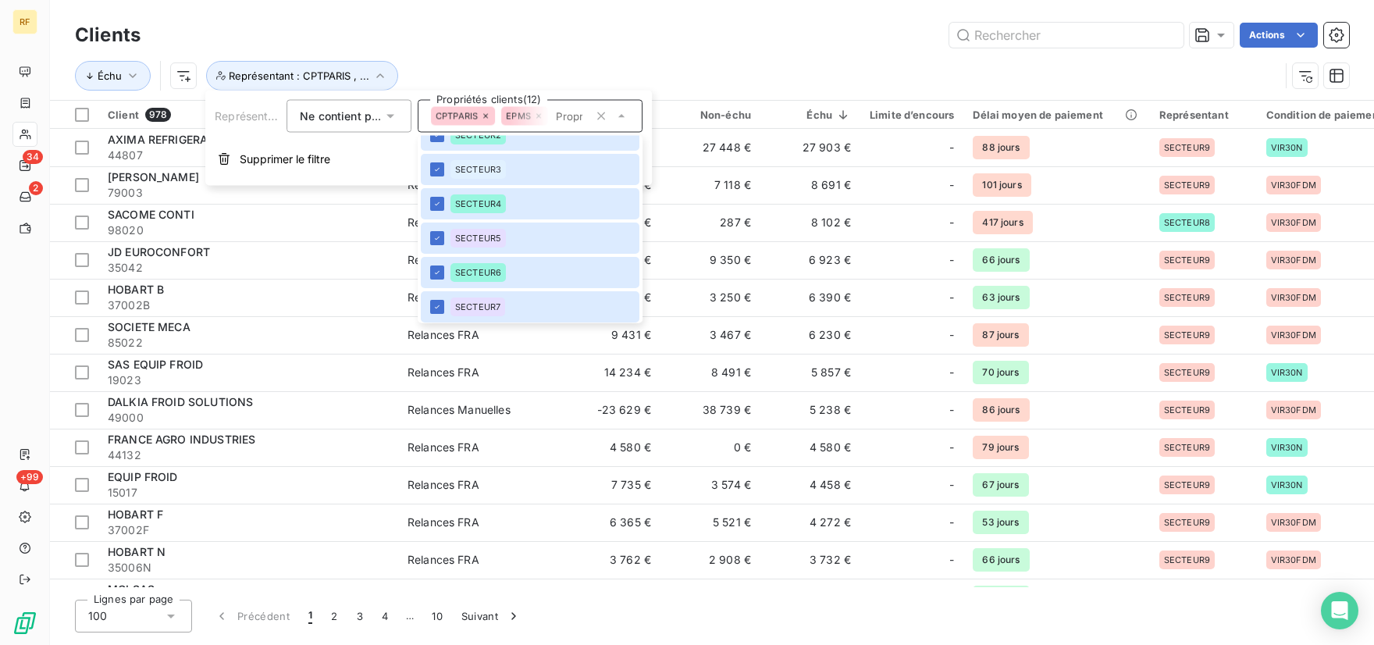
scroll to position [297, 0]
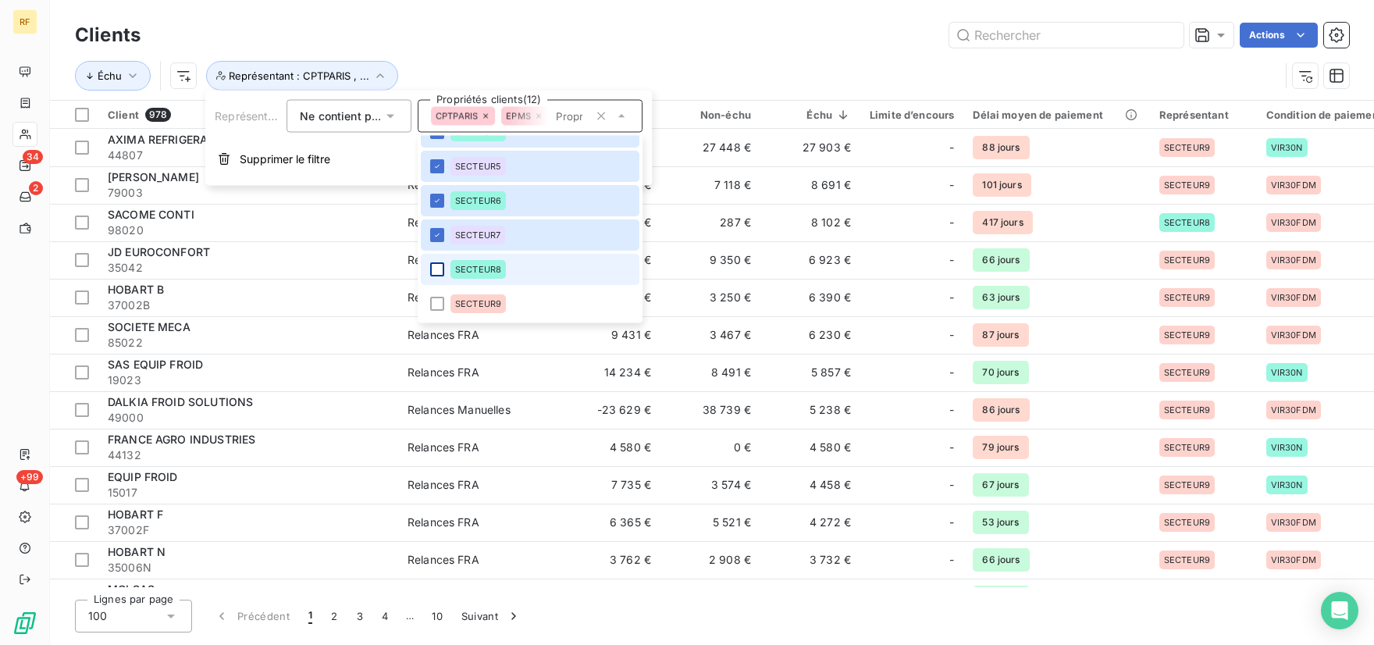
click at [439, 269] on div at bounding box center [437, 270] width 14 height 14
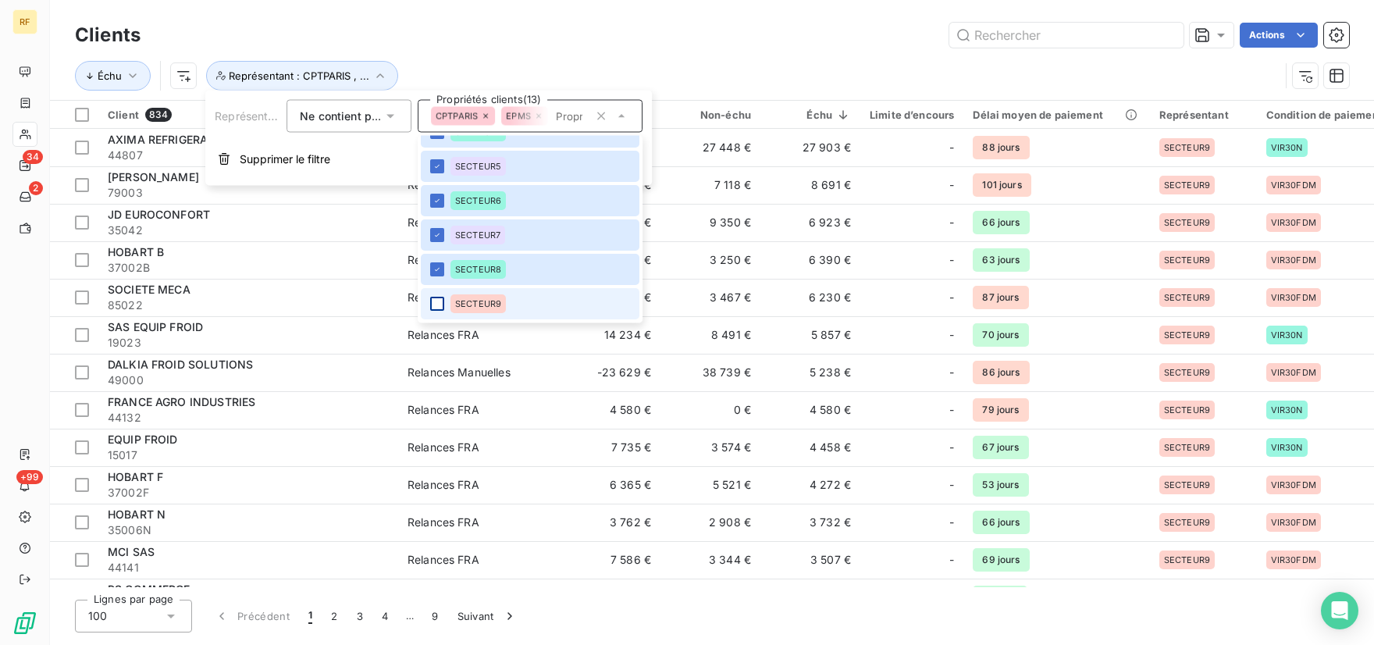
click at [442, 302] on div at bounding box center [437, 304] width 14 height 14
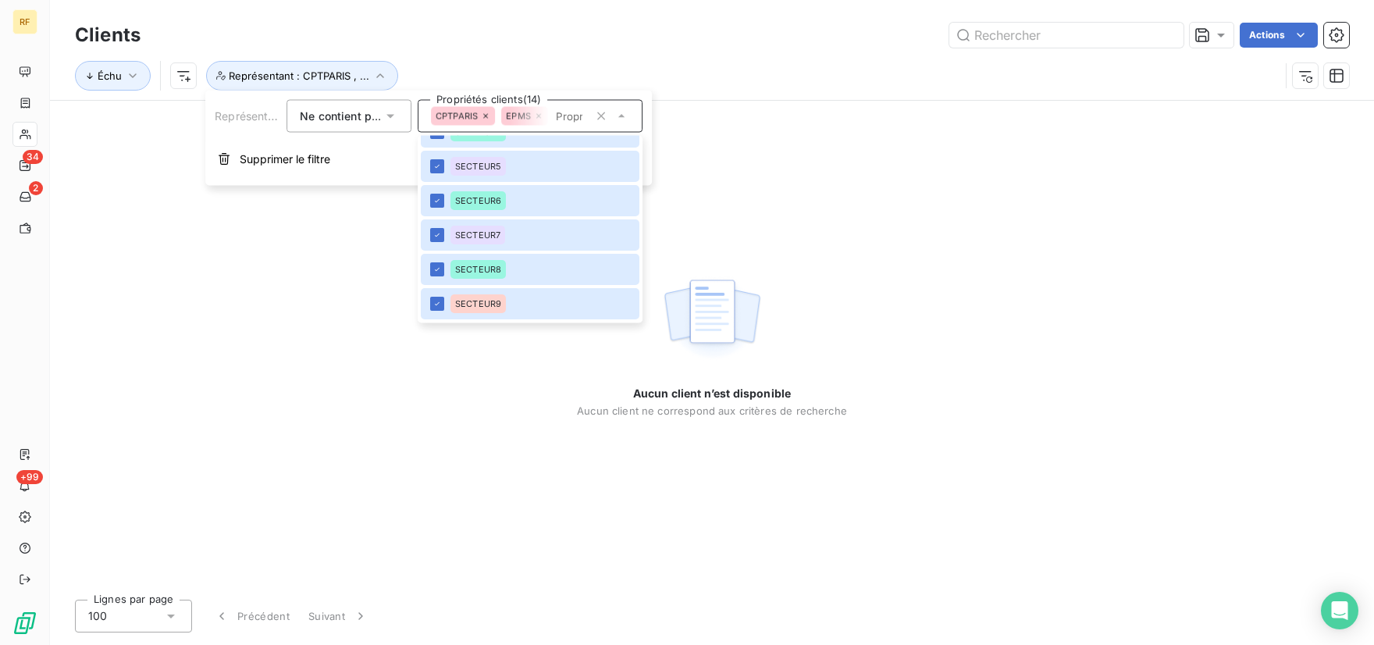
click at [719, 55] on div "Échu Représentant : CPTPARIS , ..." at bounding box center [712, 76] width 1274 height 48
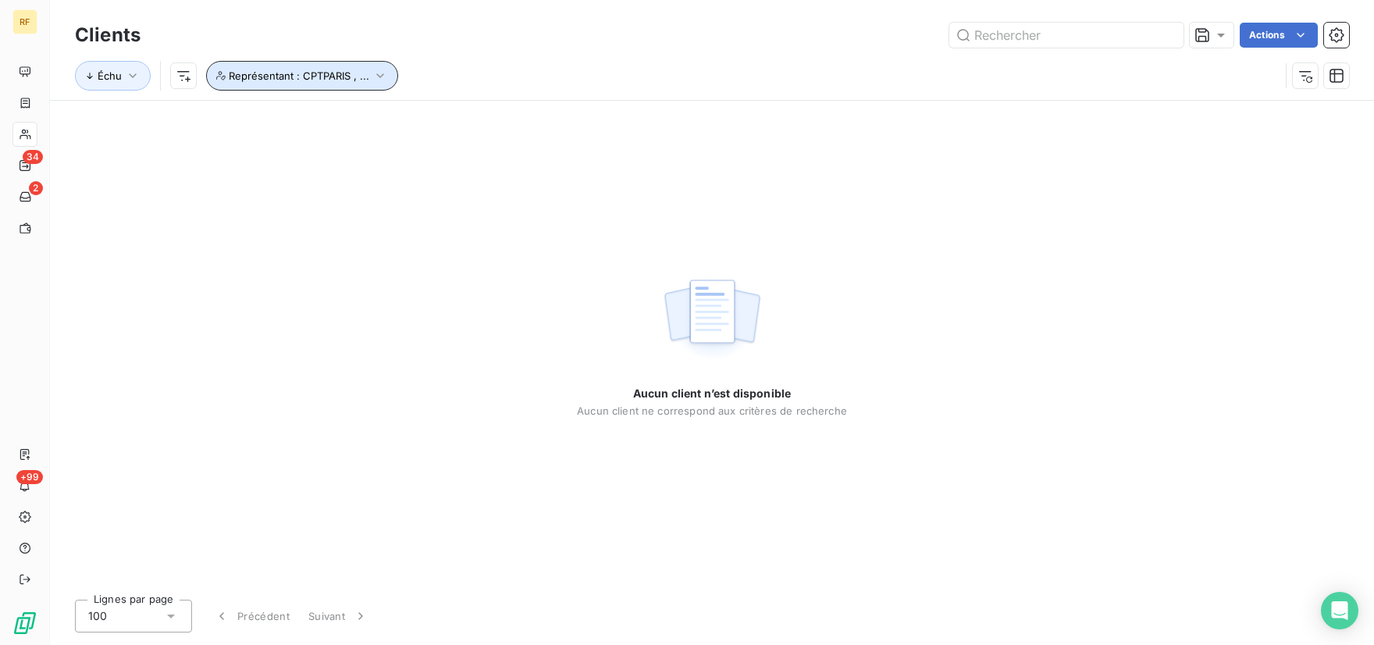
click at [378, 75] on icon "button" at bounding box center [380, 76] width 16 height 16
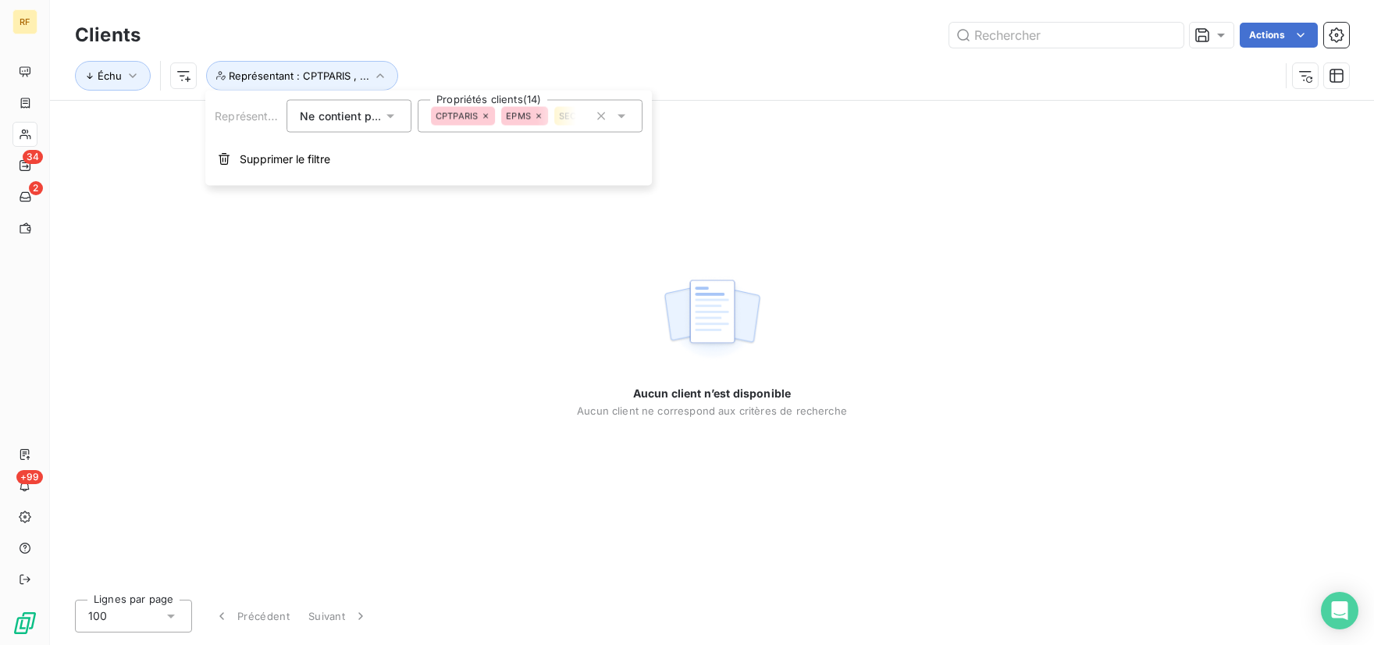
click at [389, 112] on icon at bounding box center [391, 117] width 16 height 16
click at [316, 155] on li "Contient" at bounding box center [351, 153] width 128 height 28
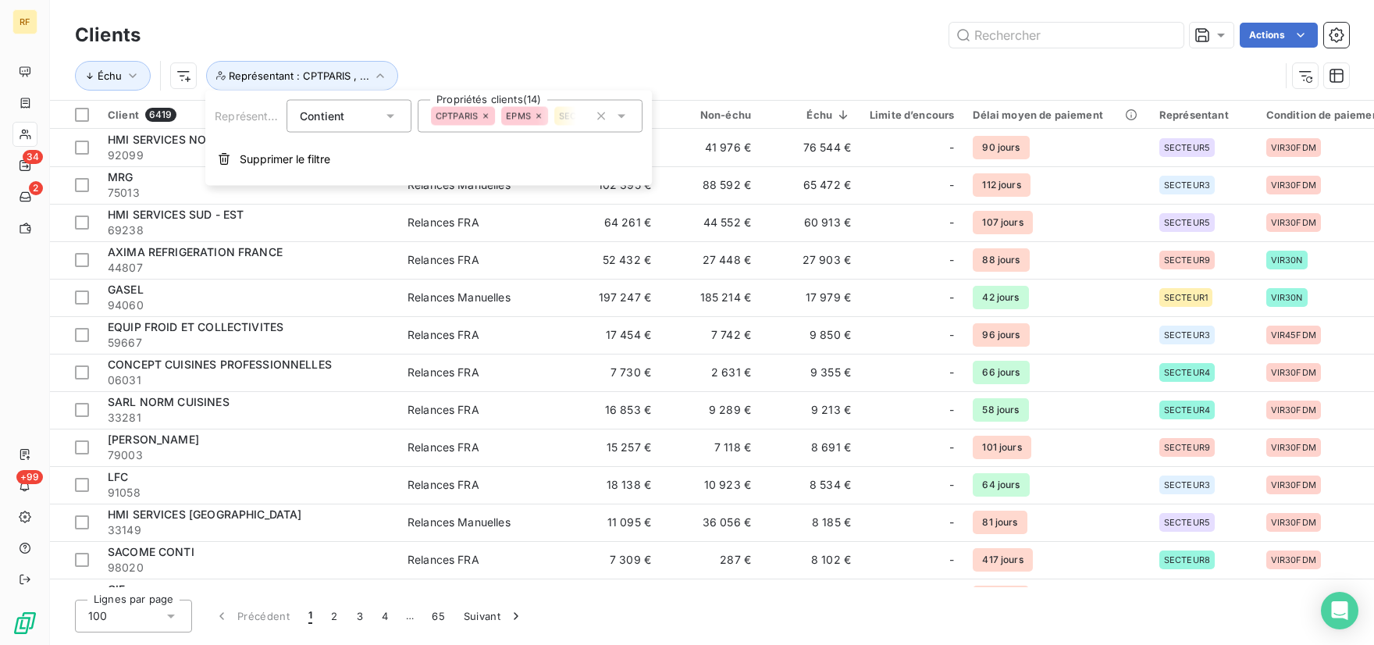
click at [621, 119] on icon at bounding box center [622, 117] width 16 height 16
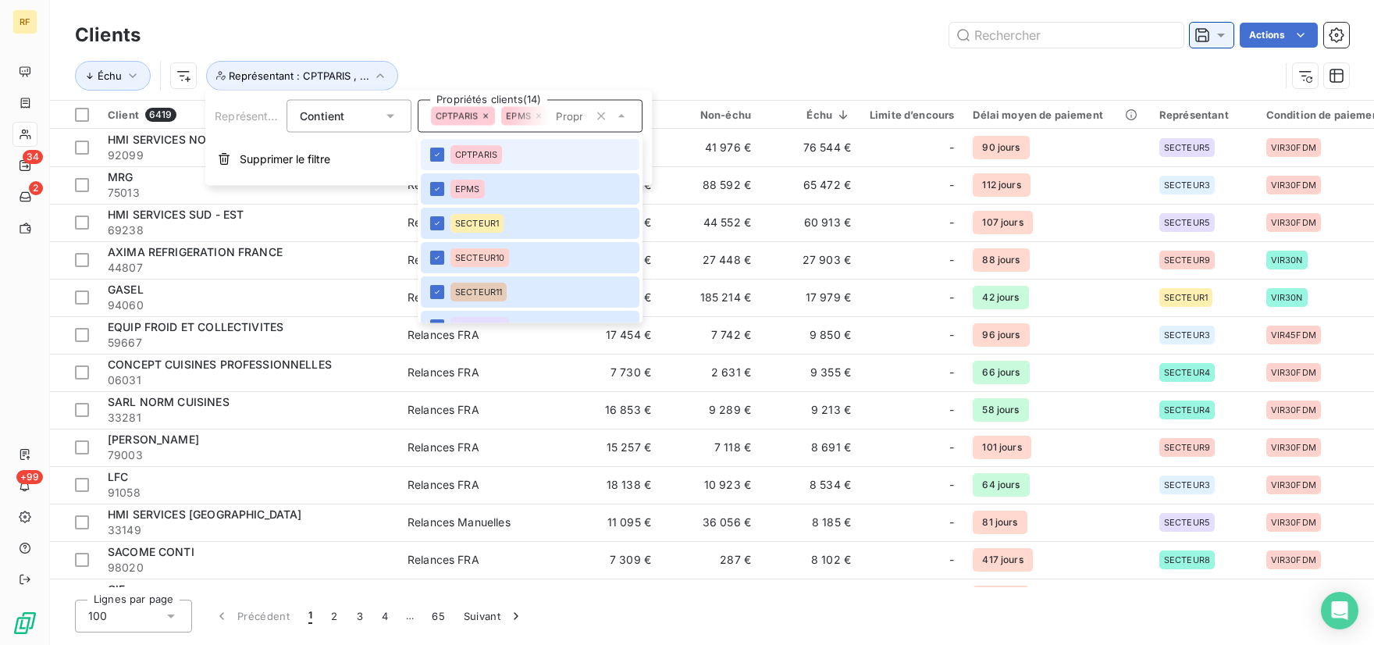
click at [1225, 29] on icon at bounding box center [1221, 35] width 16 height 16
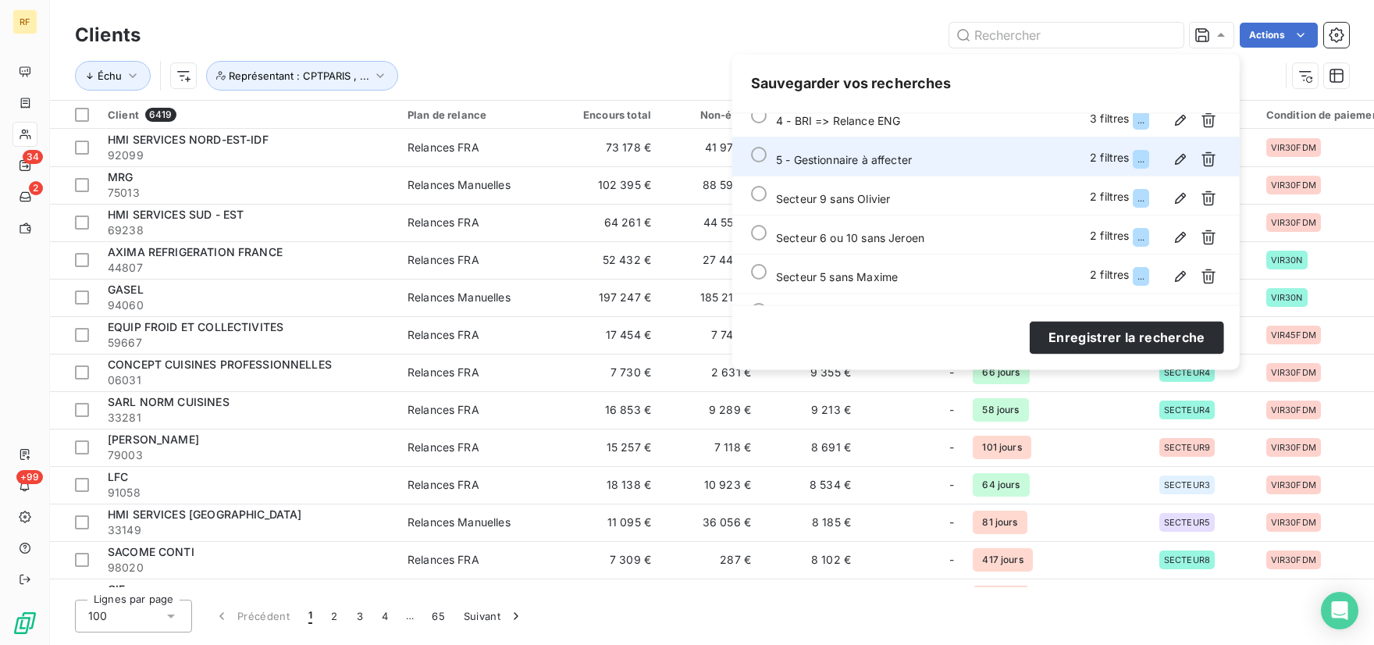
scroll to position [244, 0]
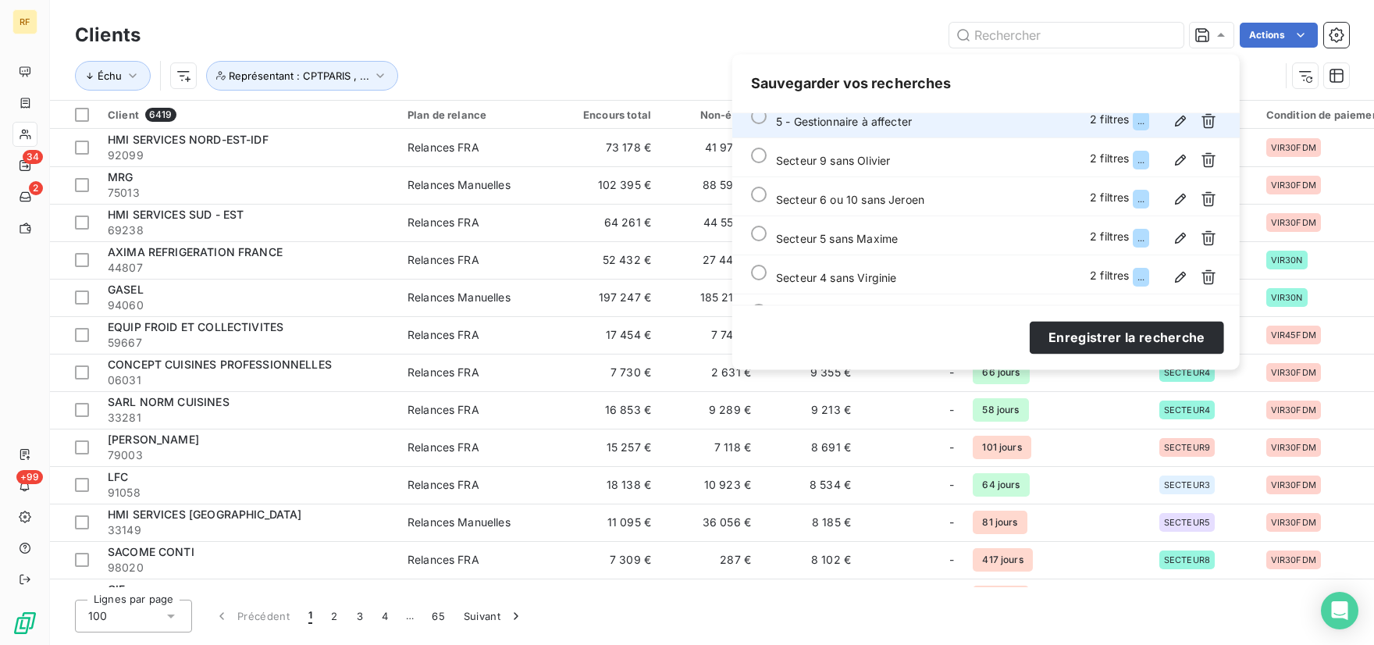
click at [758, 119] on div at bounding box center [759, 117] width 16 height 16
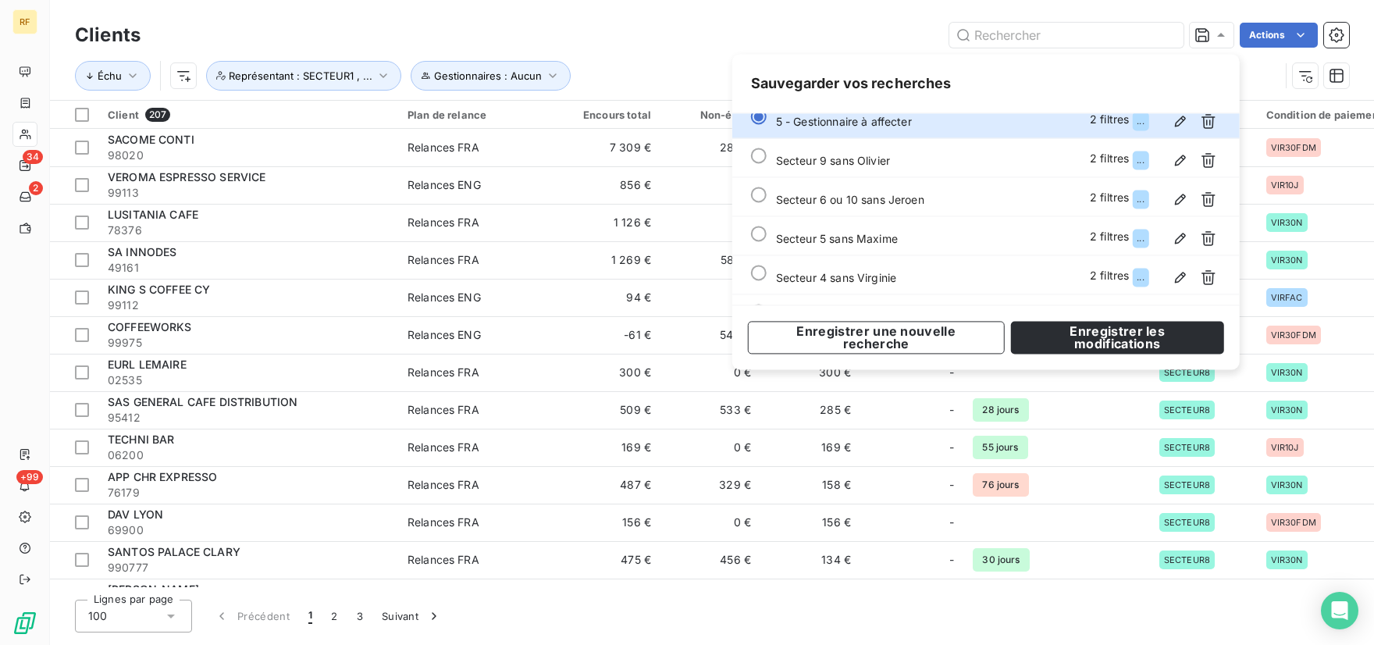
click at [886, 22] on div "Clients Actions" at bounding box center [712, 35] width 1274 height 33
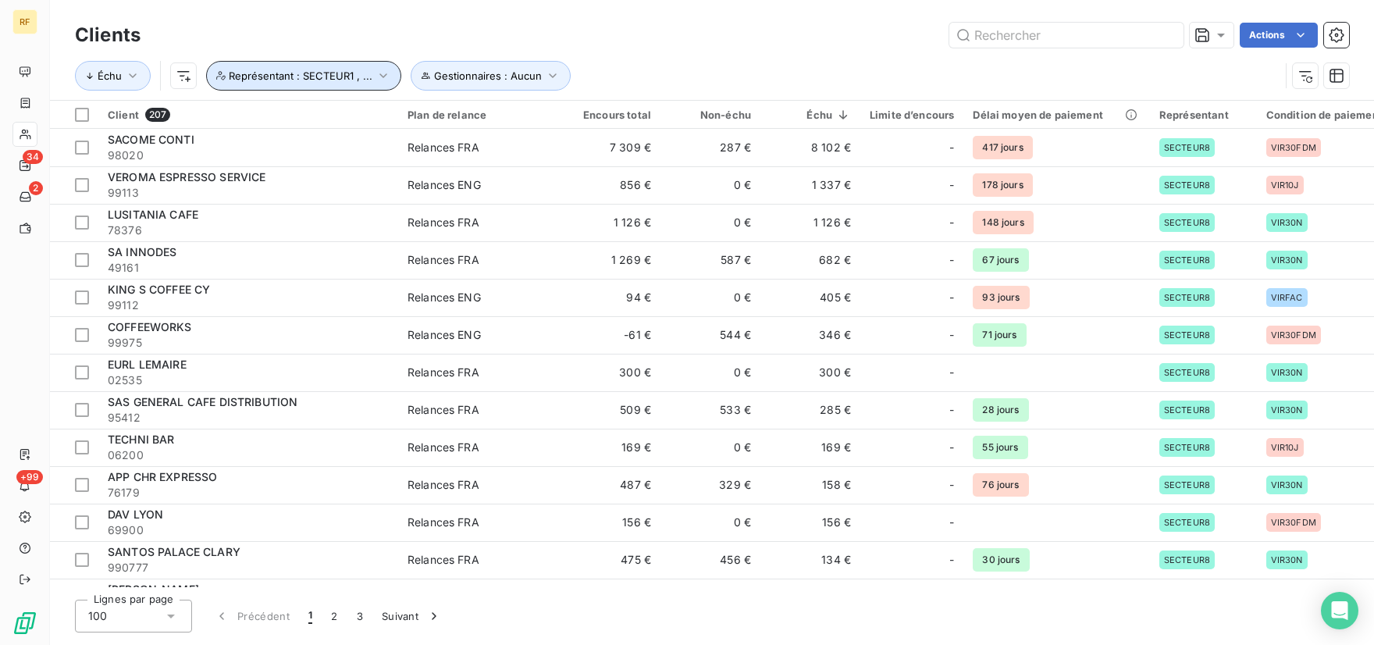
click at [380, 74] on icon "button" at bounding box center [384, 76] width 16 height 16
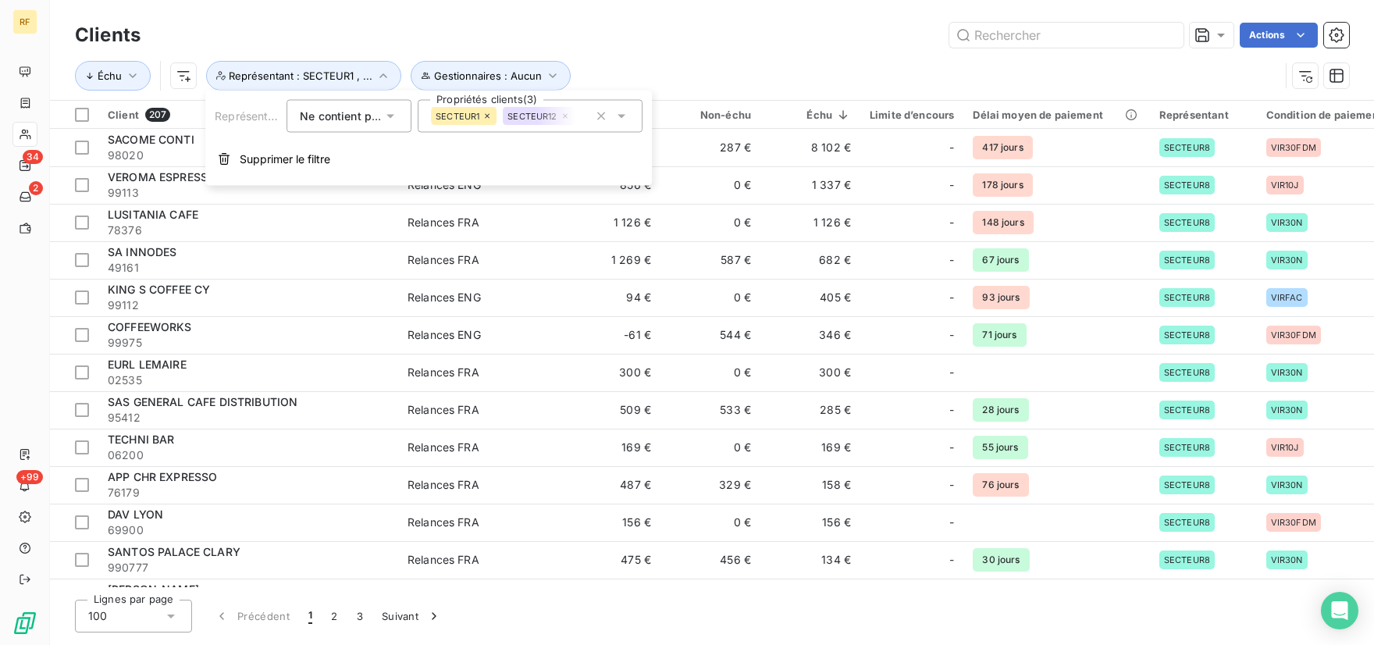
click at [623, 116] on icon at bounding box center [622, 117] width 8 height 4
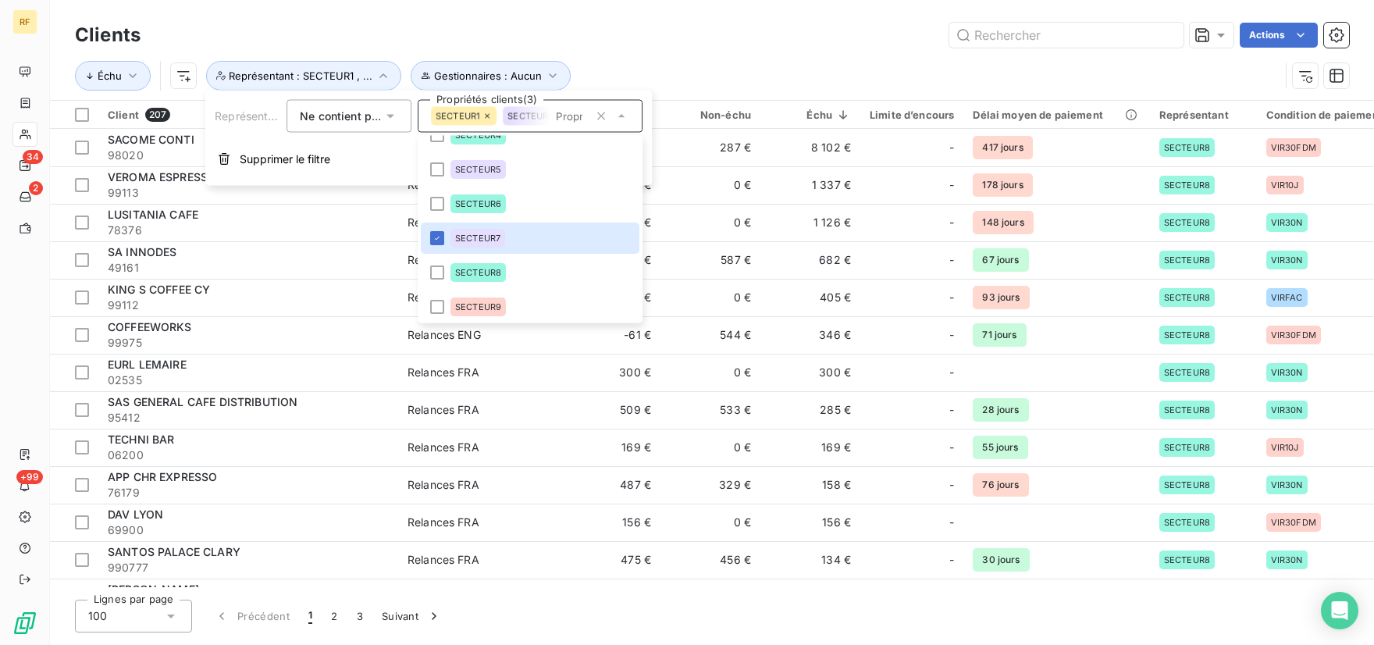
scroll to position [297, 0]
click at [758, 48] on div "Actions" at bounding box center [754, 35] width 1190 height 25
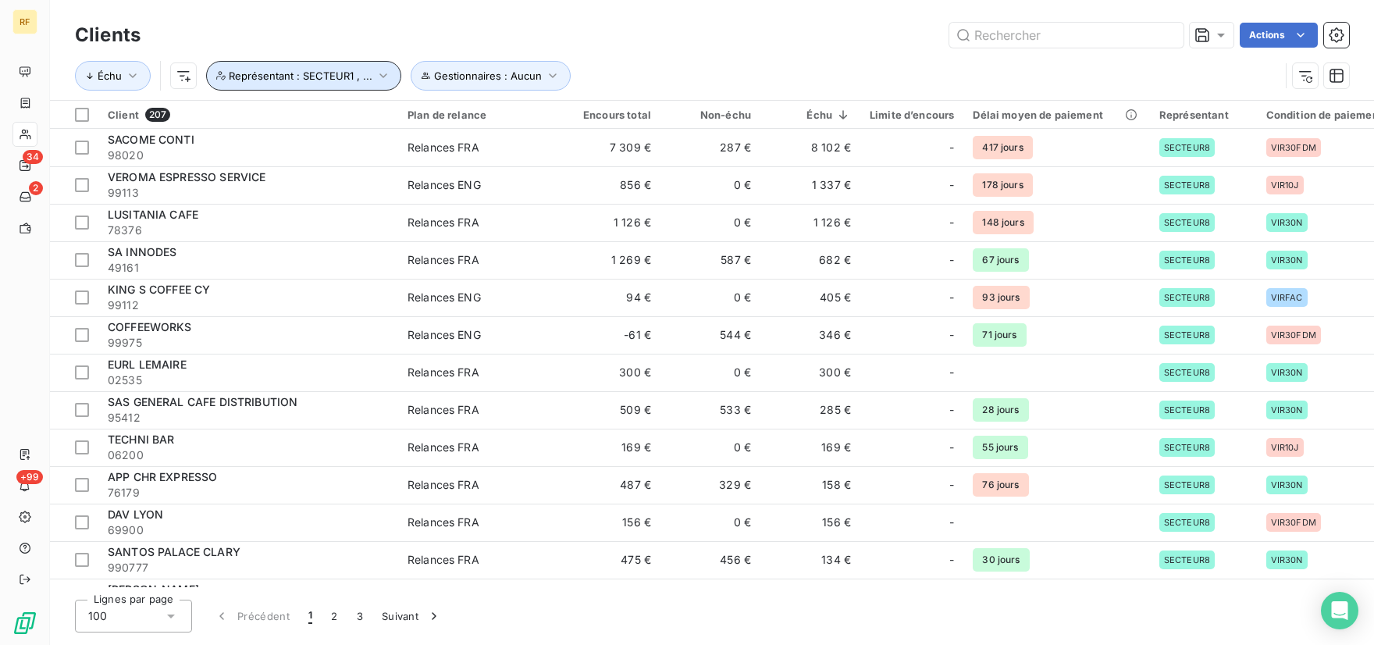
click at [380, 76] on icon "button" at bounding box center [384, 76] width 16 height 16
click at [689, 26] on div "Actions" at bounding box center [754, 35] width 1190 height 25
click at [1197, 121] on th "Représentant" at bounding box center [1203, 115] width 107 height 28
click at [1233, 109] on html "RF 34 2 +99 Clients Actions Échu Gestionnaires : Aucun Représentant : SECTEUR1 …" at bounding box center [687, 322] width 1374 height 645
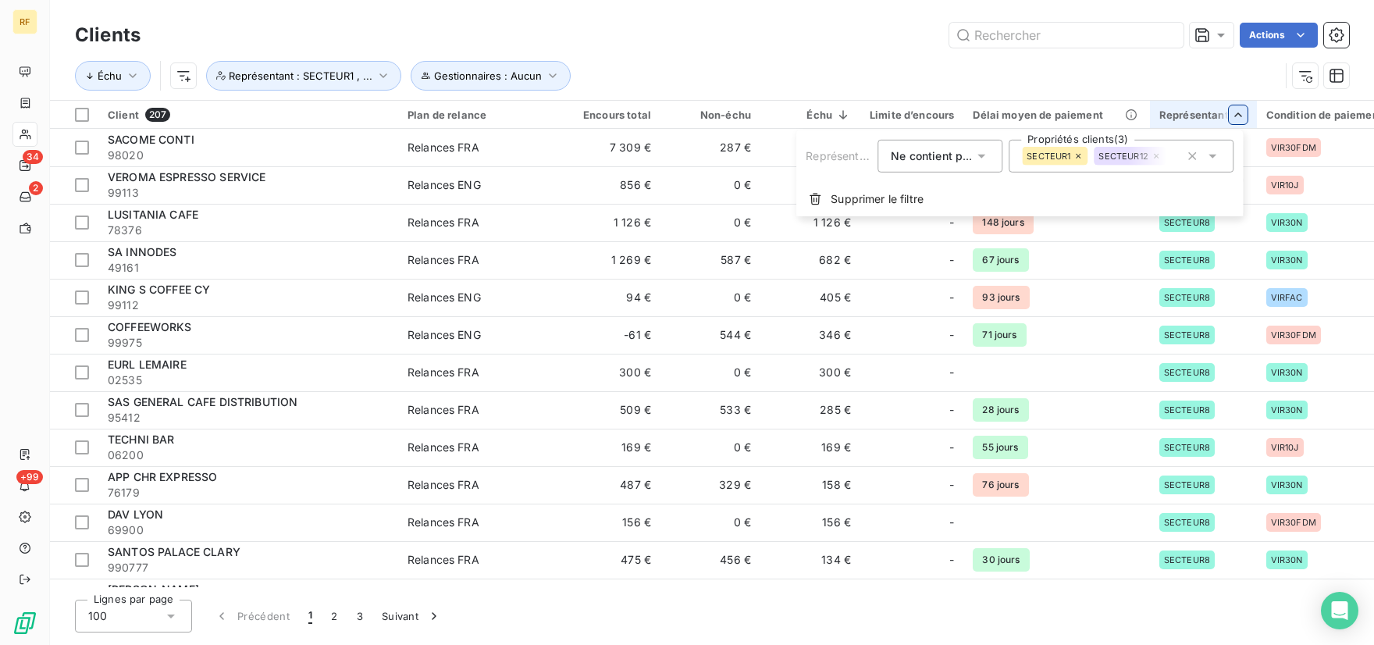
click at [1215, 155] on icon at bounding box center [1213, 157] width 8 height 4
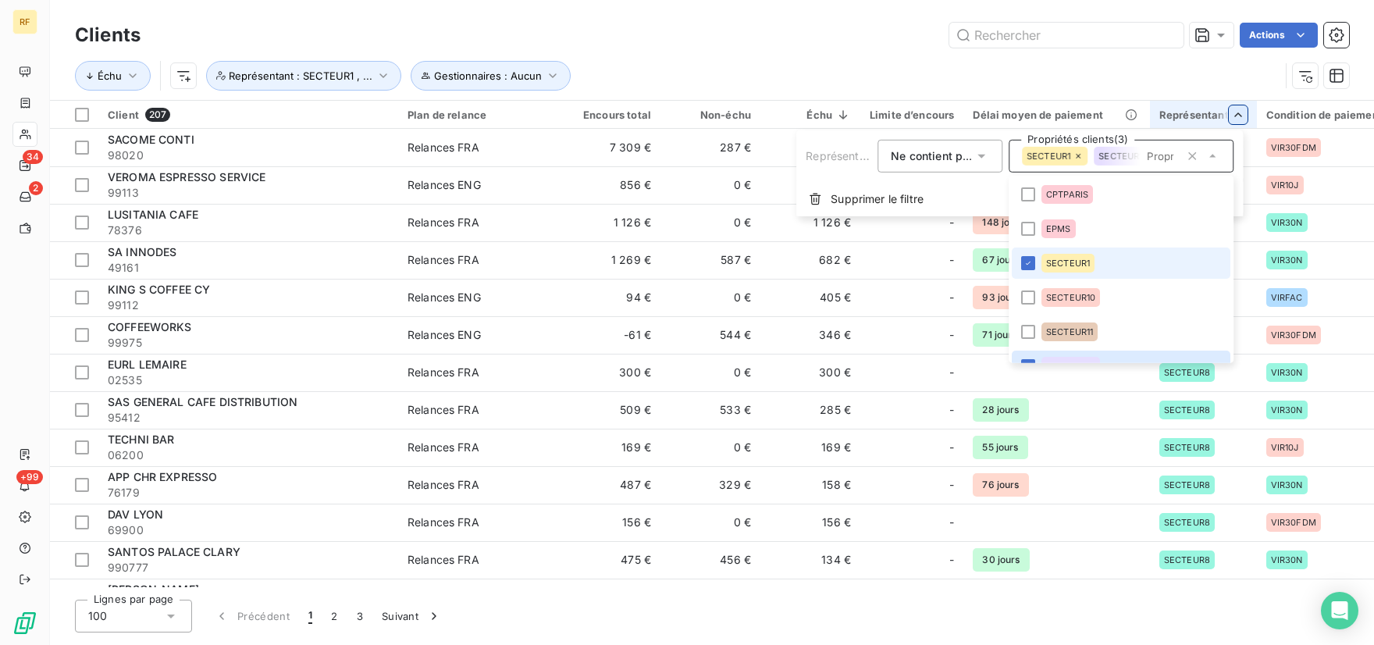
click at [1215, 155] on icon at bounding box center [1213, 156] width 16 height 16
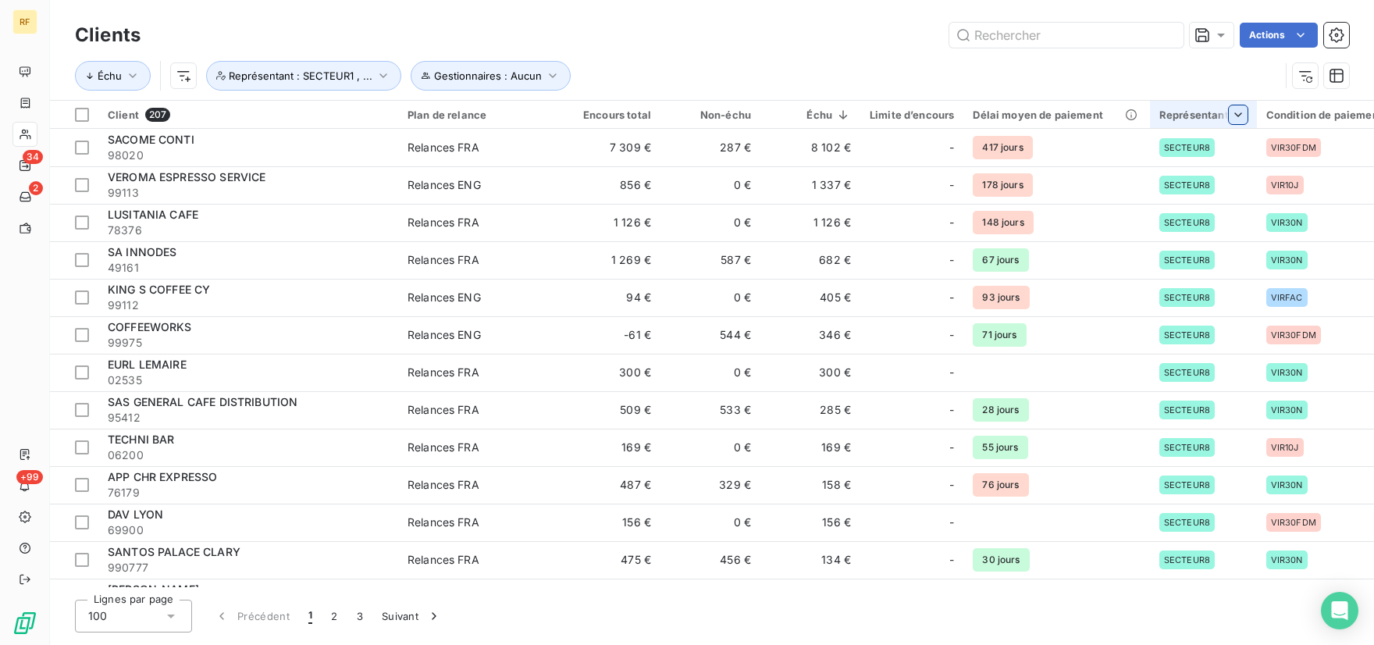
click at [1236, 116] on html "RF 34 2 +99 Clients Actions Échu Gestionnaires : Aucun Représentant : SECTEUR1 …" at bounding box center [687, 322] width 1374 height 645
click at [378, 72] on icon "button" at bounding box center [384, 76] width 16 height 16
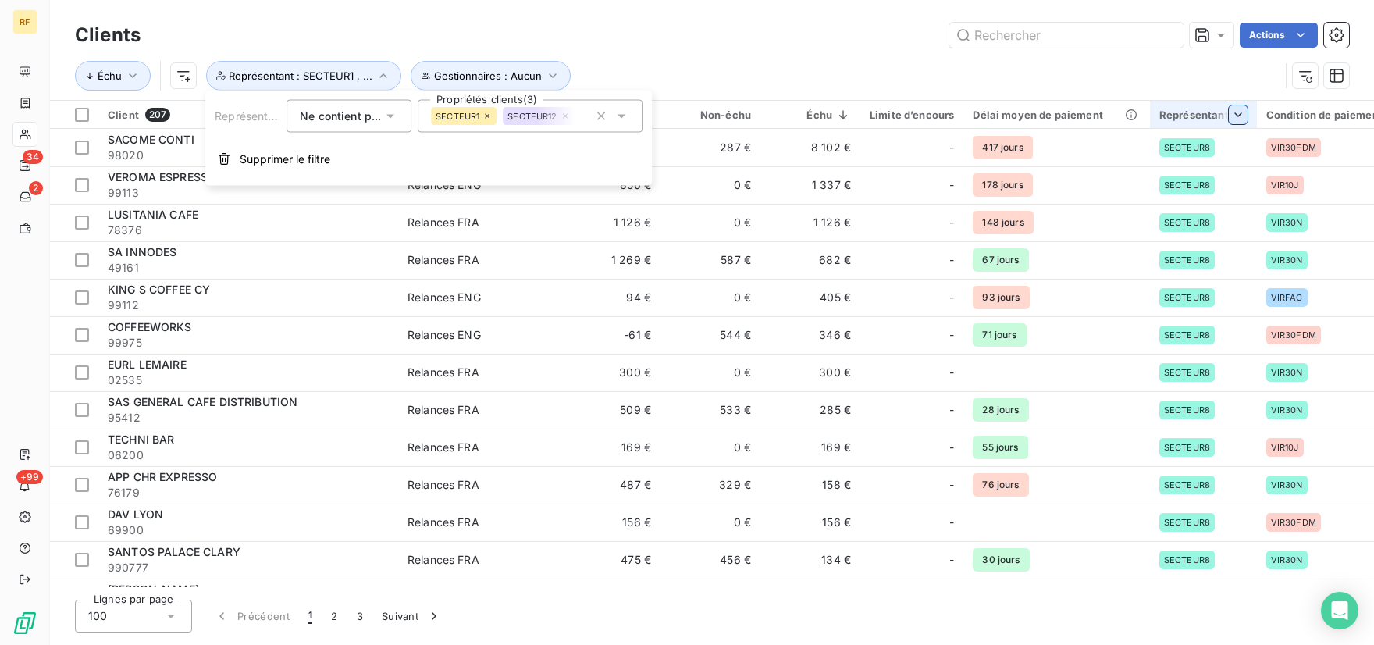
click at [627, 116] on icon at bounding box center [622, 117] width 16 height 16
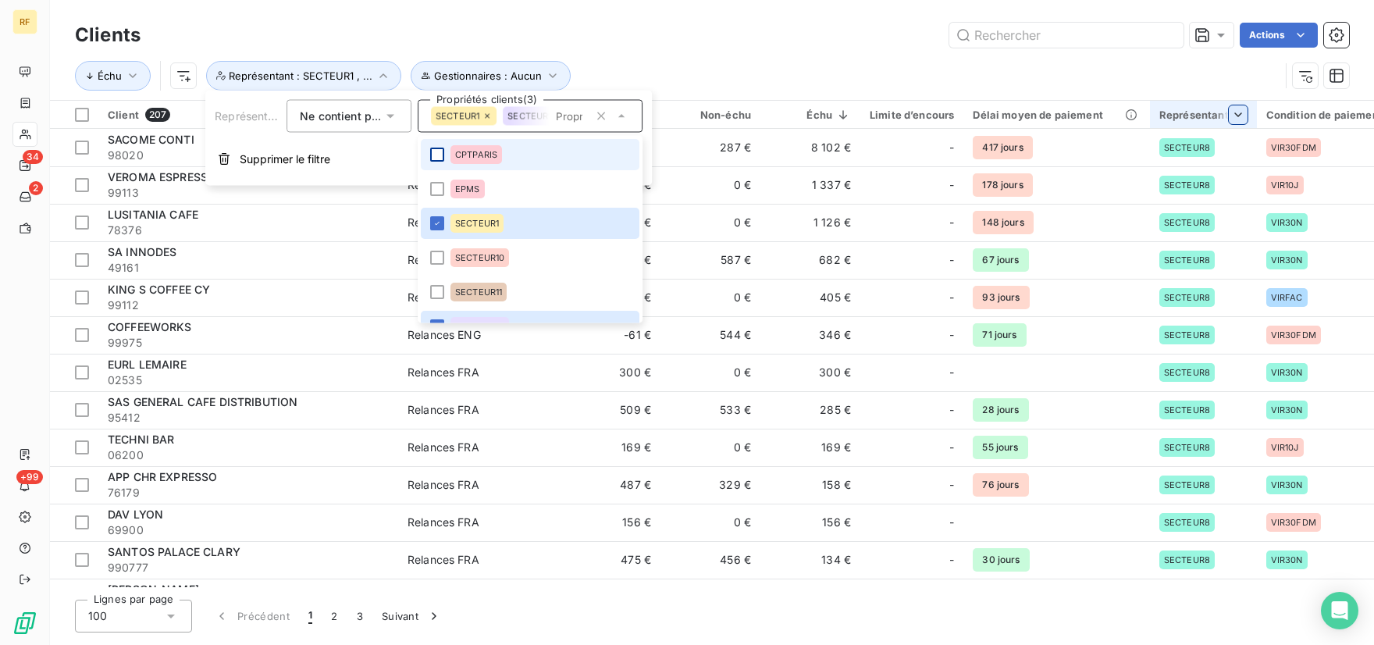
click at [440, 156] on div at bounding box center [437, 155] width 14 height 14
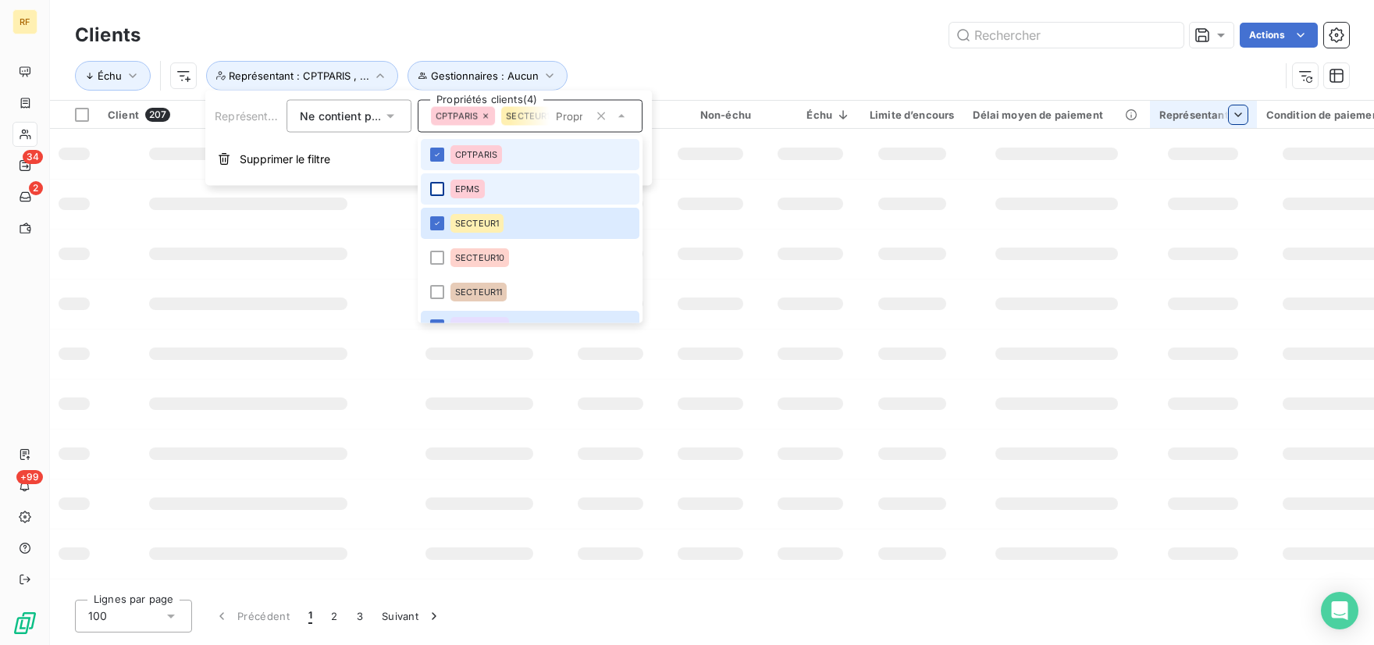
click at [435, 187] on div at bounding box center [437, 189] width 14 height 14
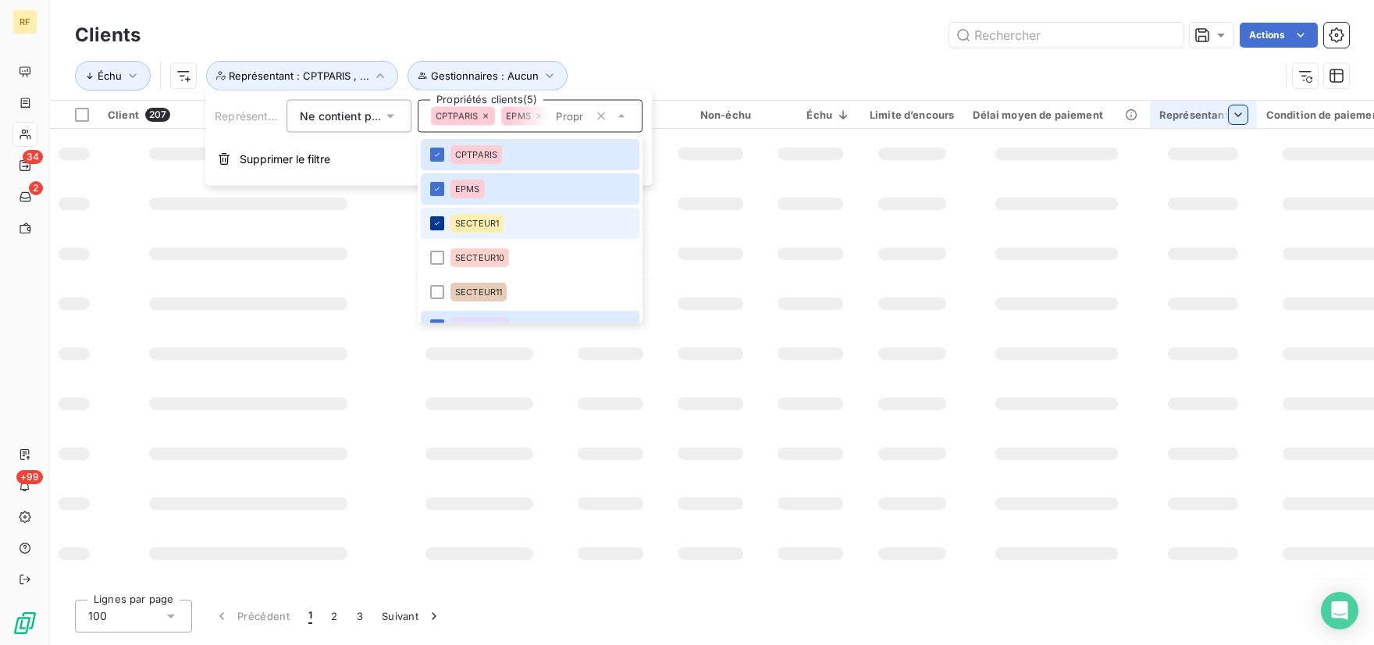
click at [435, 219] on icon at bounding box center [437, 223] width 9 height 9
click at [434, 254] on div at bounding box center [437, 258] width 14 height 14
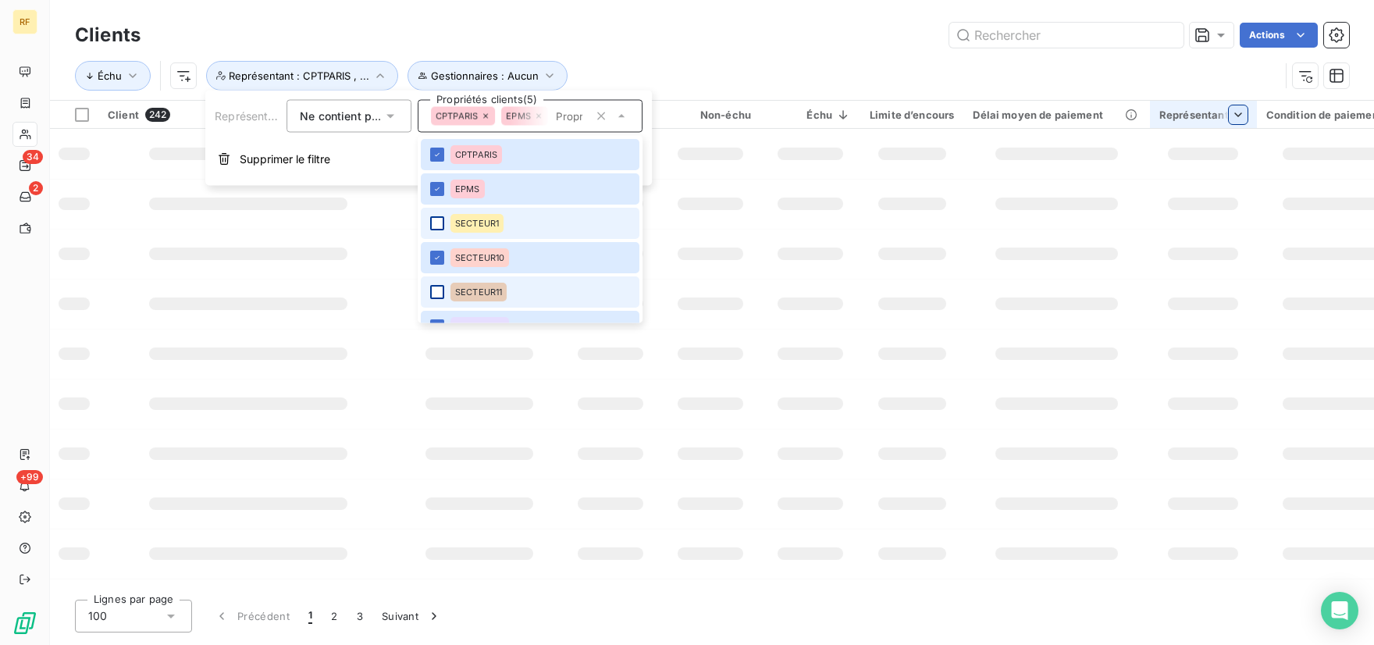
click at [435, 289] on div at bounding box center [437, 292] width 14 height 14
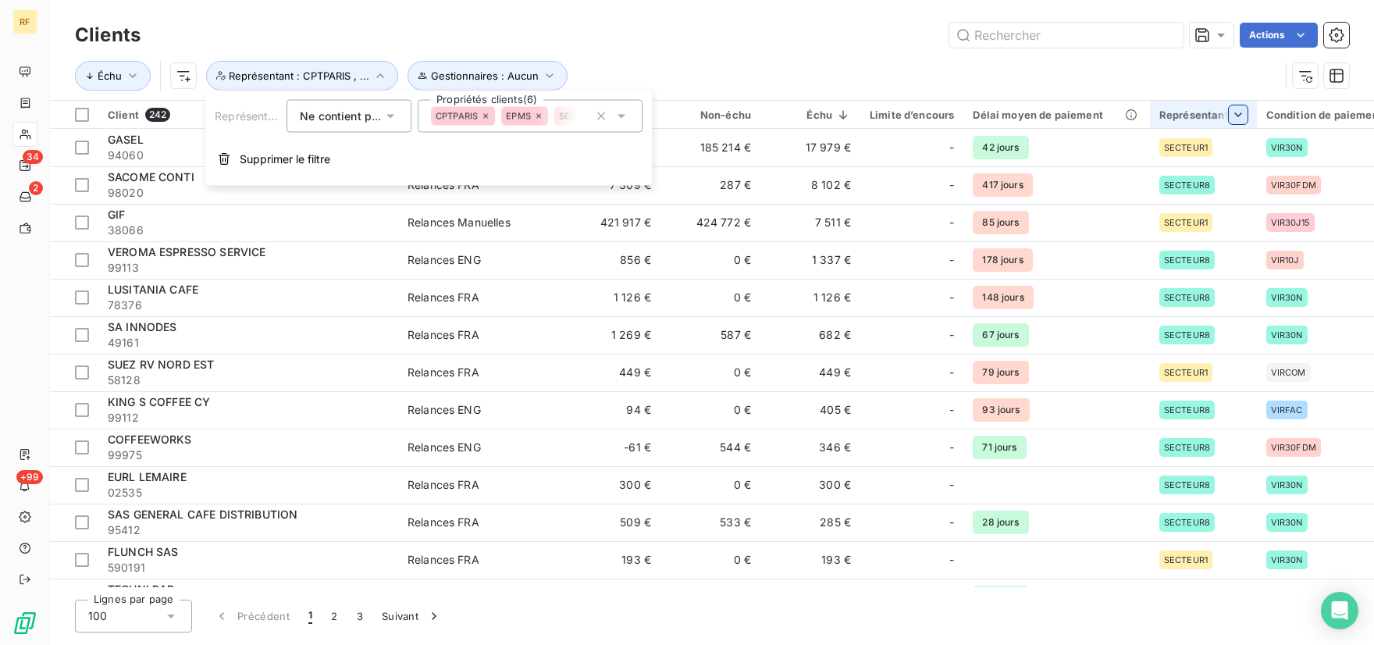
click at [625, 116] on icon at bounding box center [622, 117] width 16 height 16
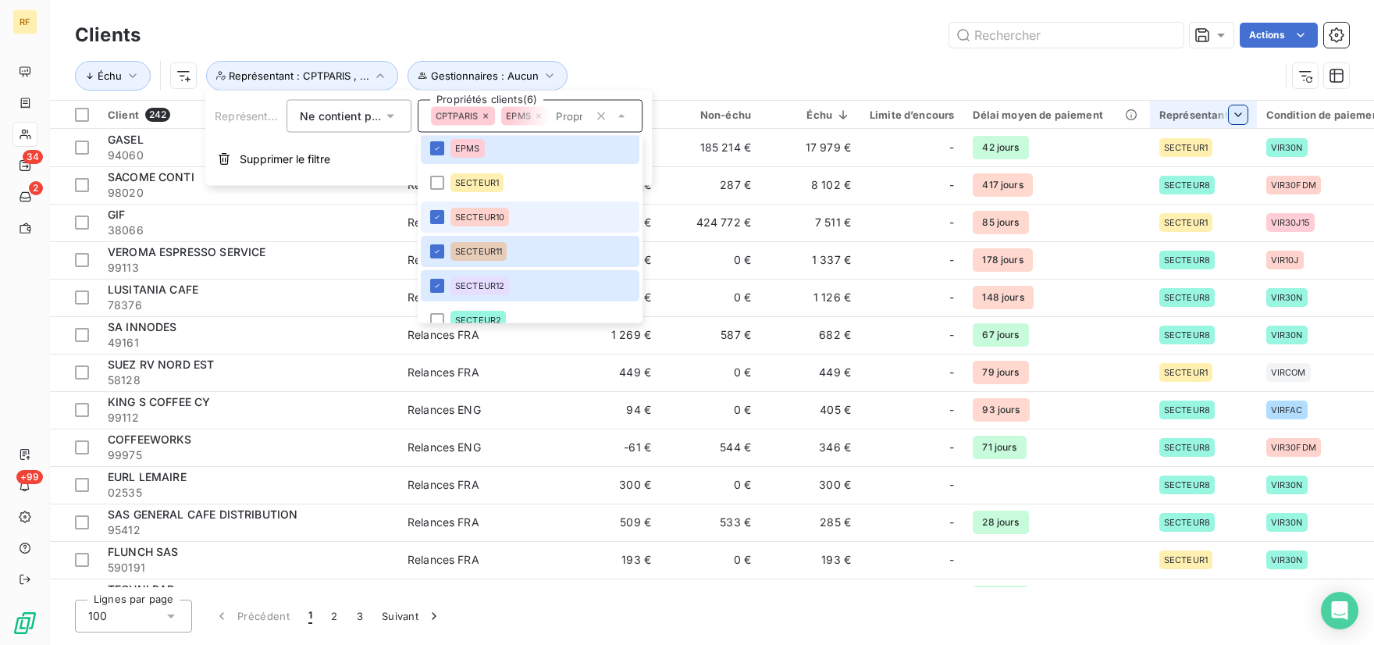
scroll to position [73, 0]
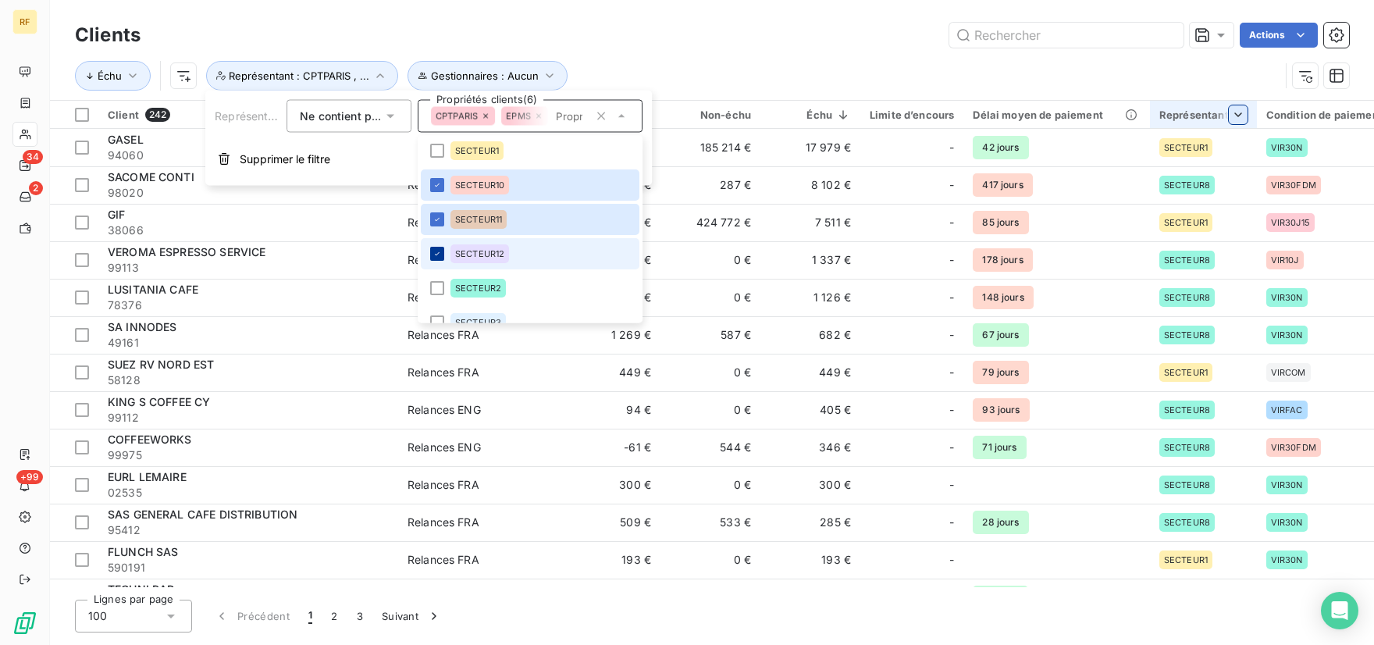
click at [435, 253] on icon at bounding box center [437, 253] width 9 height 9
click at [434, 289] on div at bounding box center [437, 288] width 14 height 14
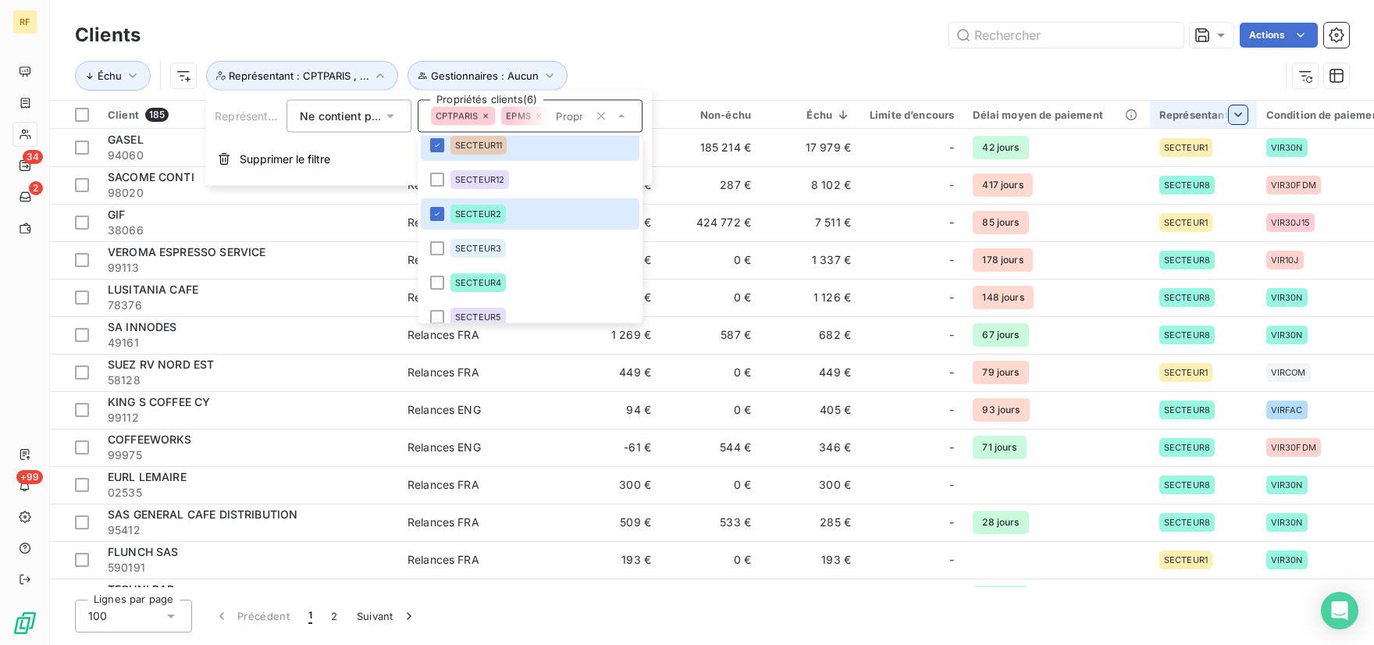
click at [716, 59] on div "Échu Gestionnaires : Aucun Représentant : CPTPARIS , ..." at bounding box center [712, 76] width 1274 height 48
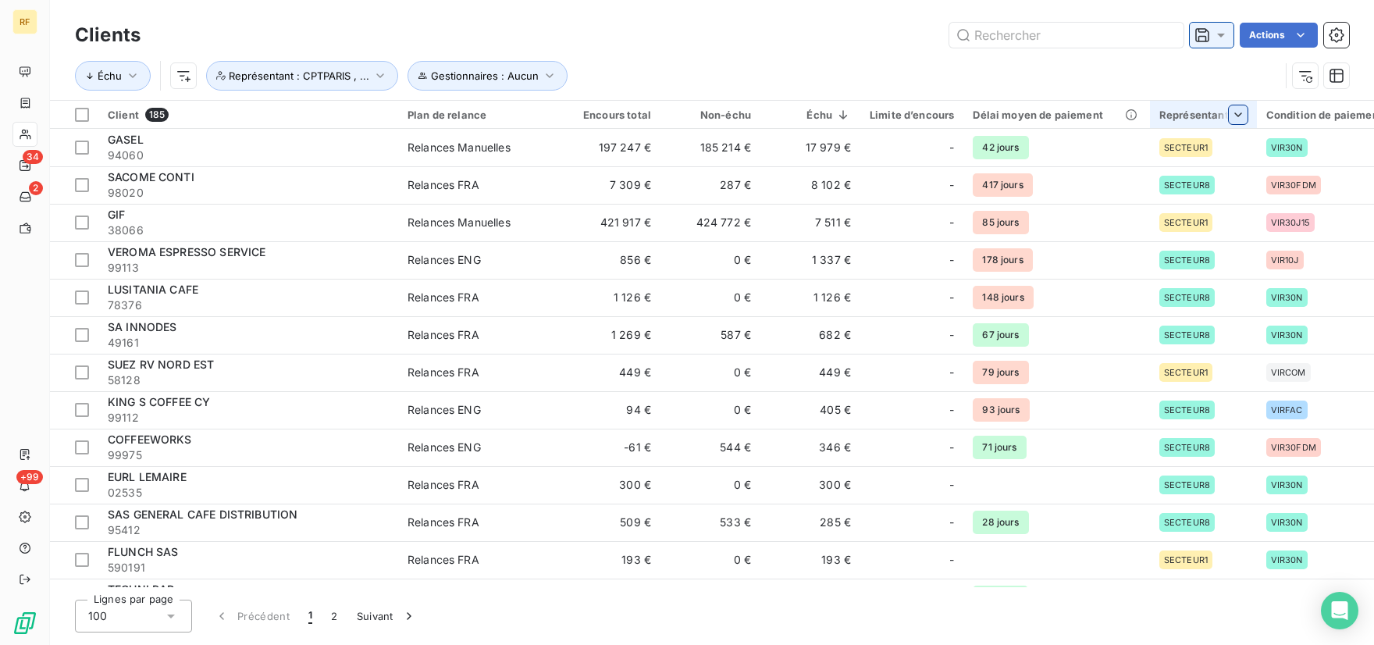
click at [1221, 41] on icon at bounding box center [1221, 35] width 16 height 16
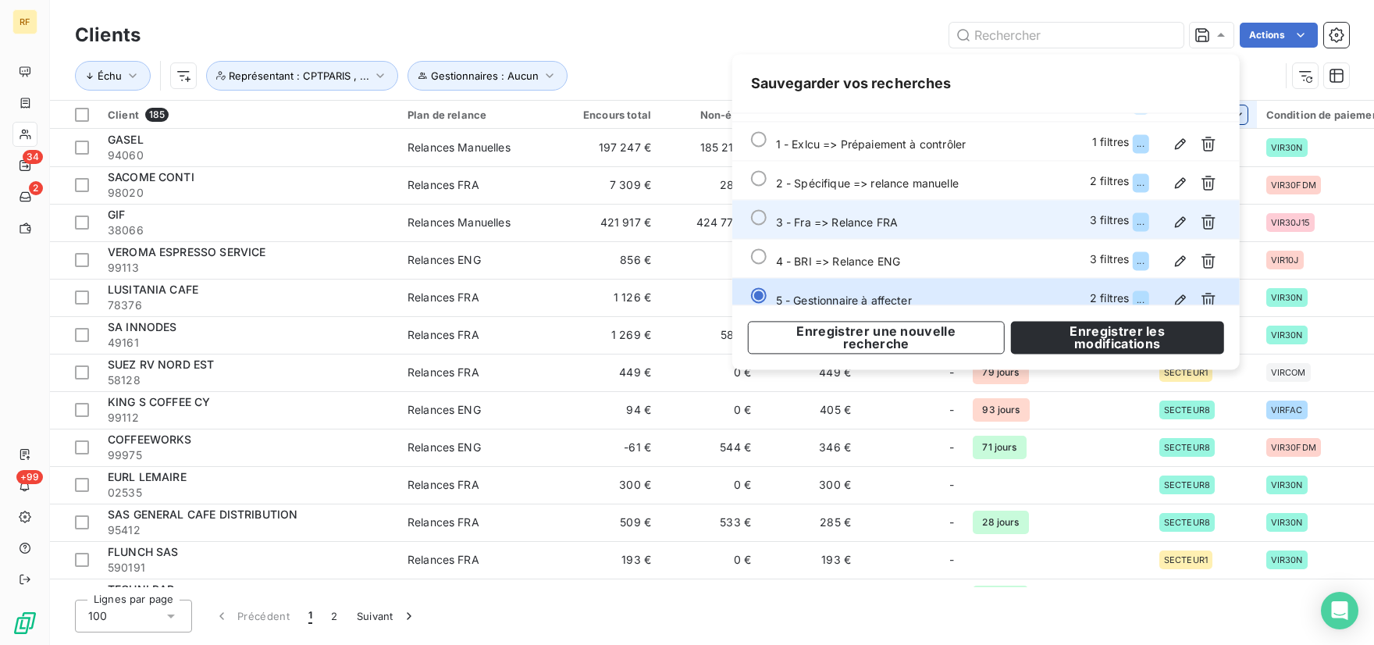
scroll to position [81, 0]
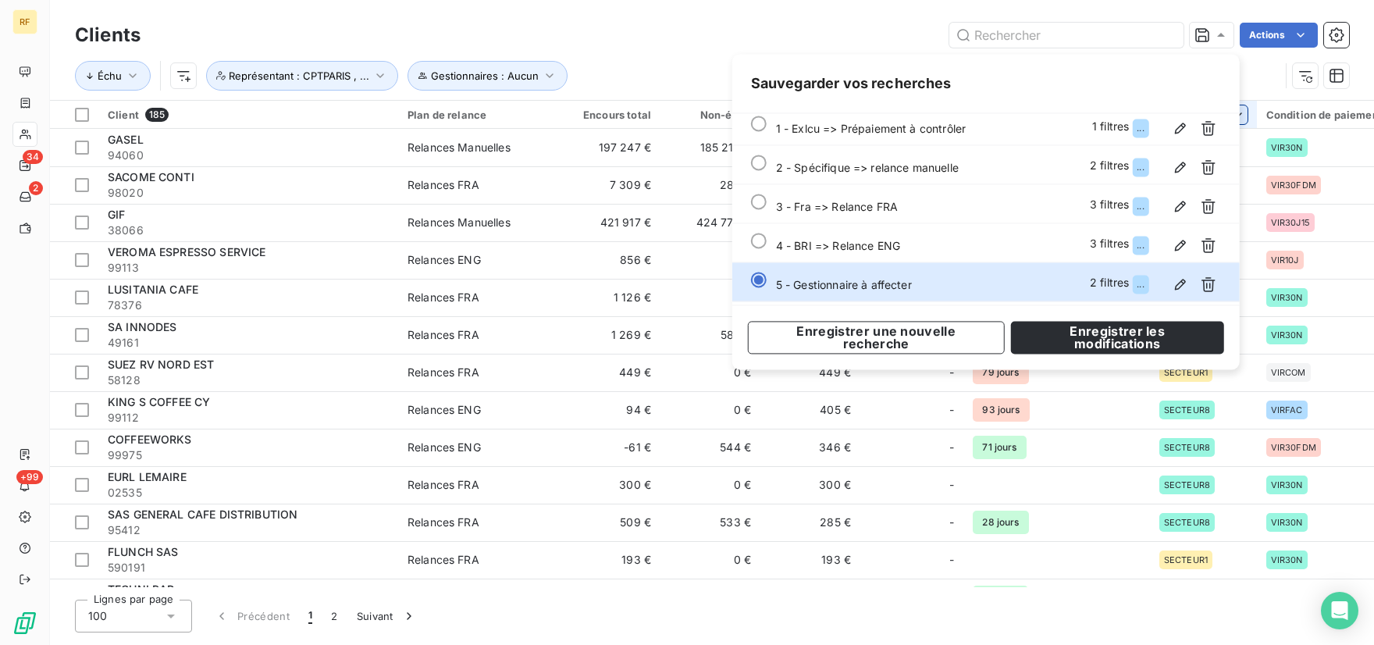
click at [785, 33] on div "Actions" at bounding box center [754, 35] width 1190 height 25
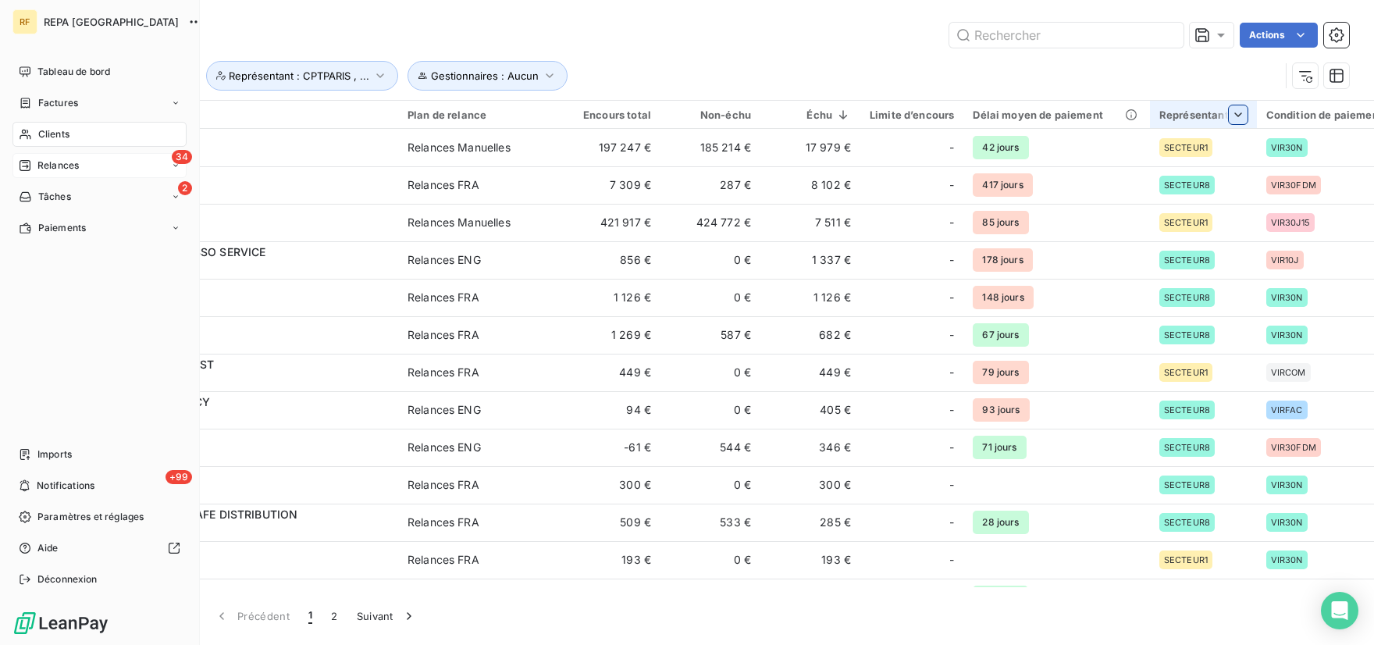
click at [36, 162] on div "Relances" at bounding box center [49, 165] width 60 height 14
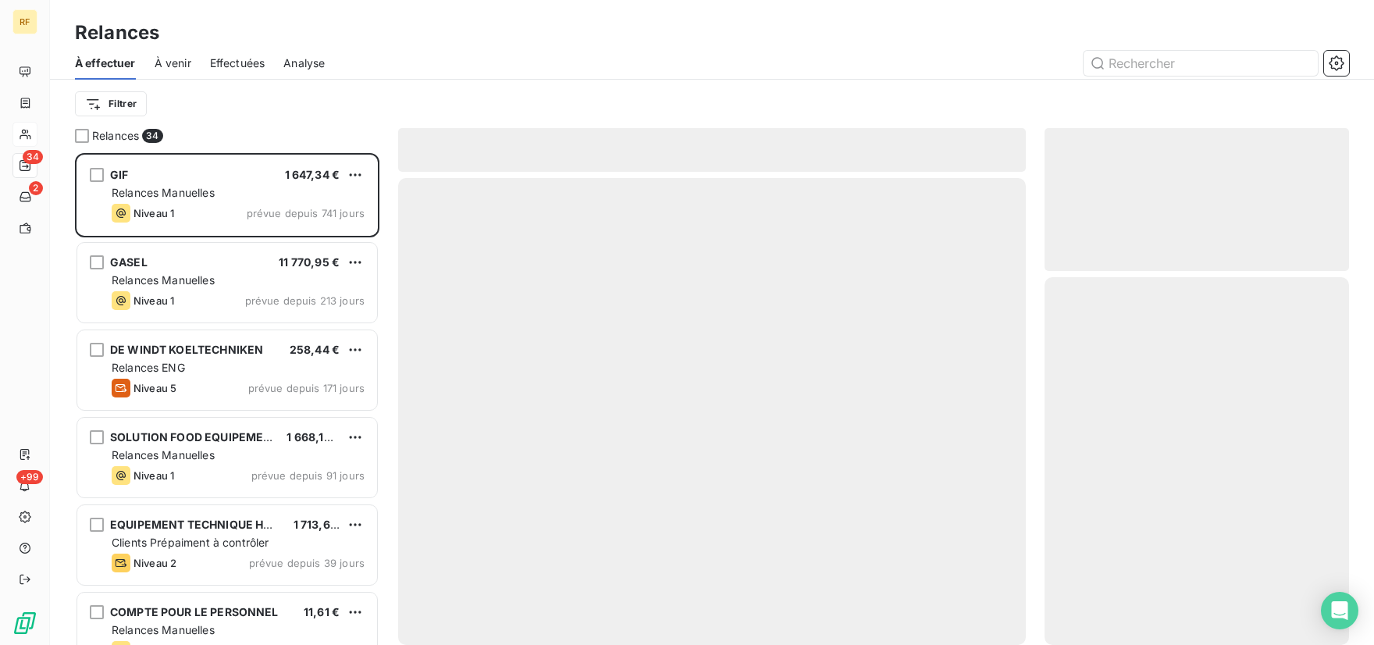
scroll to position [479, 292]
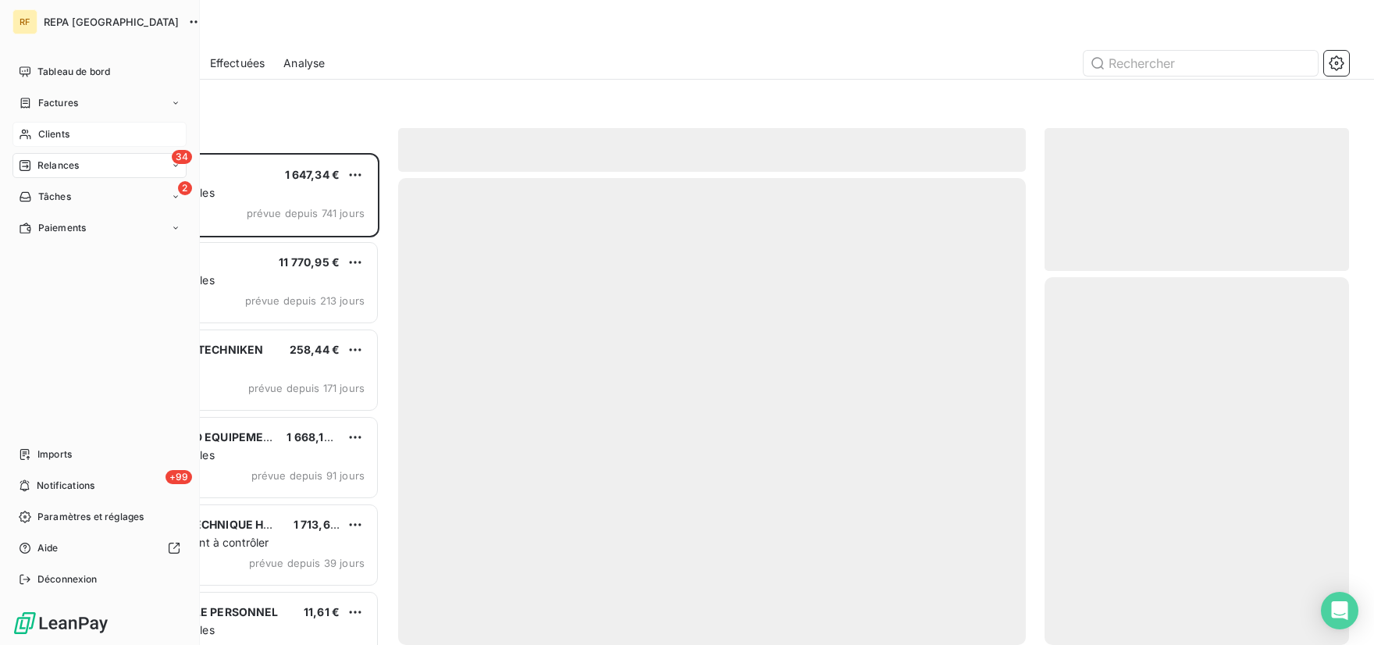
click at [56, 130] on span "Clients" at bounding box center [53, 134] width 31 height 14
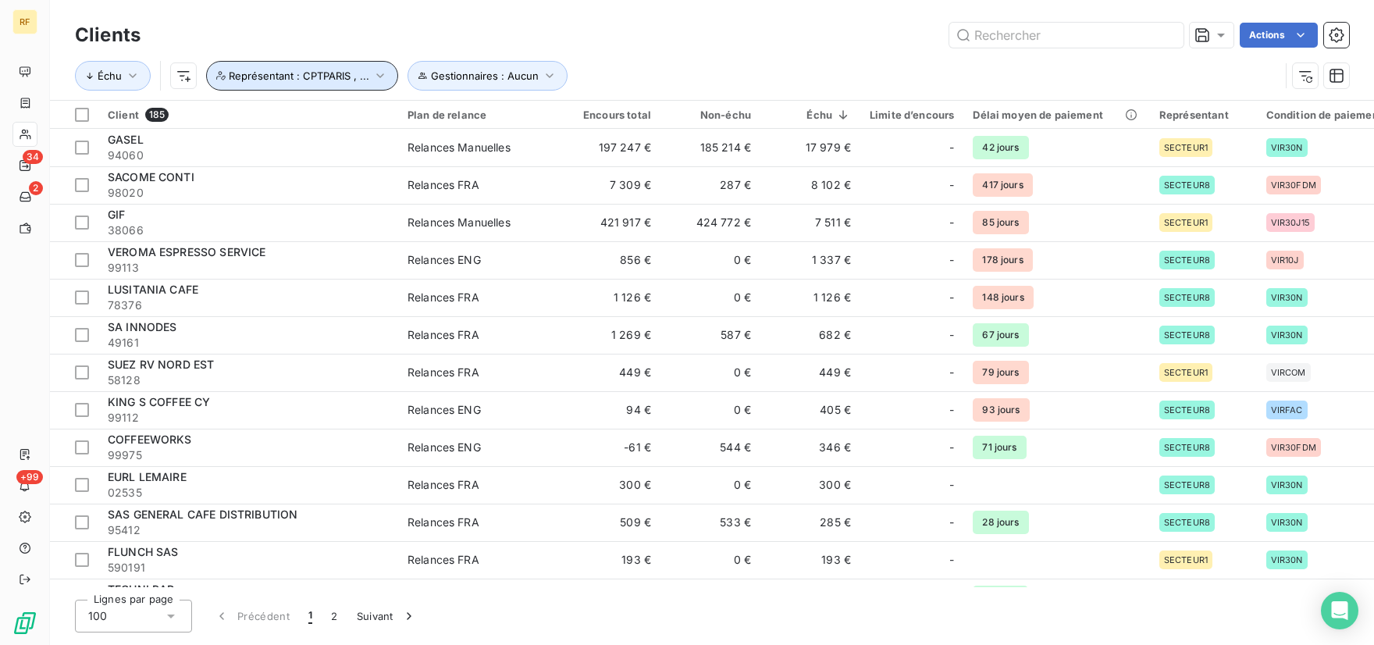
click at [379, 78] on icon "button" at bounding box center [380, 76] width 16 height 16
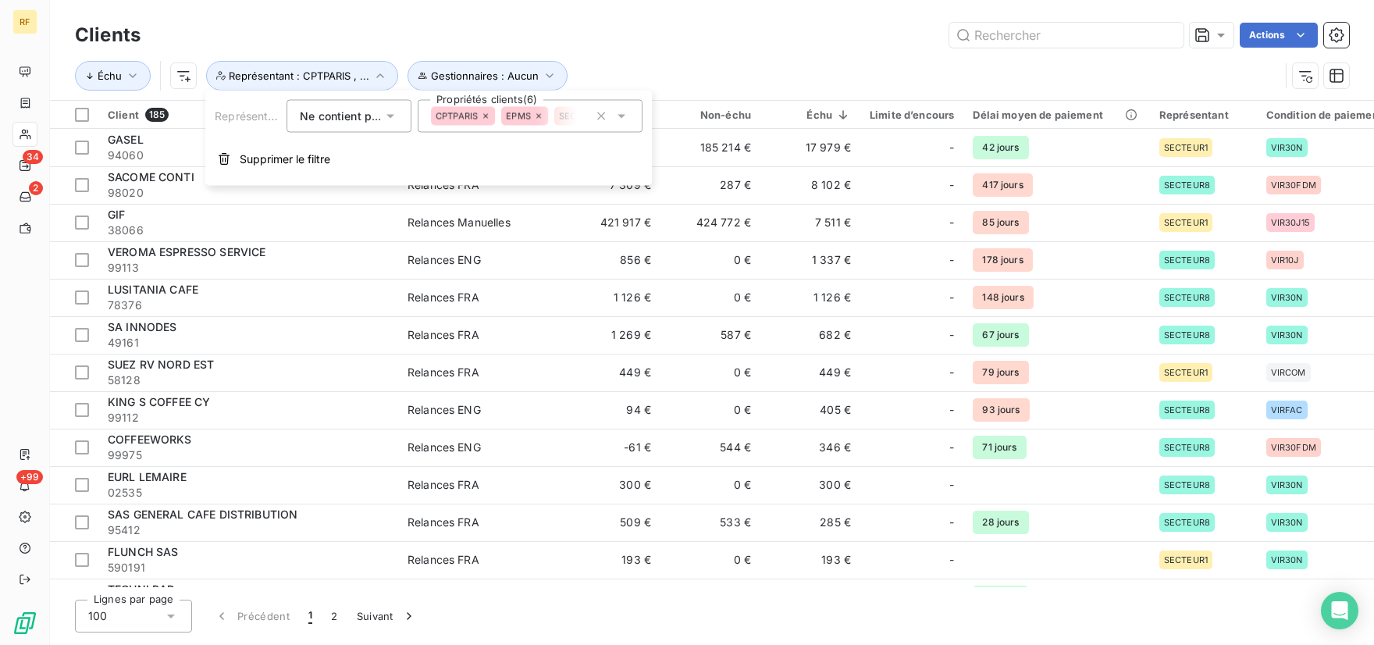
click at [625, 116] on icon at bounding box center [622, 117] width 8 height 4
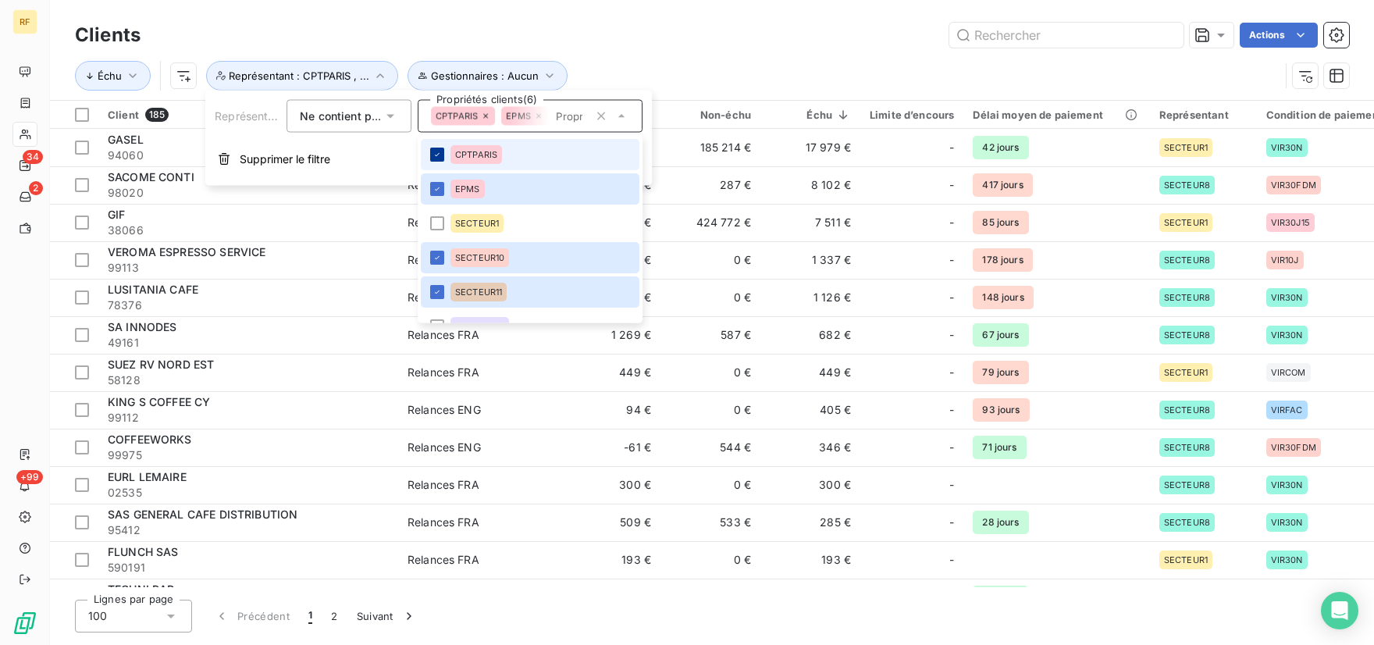
click at [442, 158] on icon at bounding box center [437, 154] width 9 height 9
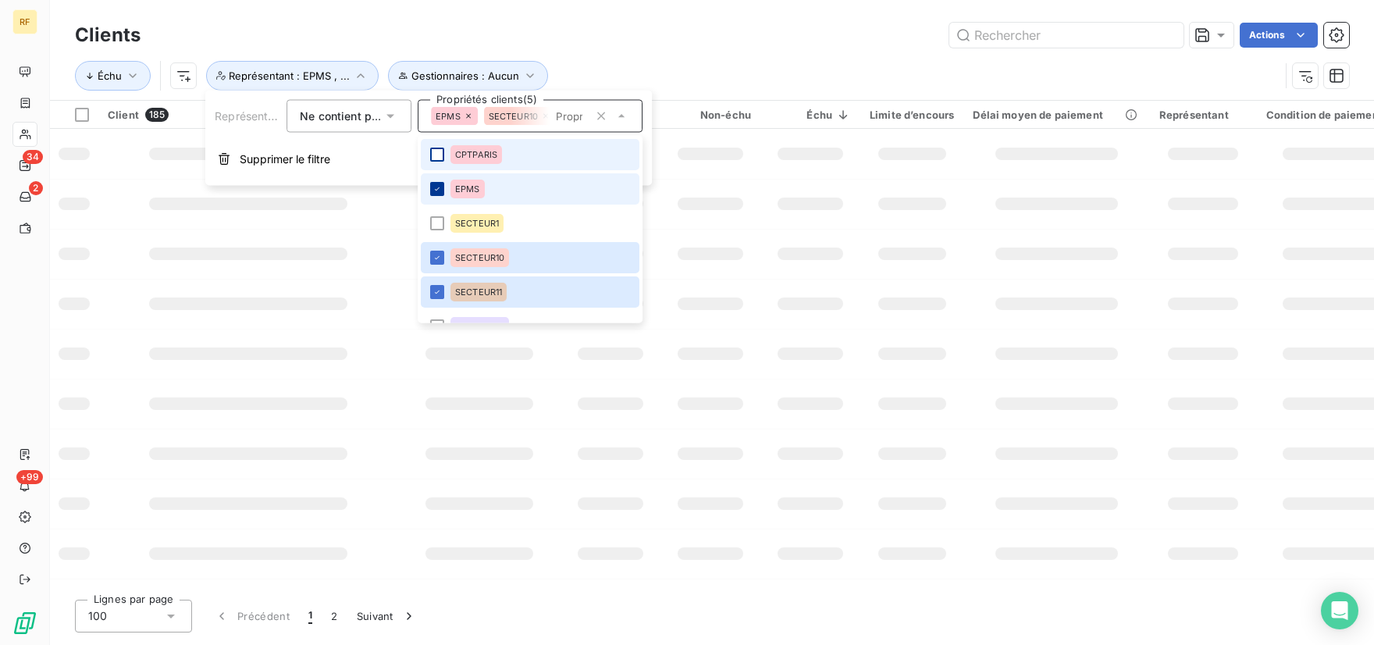
click at [438, 185] on icon at bounding box center [437, 188] width 9 height 9
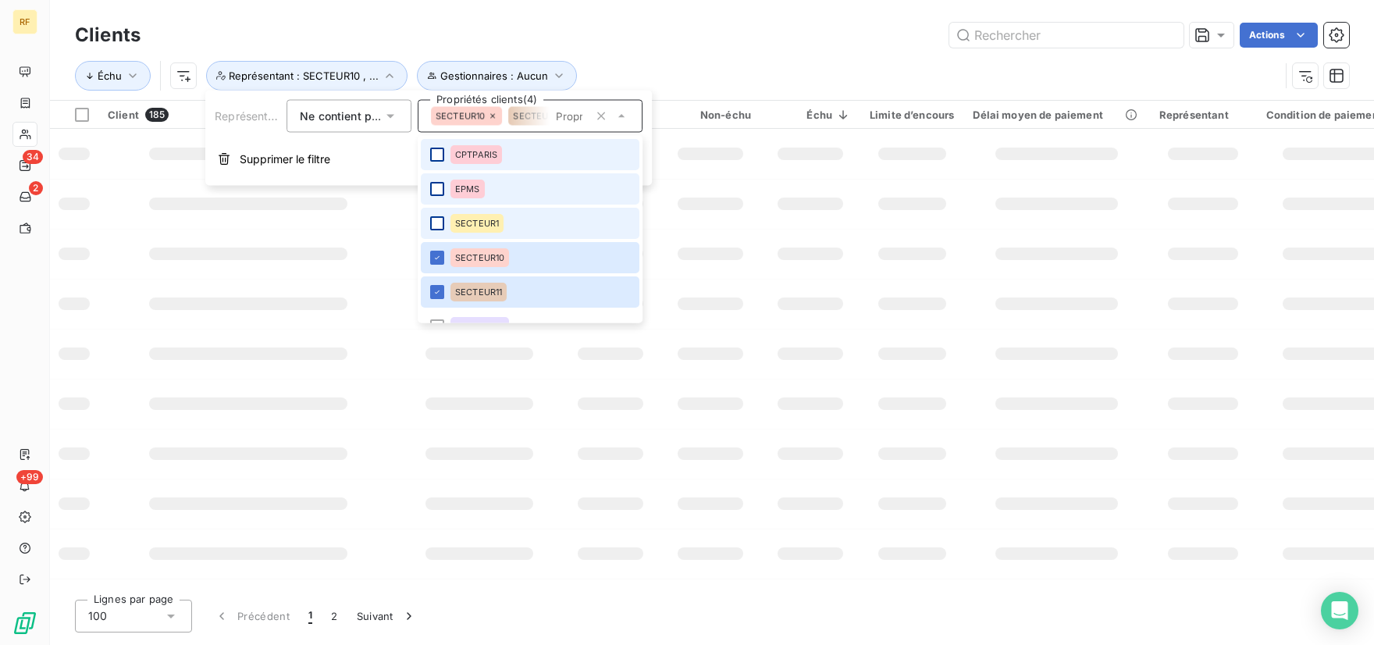
click at [434, 219] on div at bounding box center [437, 223] width 14 height 14
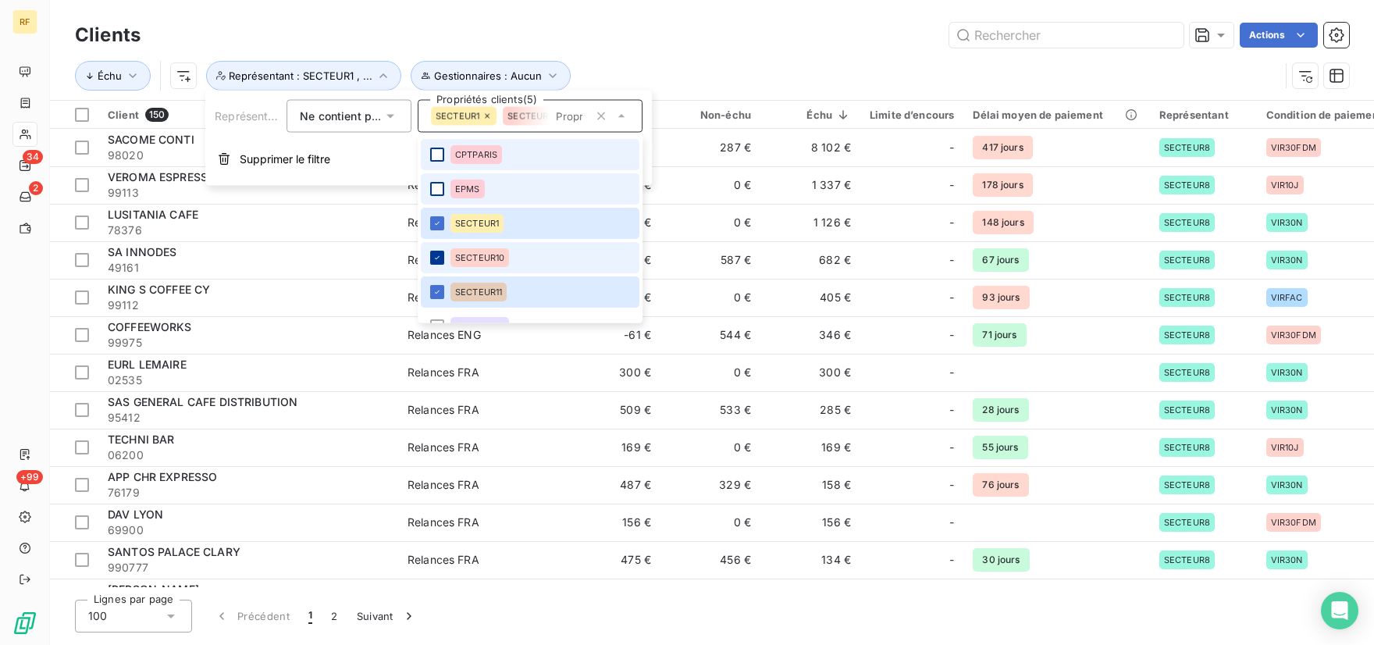
click at [439, 254] on icon at bounding box center [437, 257] width 9 height 9
click at [440, 290] on icon at bounding box center [437, 291] width 9 height 9
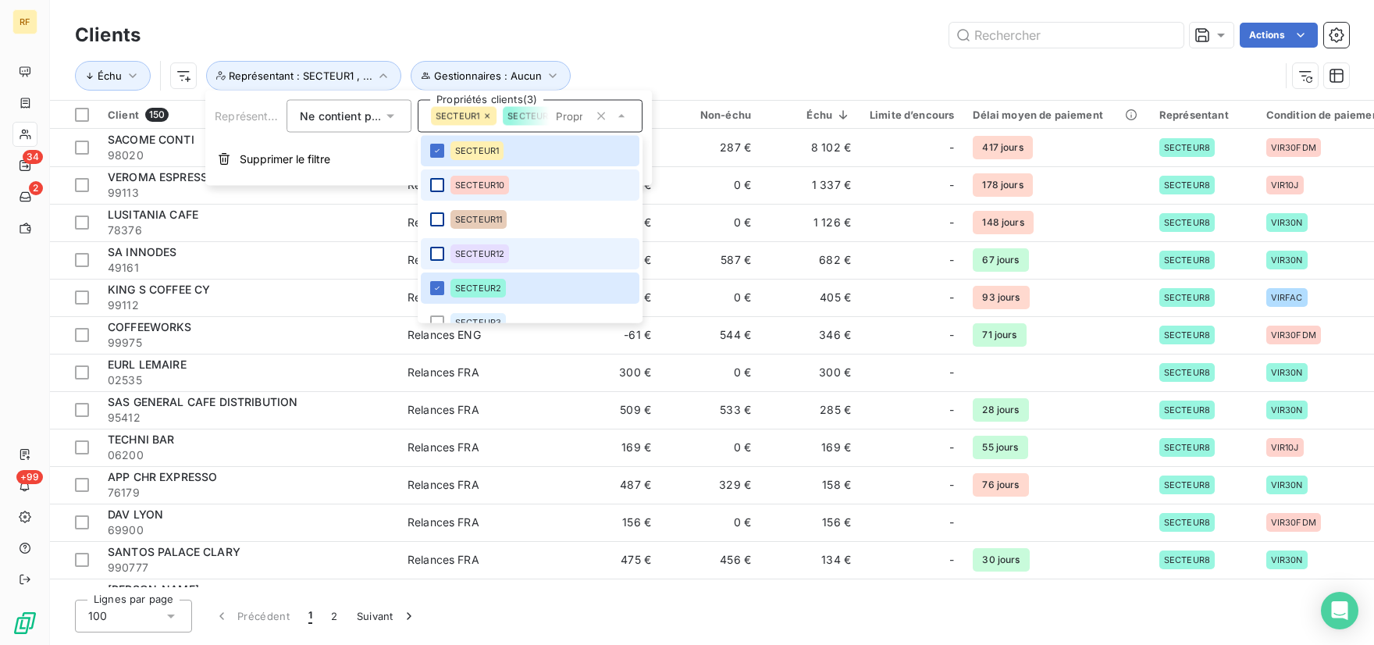
click at [438, 258] on div at bounding box center [437, 254] width 14 height 14
click at [438, 287] on icon at bounding box center [437, 287] width 5 height 3
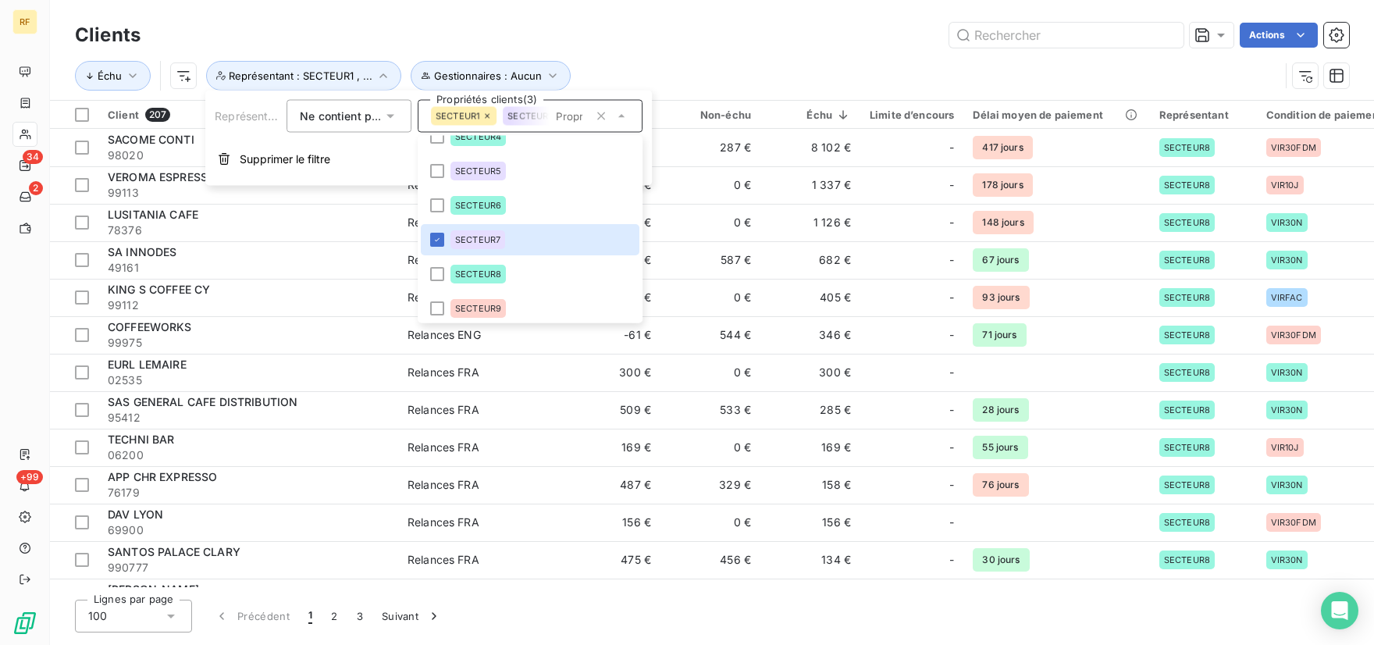
scroll to position [297, 0]
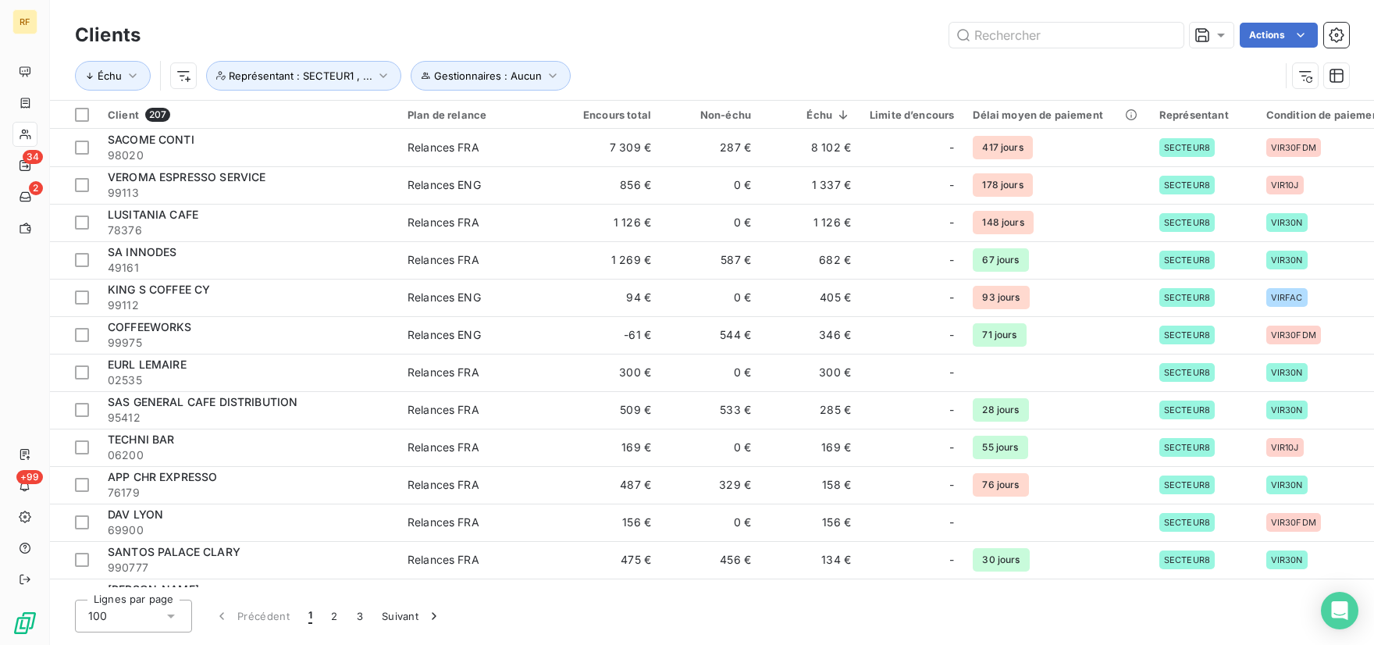
click at [630, 56] on div "Échu Gestionnaires : Aucun Représentant : SECTEUR1 , ..." at bounding box center [712, 76] width 1274 height 48
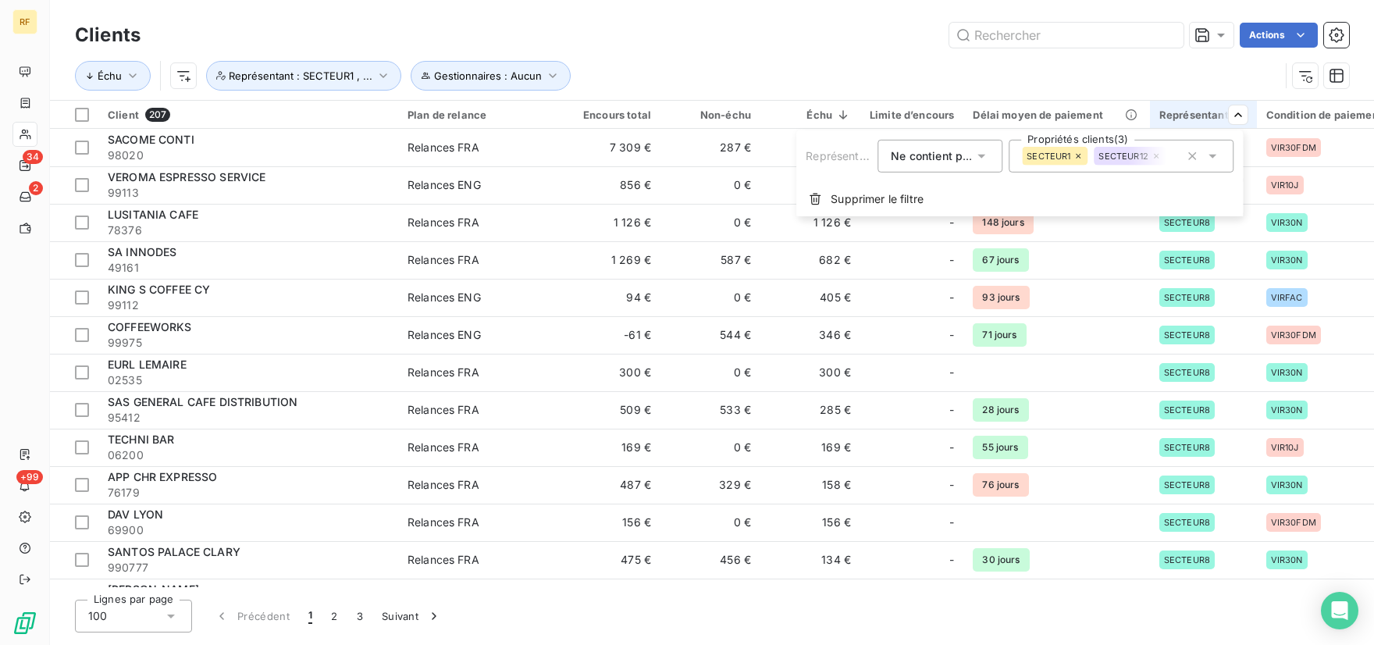
click at [1235, 123] on html "RF 34 2 +99 Clients Actions Échu Gestionnaires : Aucun Représentant : SECTEUR1 …" at bounding box center [687, 322] width 1374 height 645
click at [1214, 158] on icon at bounding box center [1213, 157] width 8 height 4
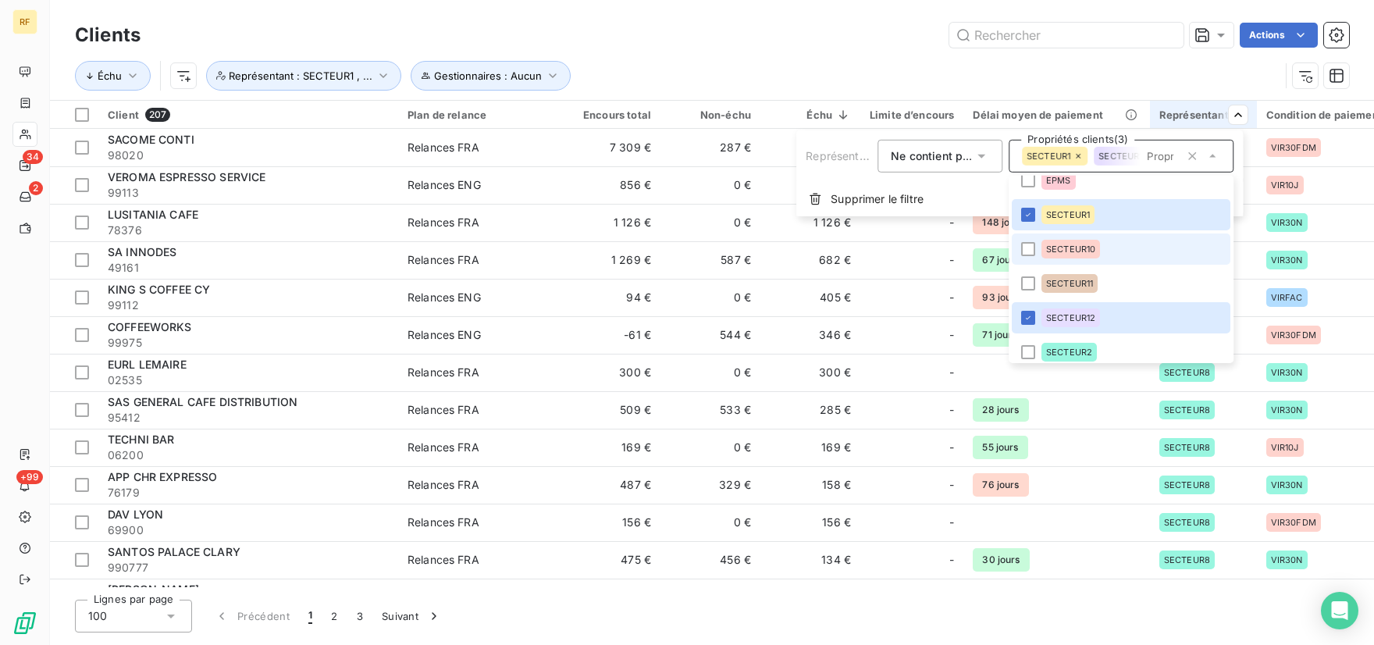
scroll to position [73, 0]
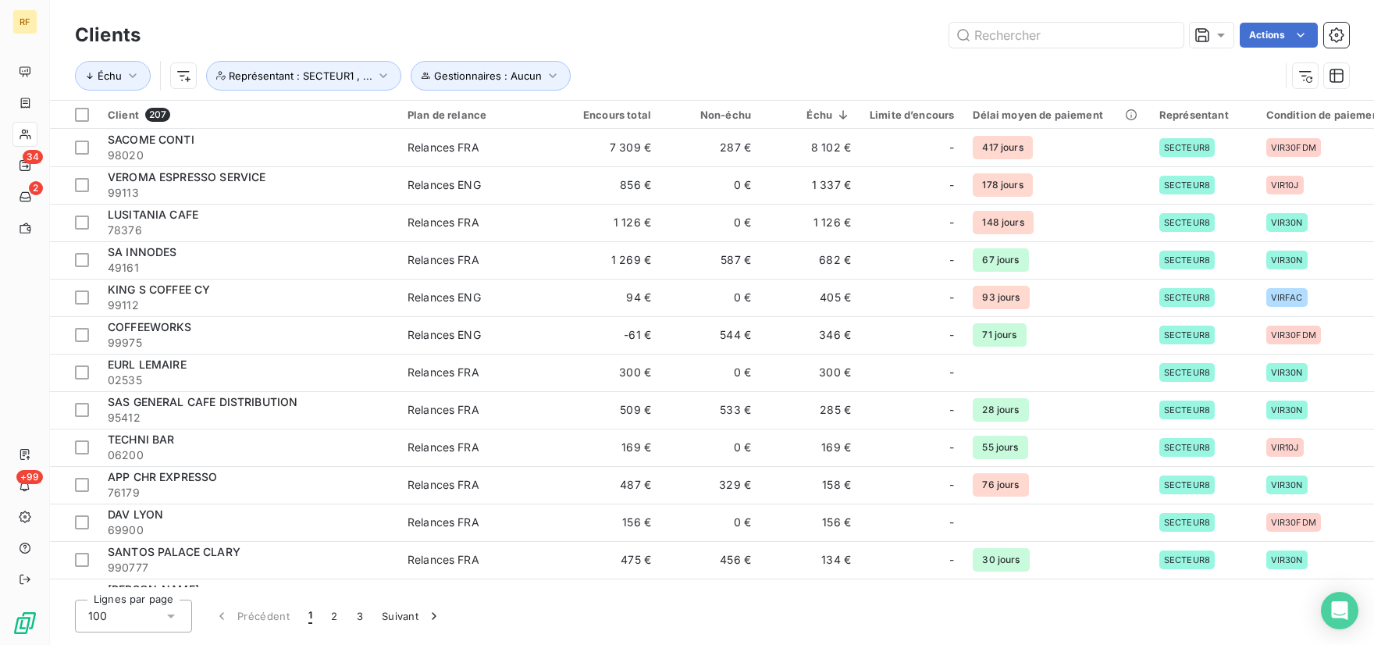
click at [373, 70] on html "RF 34 2 +99 Clients Actions Échu Gestionnaires : Aucun Représentant : SECTEUR1 …" at bounding box center [687, 322] width 1374 height 645
click at [376, 70] on icon "button" at bounding box center [384, 76] width 16 height 16
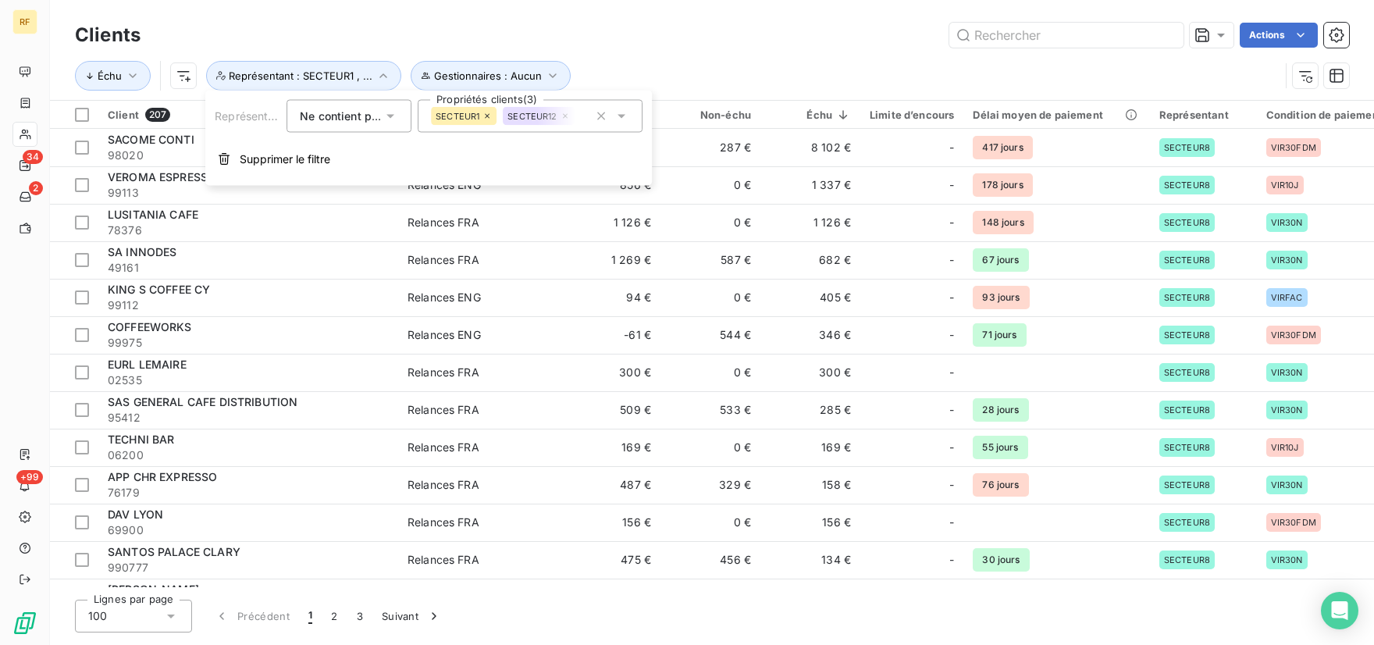
click at [701, 45] on div "Actions" at bounding box center [754, 35] width 1190 height 25
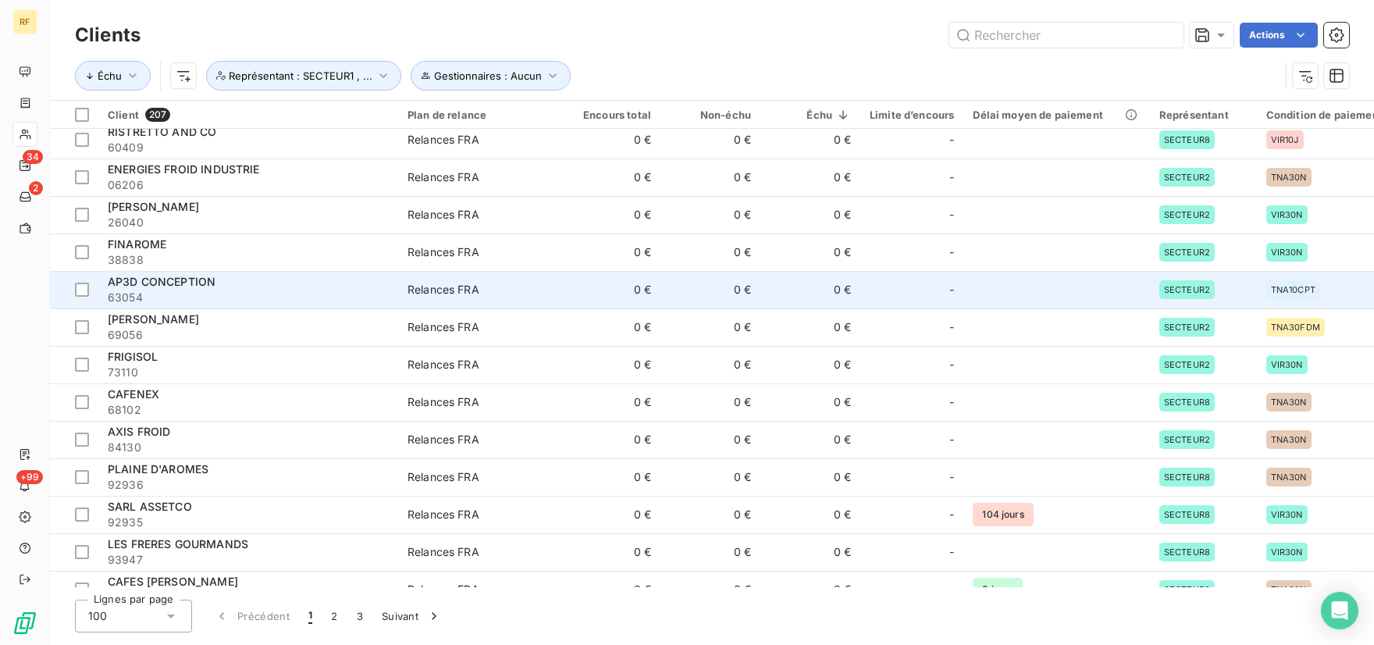
scroll to position [1550, 0]
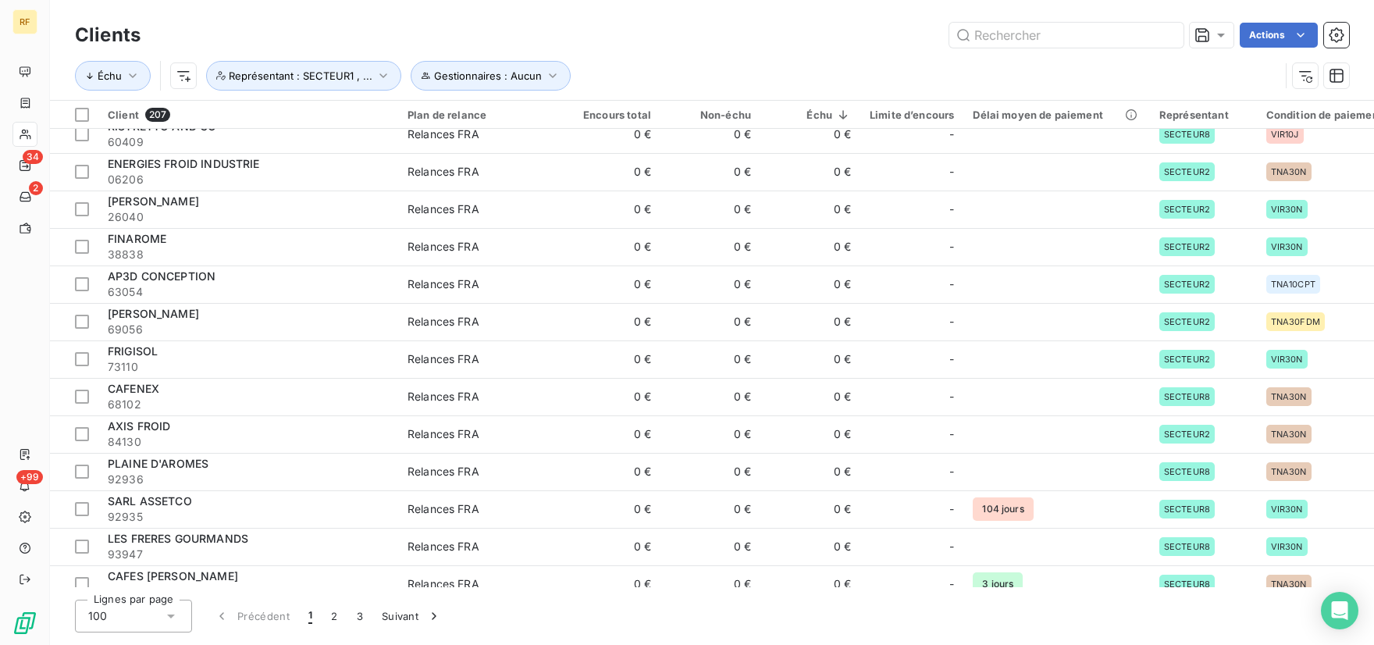
click at [881, 48] on div "Clients Actions" at bounding box center [712, 35] width 1274 height 33
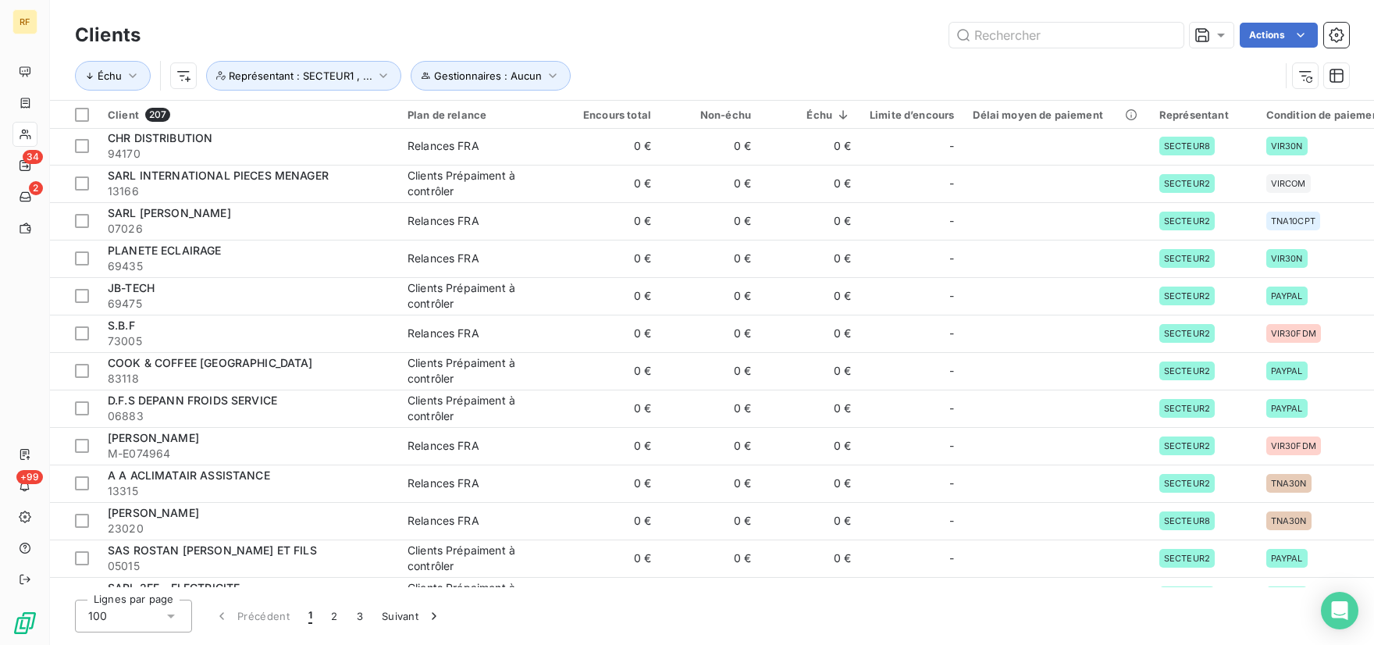
scroll to position [3302, 0]
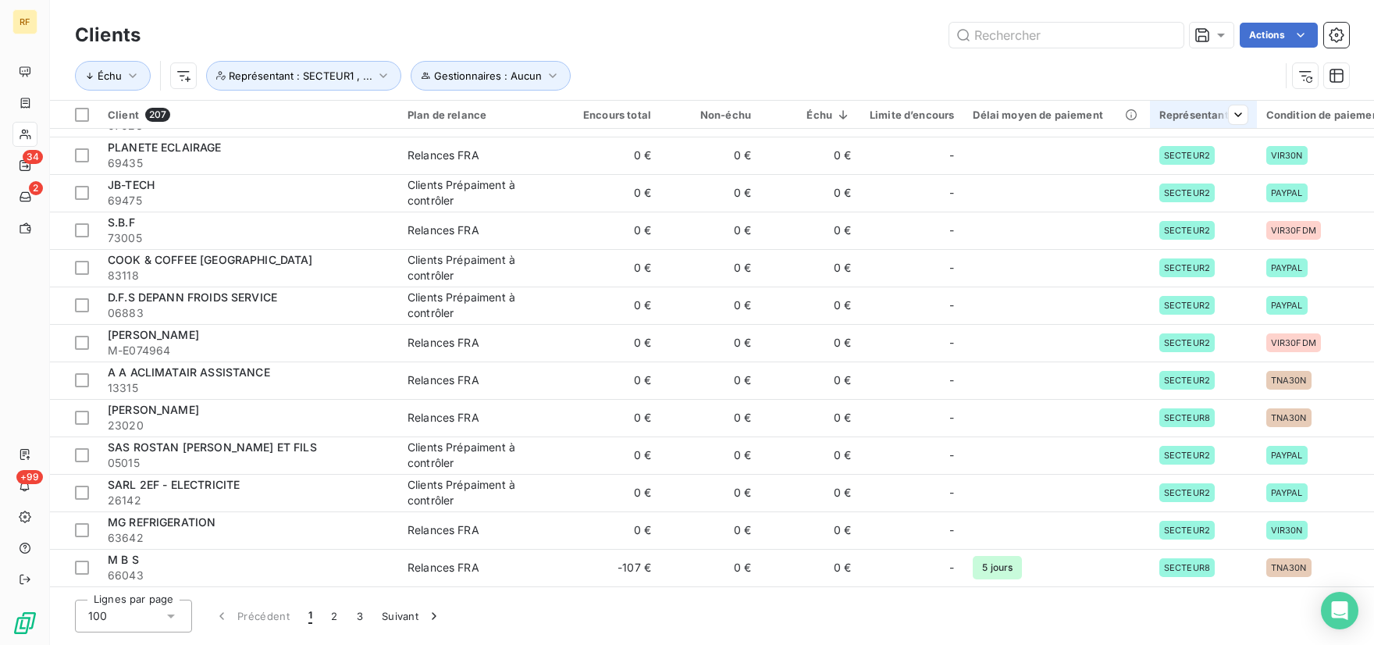
click at [1177, 116] on div "Représentant" at bounding box center [1203, 115] width 88 height 12
click at [777, 57] on div "Échu Gestionnaires : Aucun Représentant : SECTEUR1 , ..." at bounding box center [712, 76] width 1274 height 48
